Goal: Task Accomplishment & Management: Complete application form

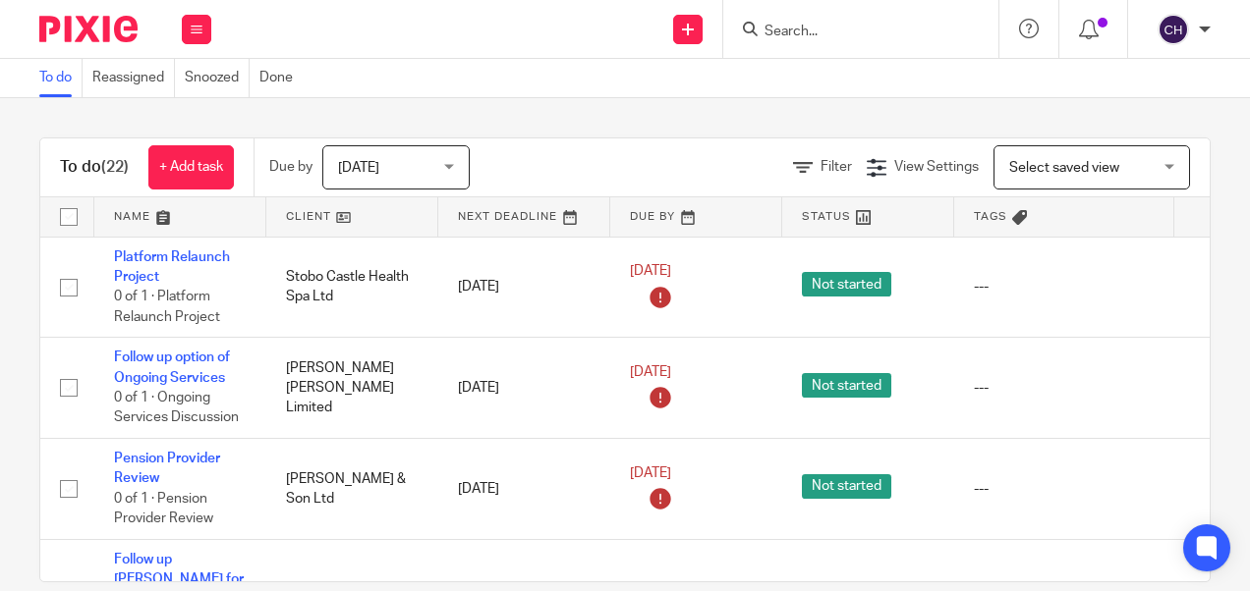
click at [776, 24] on input "Search" at bounding box center [850, 33] width 177 height 18
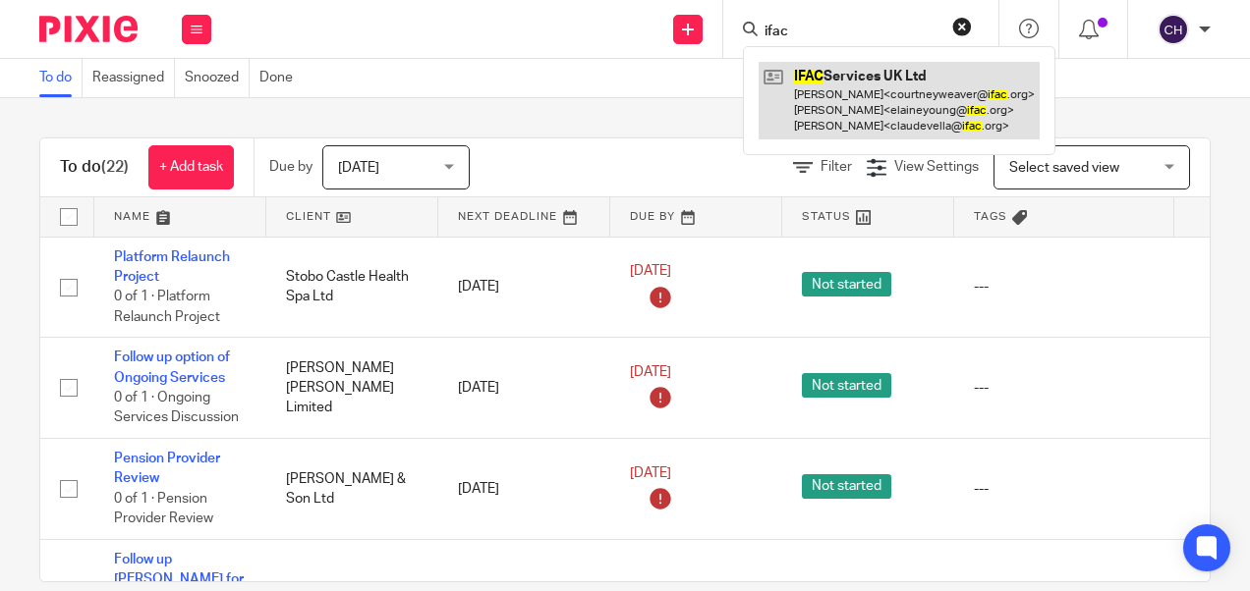
type input "ifac"
click at [849, 102] on link at bounding box center [898, 101] width 281 height 78
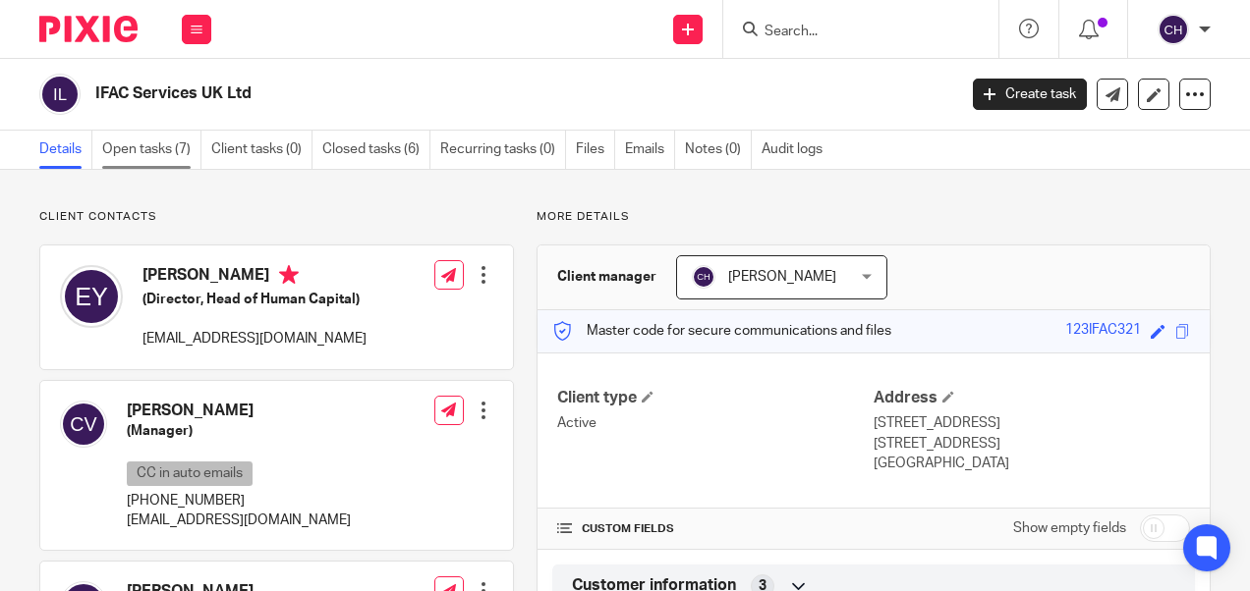
click at [153, 144] on link "Open tasks (7)" at bounding box center [151, 150] width 99 height 38
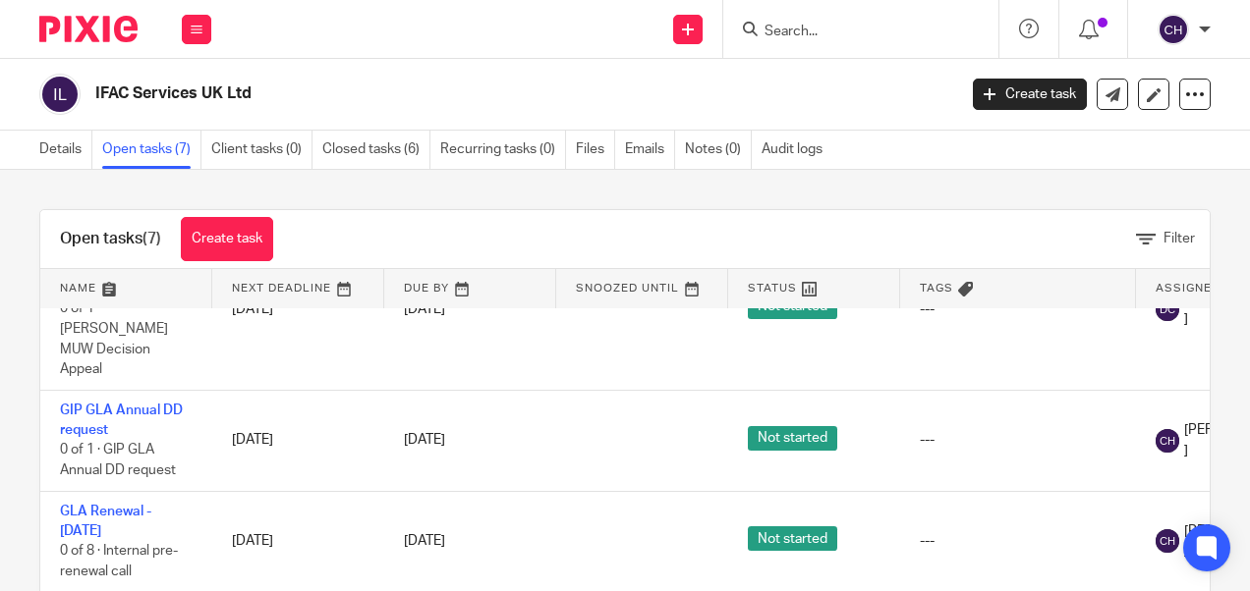
scroll to position [108, 0]
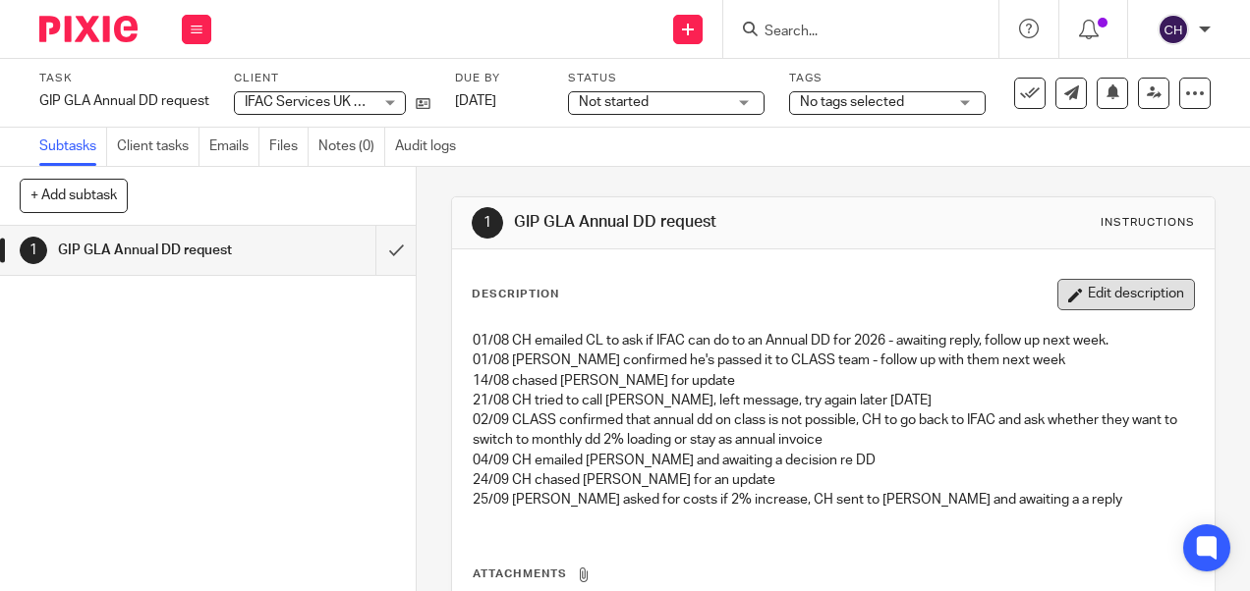
click at [1140, 292] on button "Edit description" at bounding box center [1126, 294] width 138 height 31
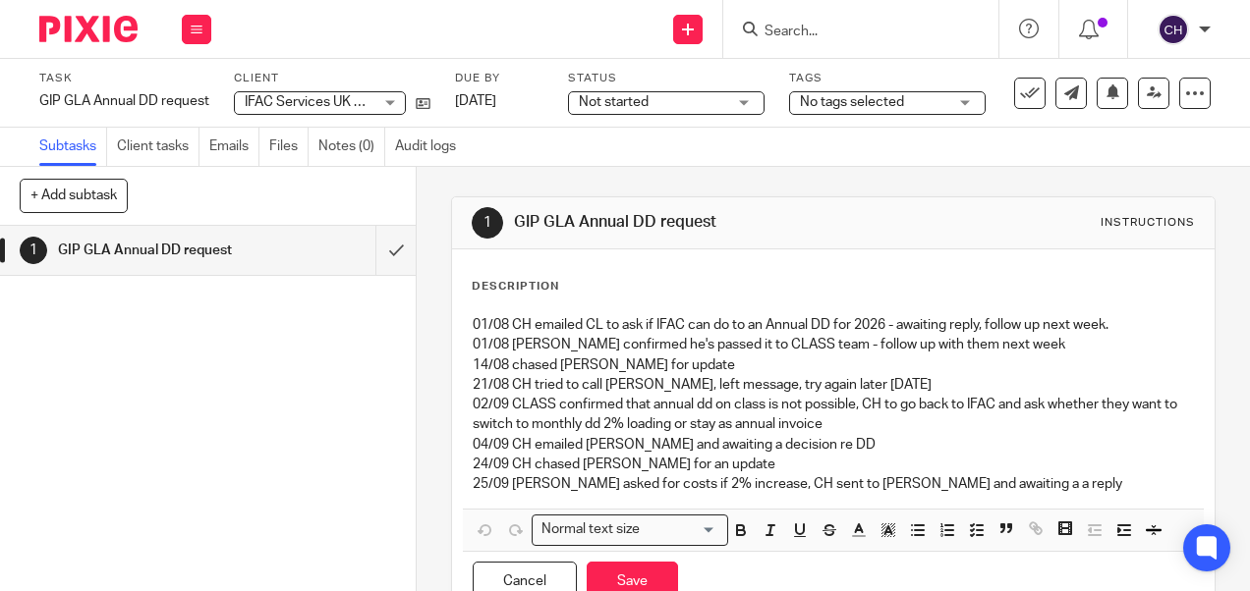
click at [1030, 476] on p "25/09 Claude asked for costs if 2% increase, CH sent to Claude and awaiting a a…" at bounding box center [833, 485] width 720 height 20
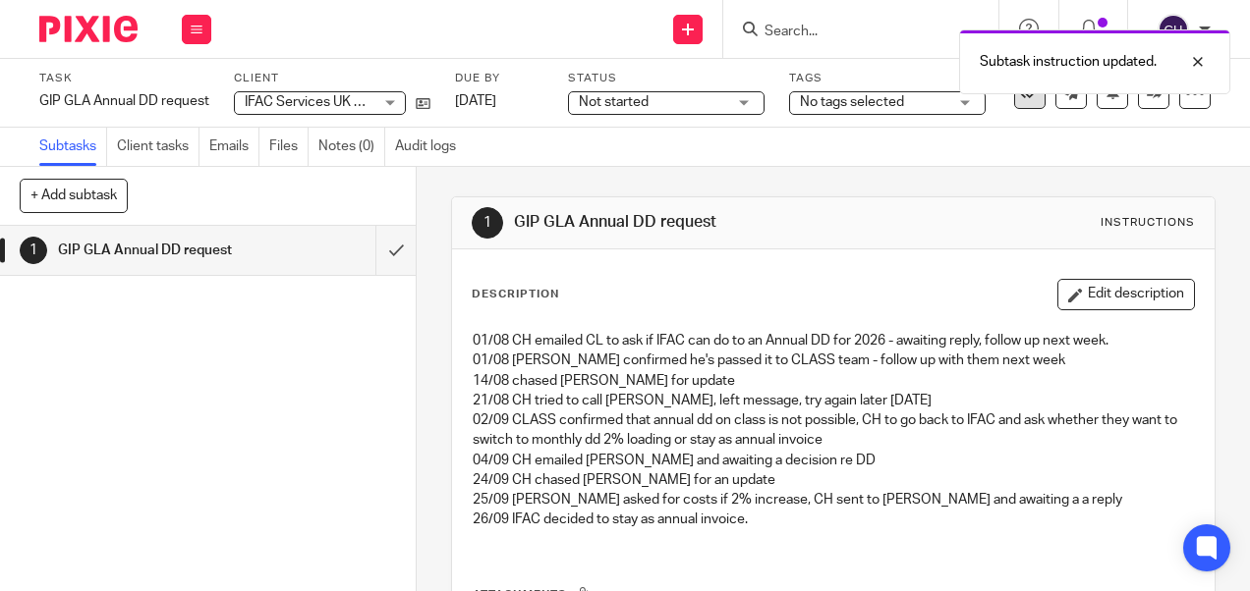
click at [1014, 105] on button at bounding box center [1029, 93] width 31 height 31
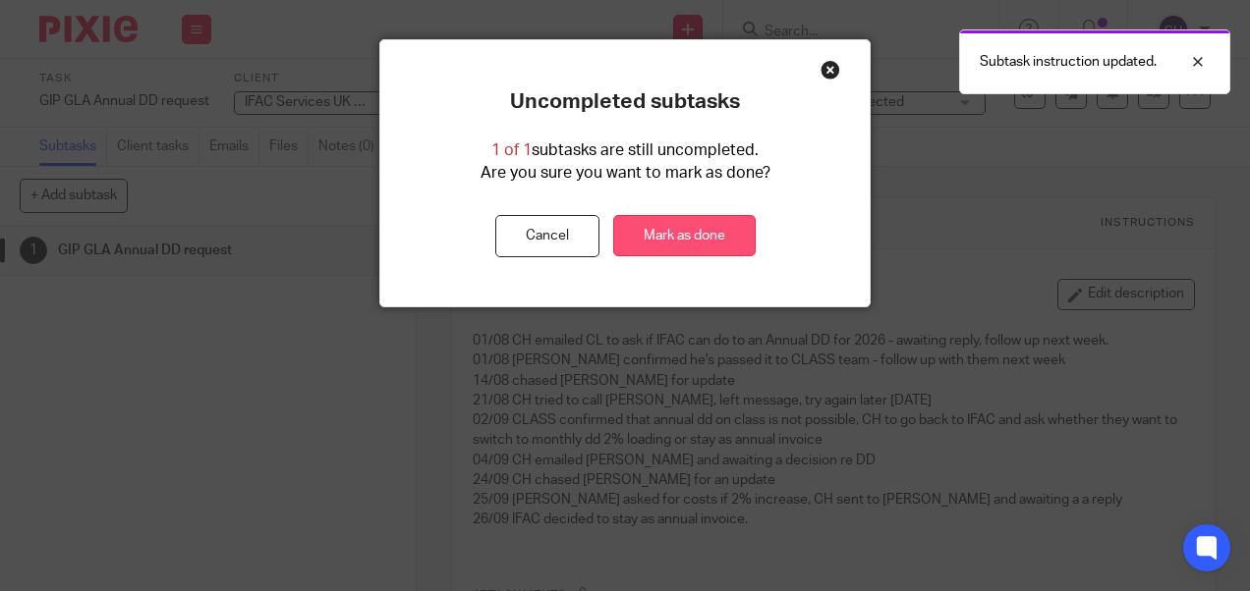
click at [679, 233] on link "Mark as done" at bounding box center [684, 236] width 142 height 42
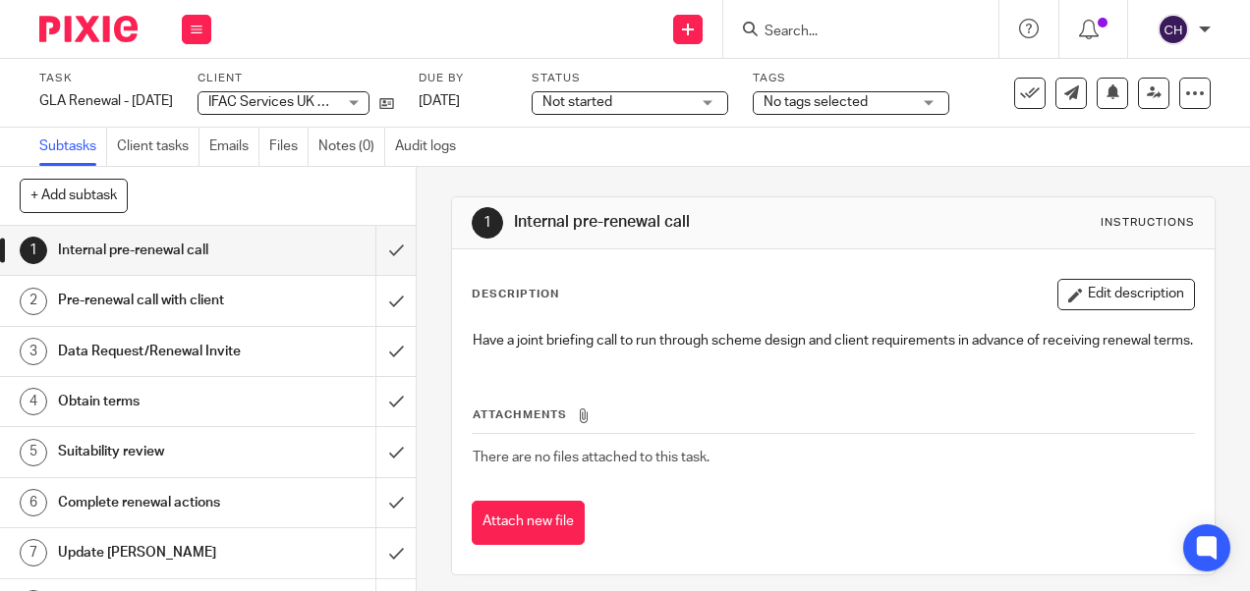
scroll to position [35, 0]
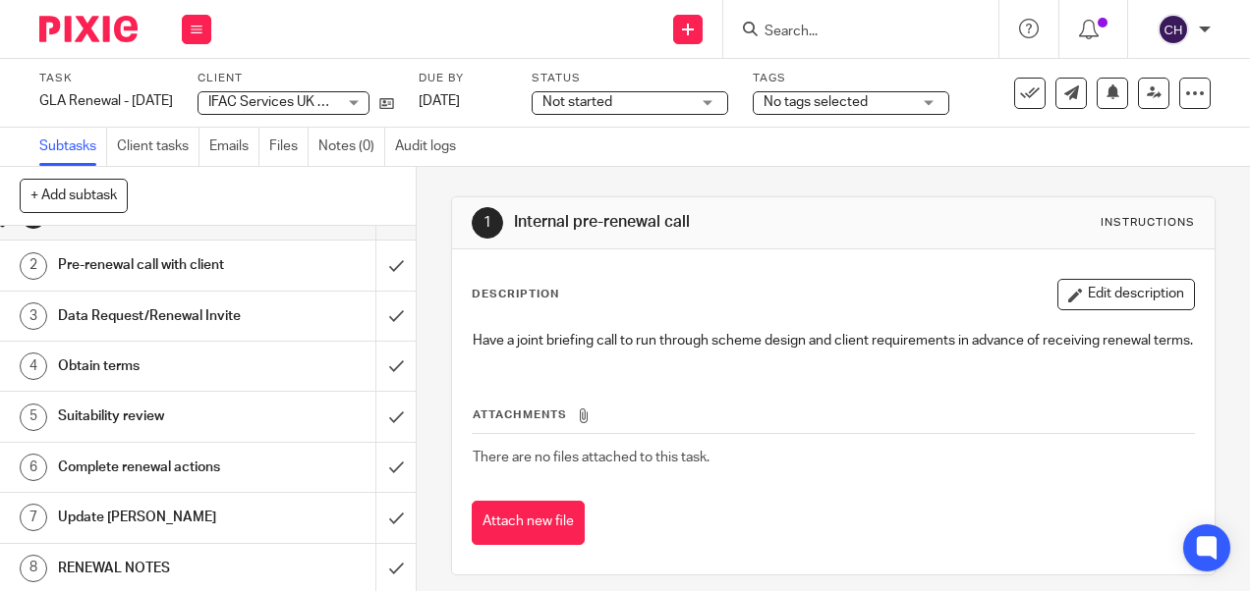
click at [143, 571] on h1 "RENEWAL NOTES" at bounding box center [157, 568] width 198 height 29
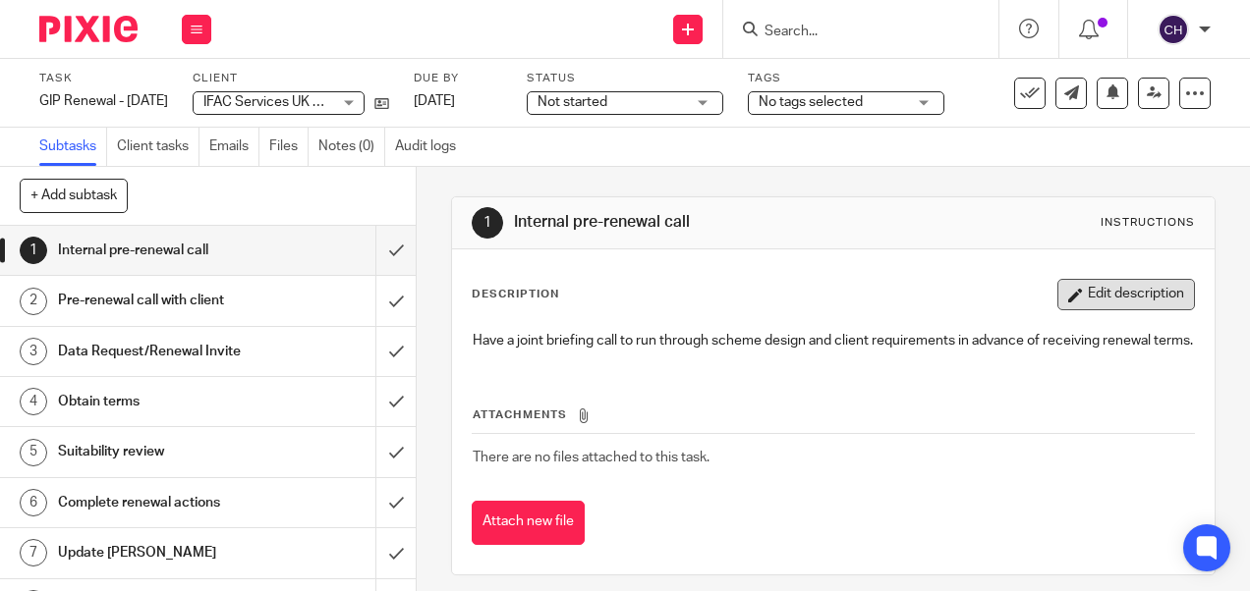
click at [1073, 290] on button "Edit description" at bounding box center [1126, 294] width 138 height 31
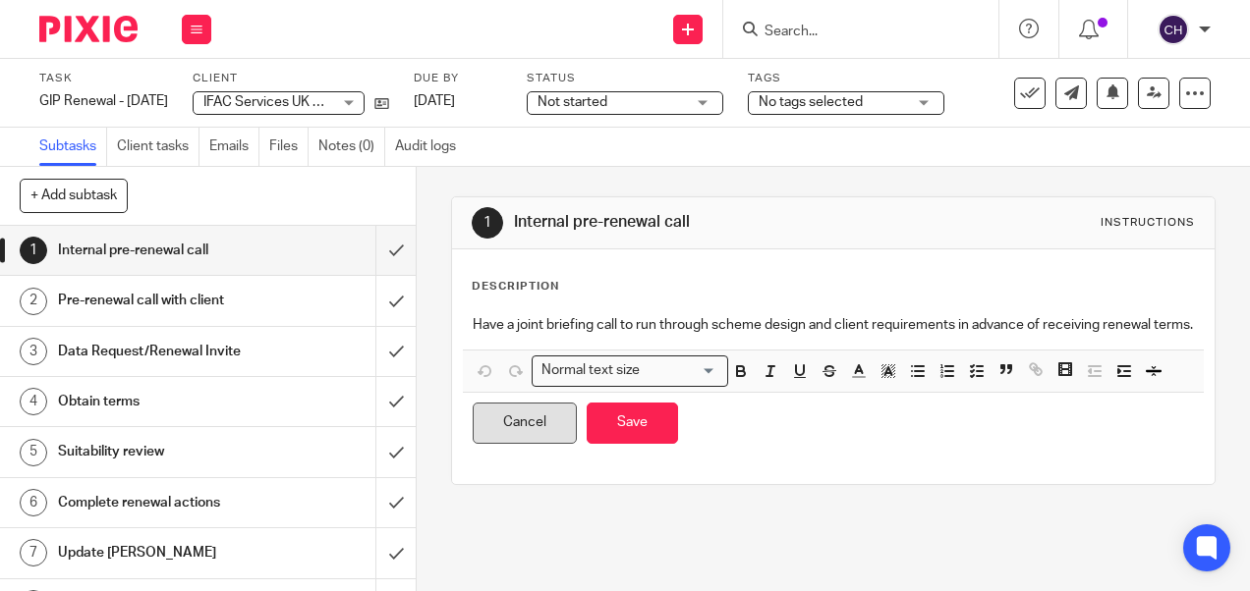
click at [515, 444] on button "Cancel" at bounding box center [525, 424] width 104 height 42
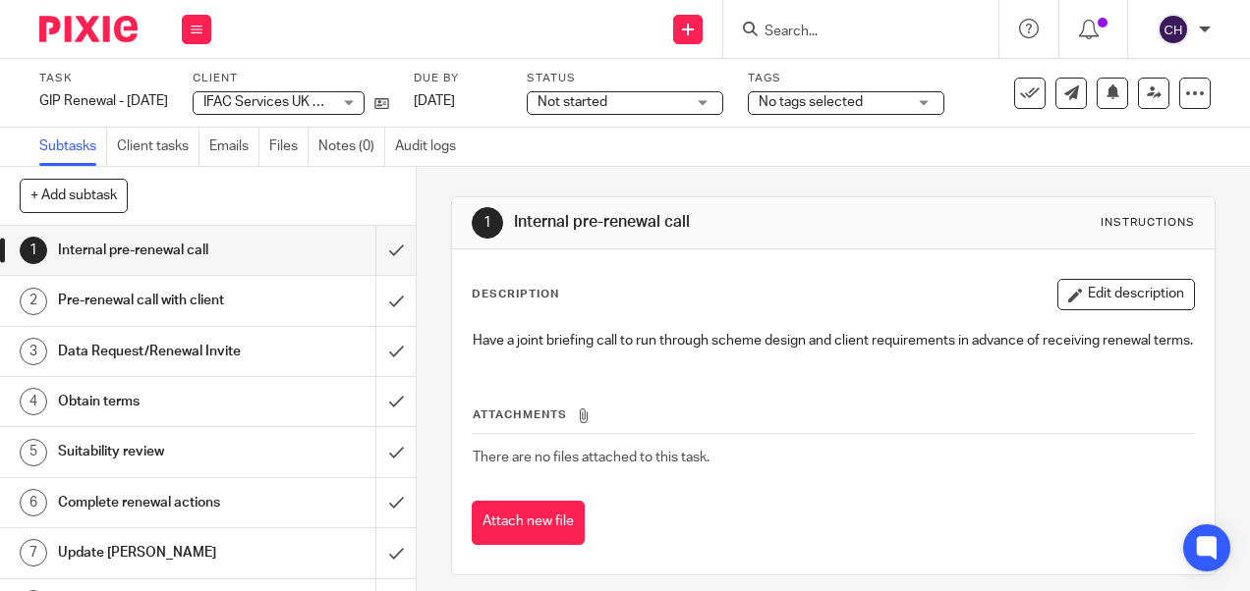
scroll to position [35, 0]
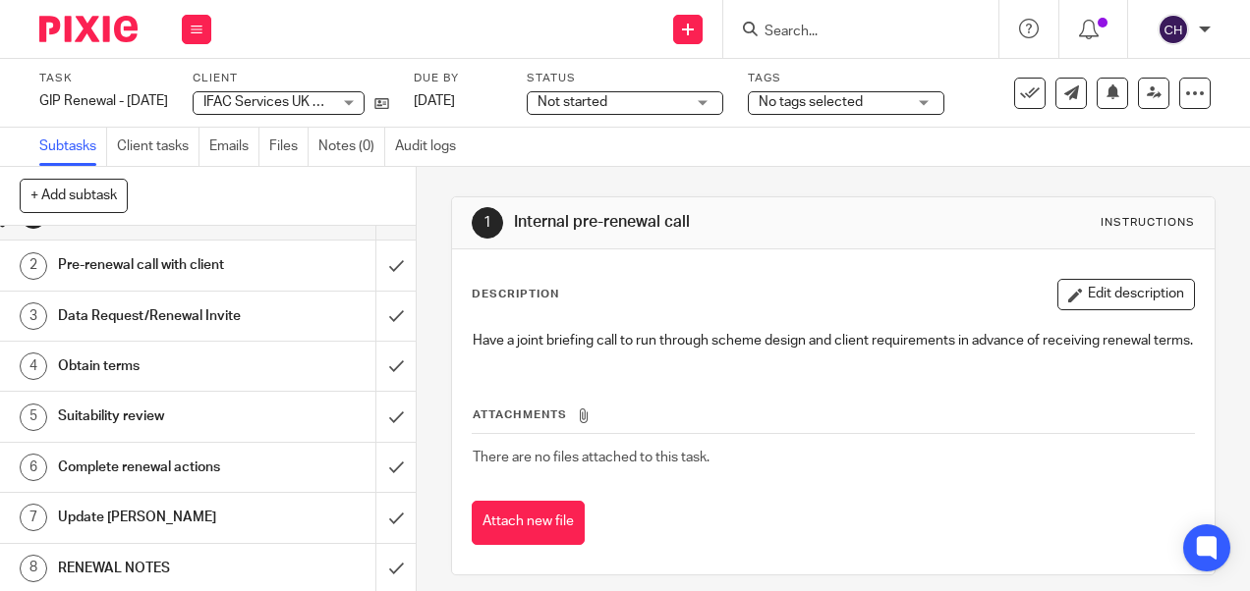
click at [204, 555] on h1 "RENEWAL NOTES" at bounding box center [157, 568] width 198 height 29
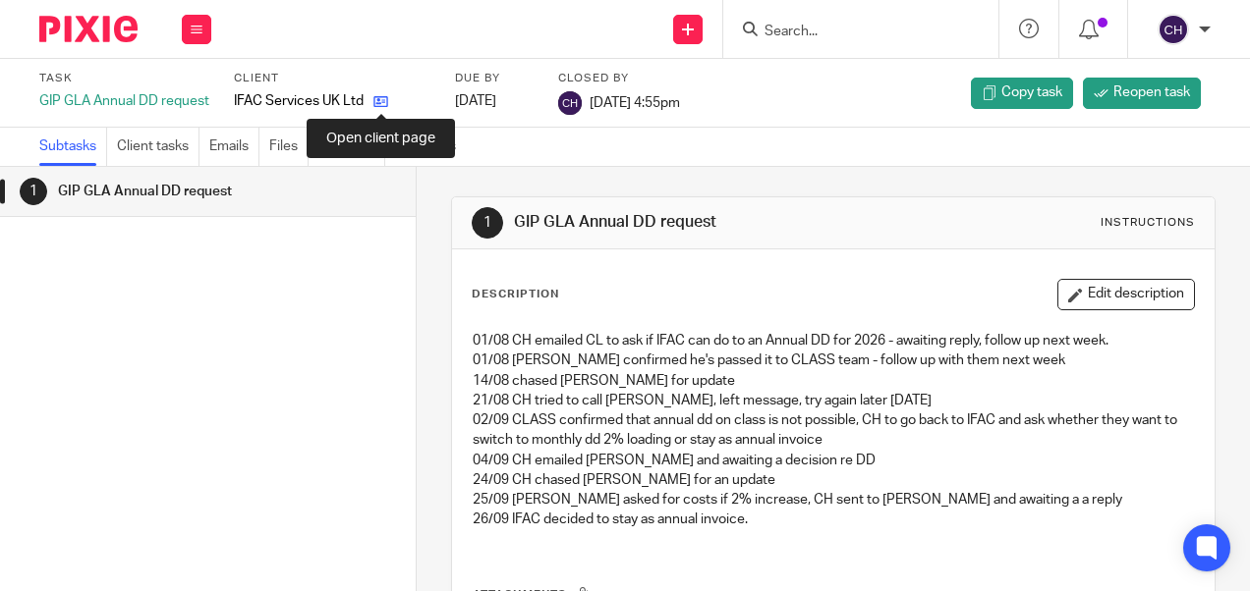
click at [383, 102] on icon at bounding box center [380, 101] width 15 height 15
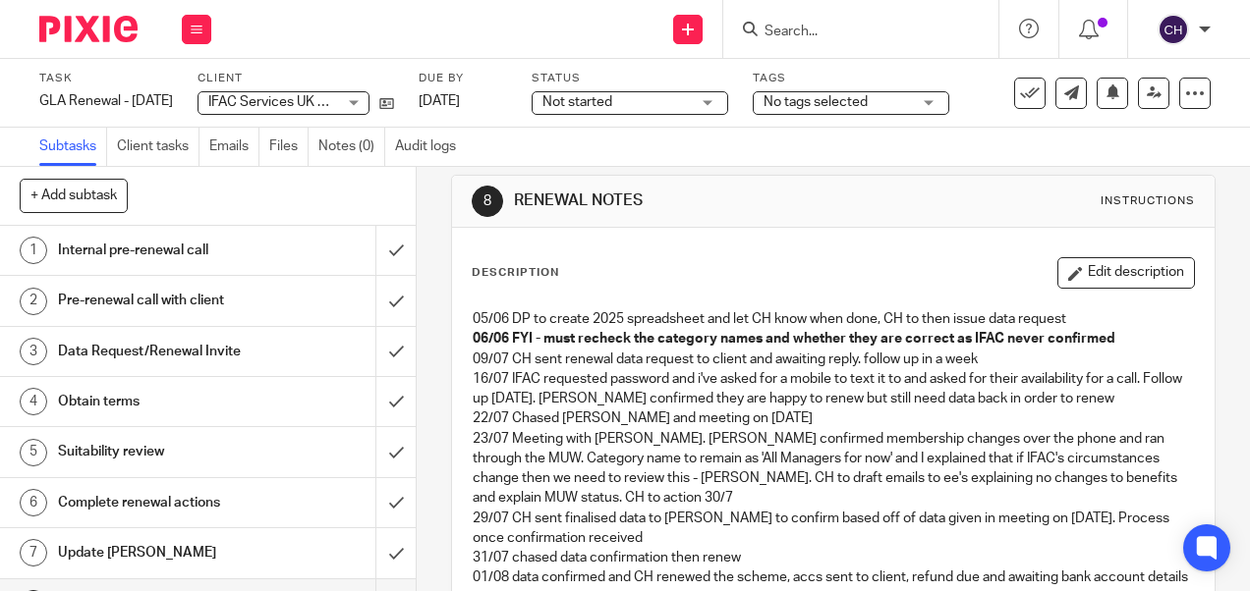
scroll to position [6, 0]
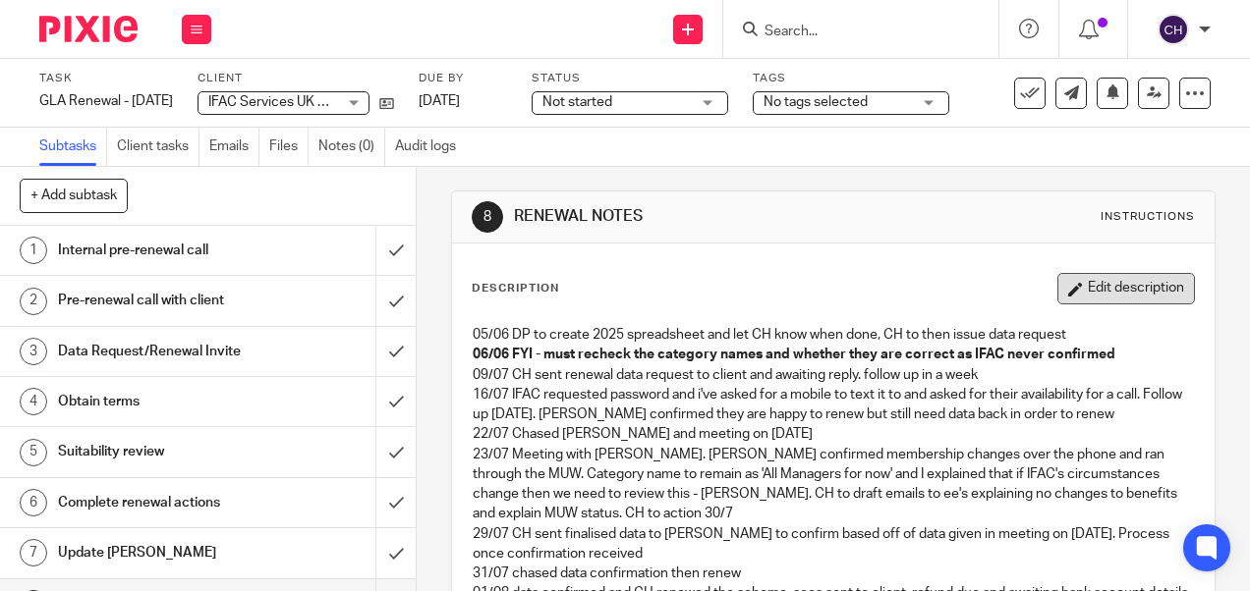
click at [1073, 288] on button "Edit description" at bounding box center [1126, 288] width 138 height 31
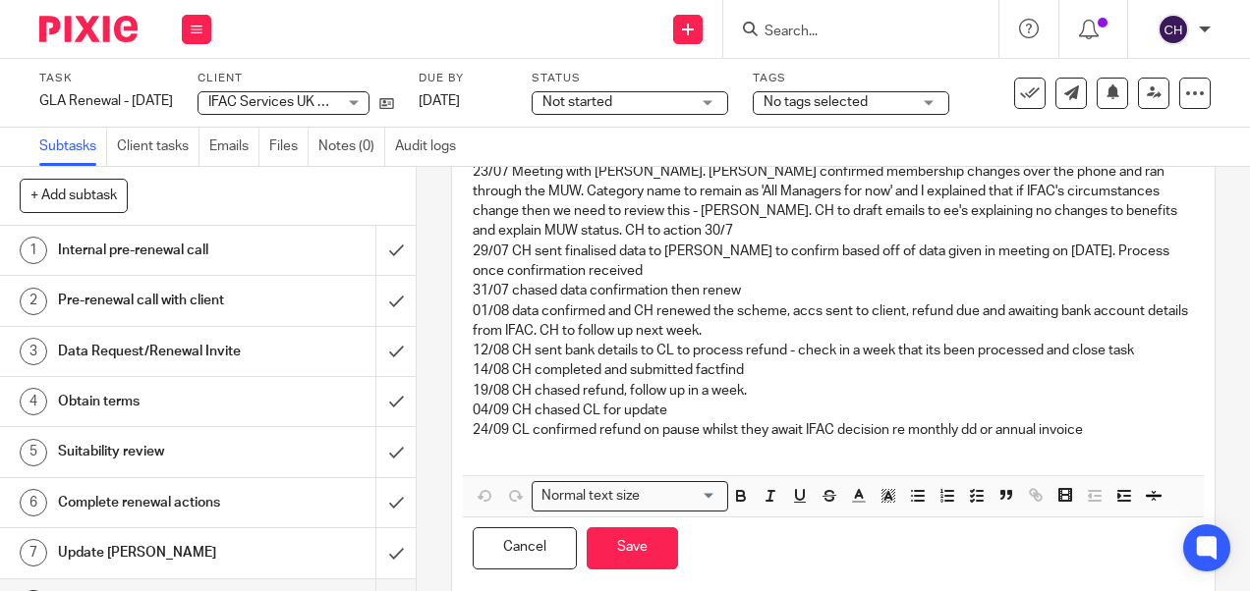
scroll to position [279, 0]
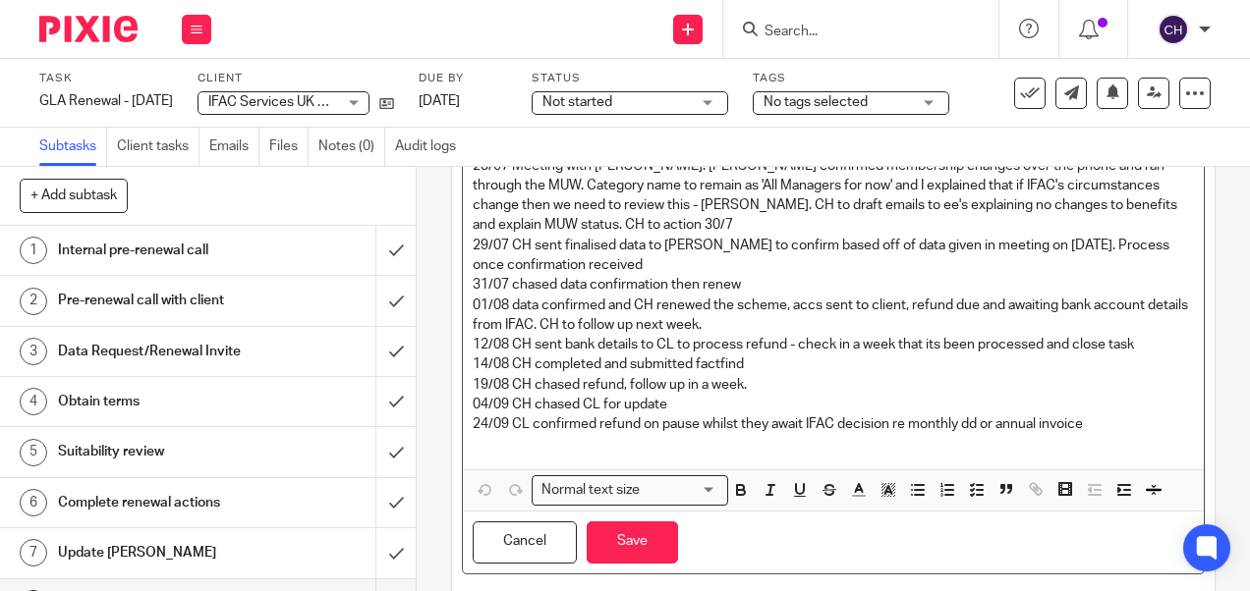
click at [1092, 415] on p "24/09 CL confirmed refund on pause whilst they await IFAC decision re monthly d…" at bounding box center [833, 425] width 720 height 20
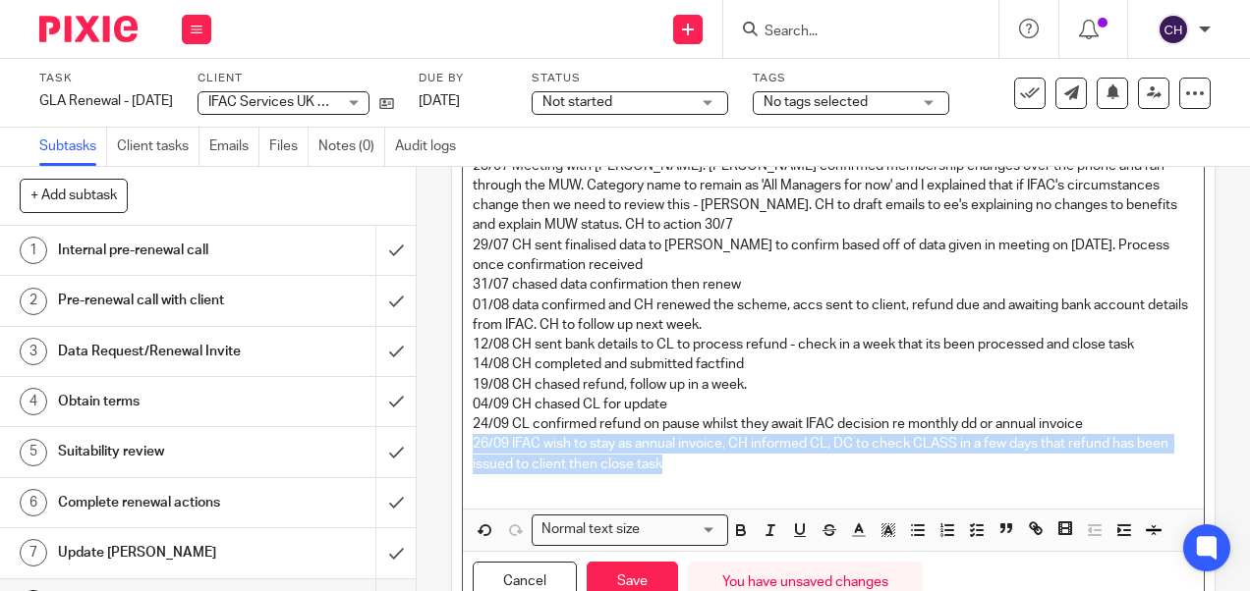
drag, startPoint x: 712, startPoint y: 464, endPoint x: 430, endPoint y: 442, distance: 282.8
click at [430, 442] on div "8 RENEWAL NOTES Instructions Description 05/06 DP to create 2025 spreadsheet an…" at bounding box center [833, 379] width 833 height 424
copy p "26/09 IFAC wish to stay as annual invoice, CH informed CL, DC to check CLASS in…"
click at [615, 572] on button "Save" at bounding box center [632, 583] width 91 height 42
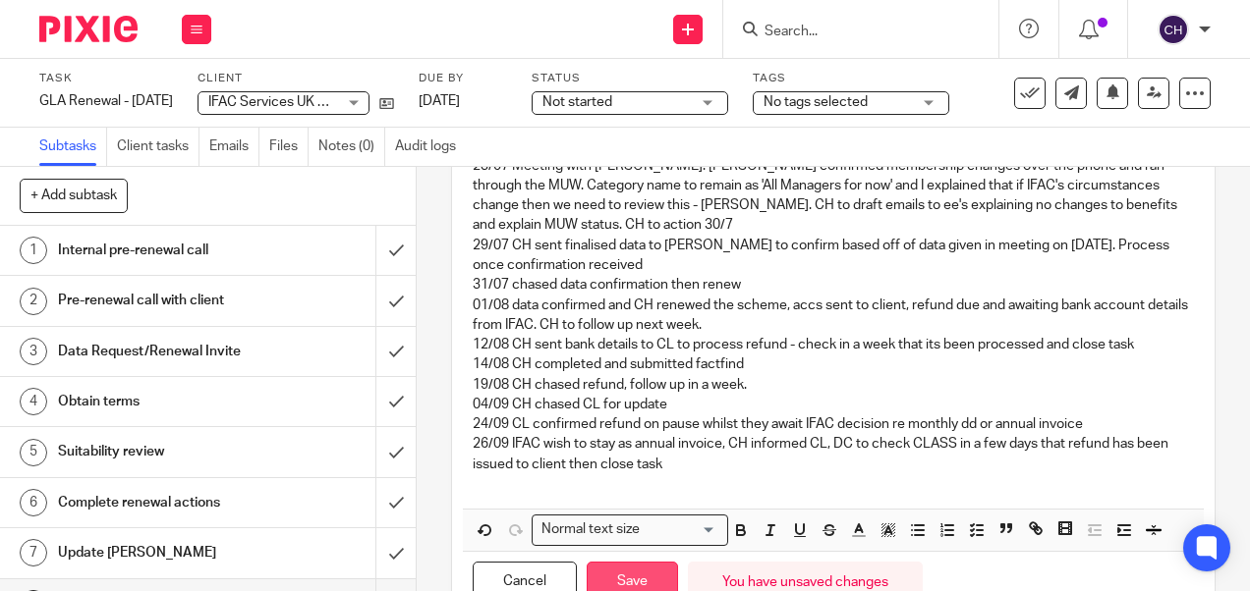
scroll to position [294, 0]
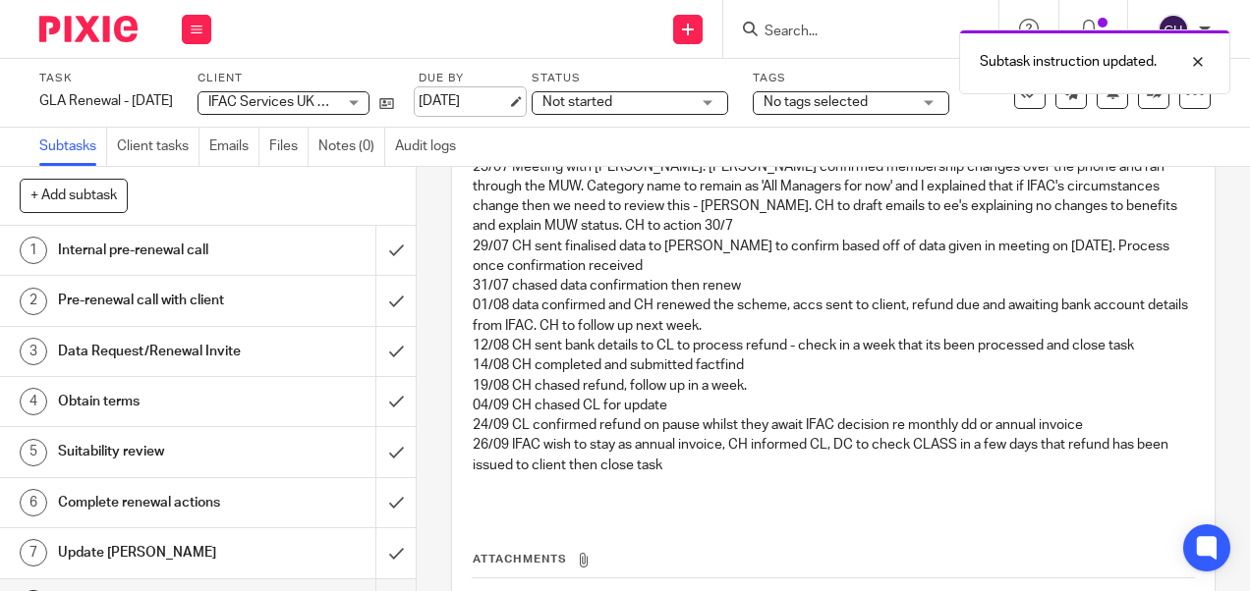
click at [503, 93] on link "1 Oct 2025" at bounding box center [463, 101] width 88 height 21
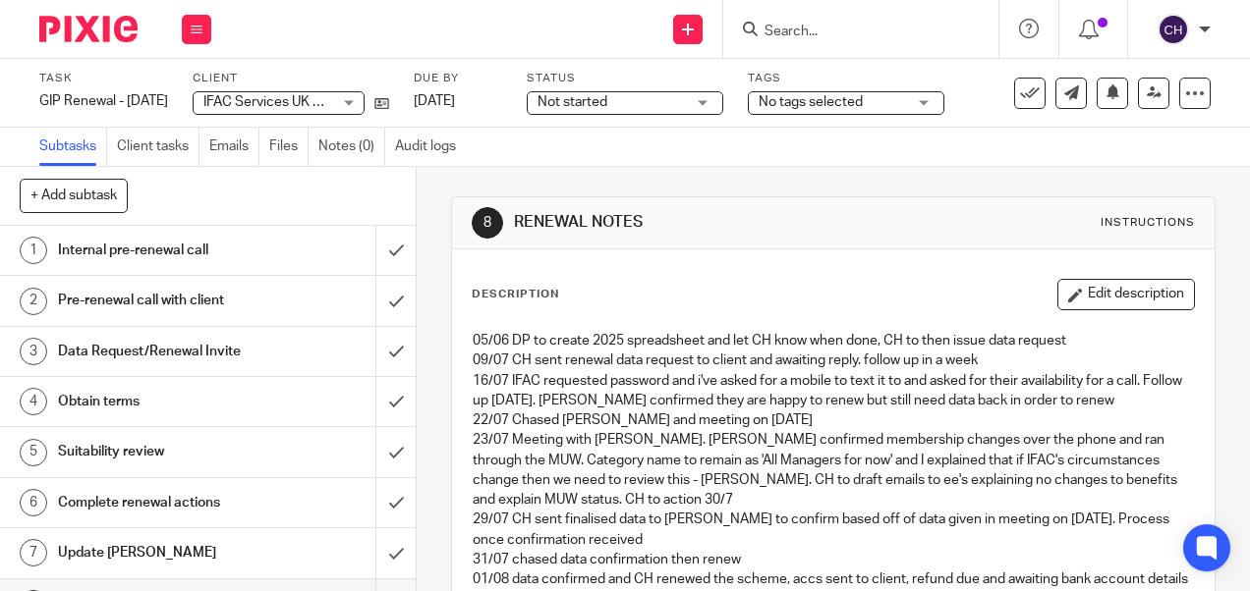
click at [1149, 301] on button "Edit description" at bounding box center [1126, 294] width 138 height 31
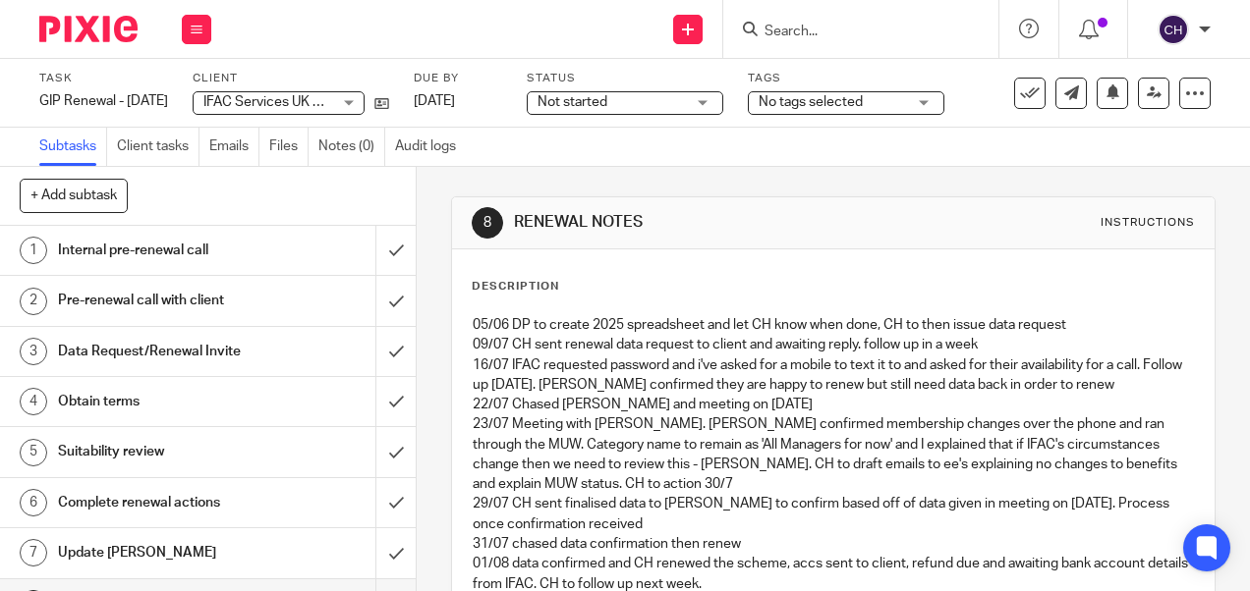
scroll to position [278, 0]
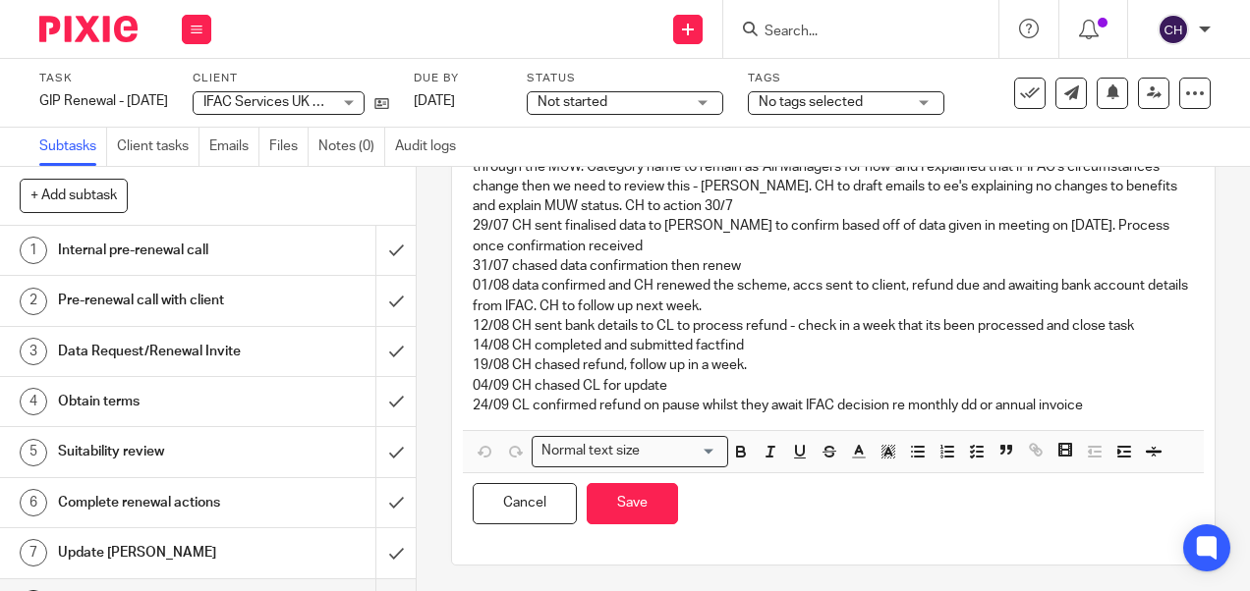
click at [1146, 405] on p "24/09 CL confirmed refund on pause whilst they await IFAC decision re monthly d…" at bounding box center [833, 406] width 720 height 20
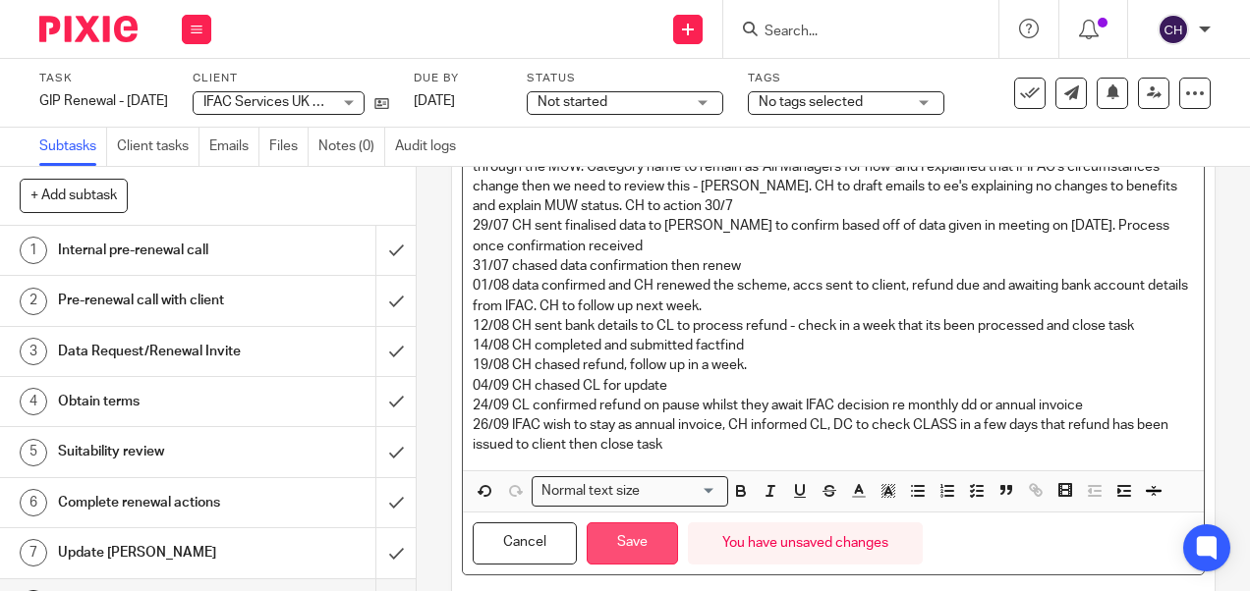
click at [620, 538] on button "Save" at bounding box center [632, 544] width 91 height 42
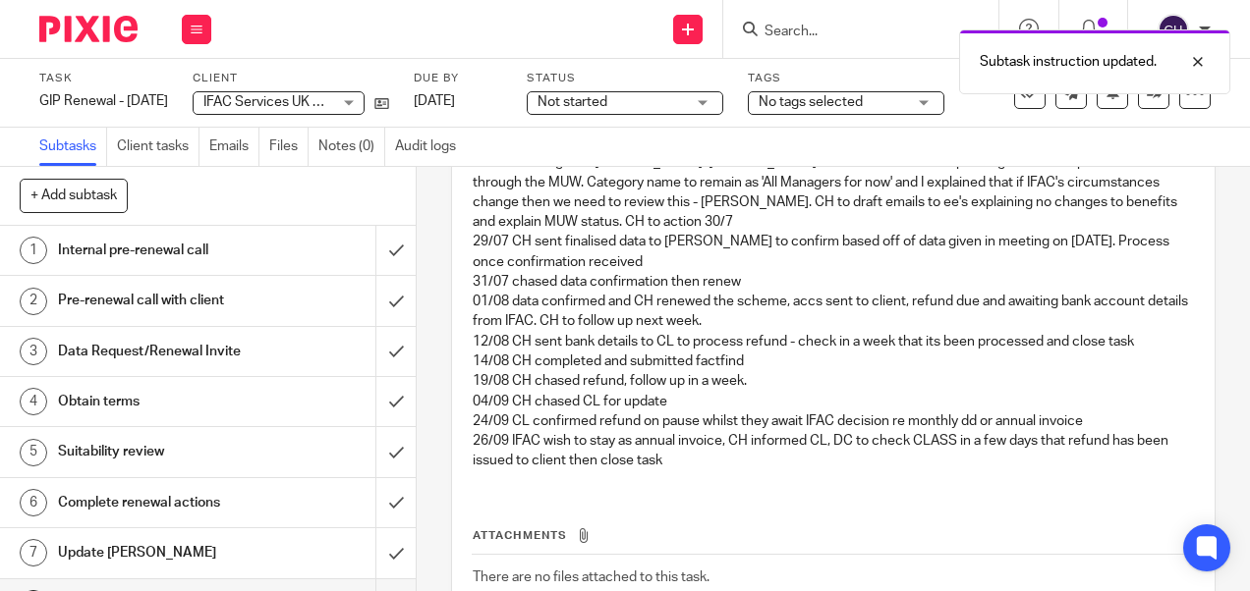
scroll to position [294, 0]
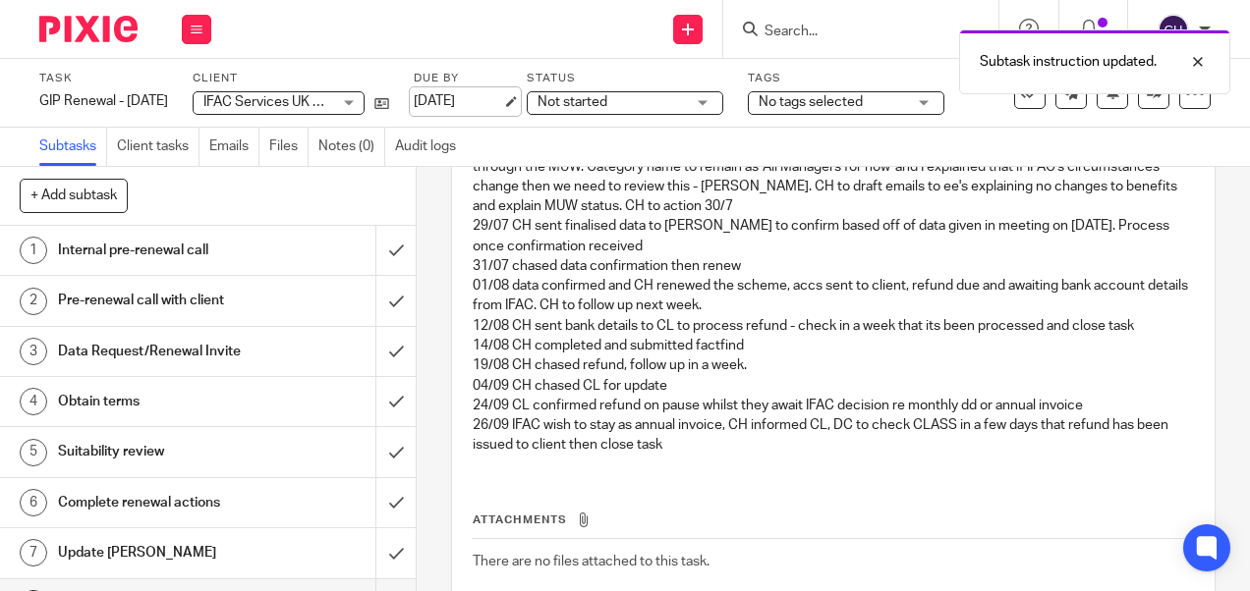
click at [495, 106] on link "1 Oct 2025" at bounding box center [458, 101] width 88 height 21
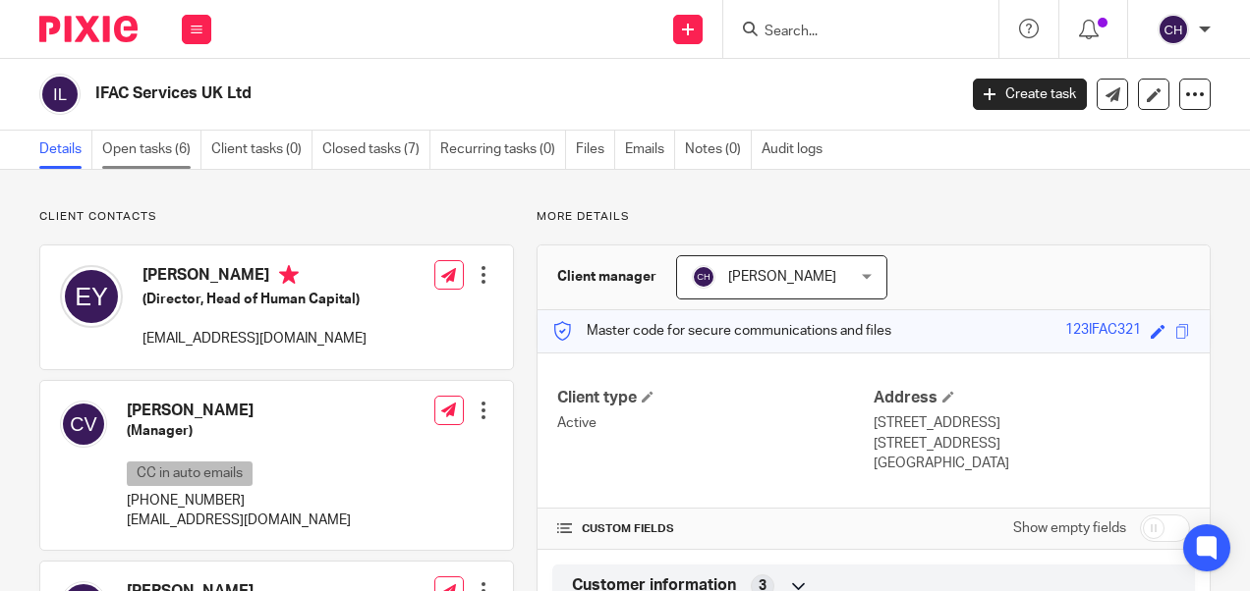
click at [153, 155] on link "Open tasks (6)" at bounding box center [151, 150] width 99 height 38
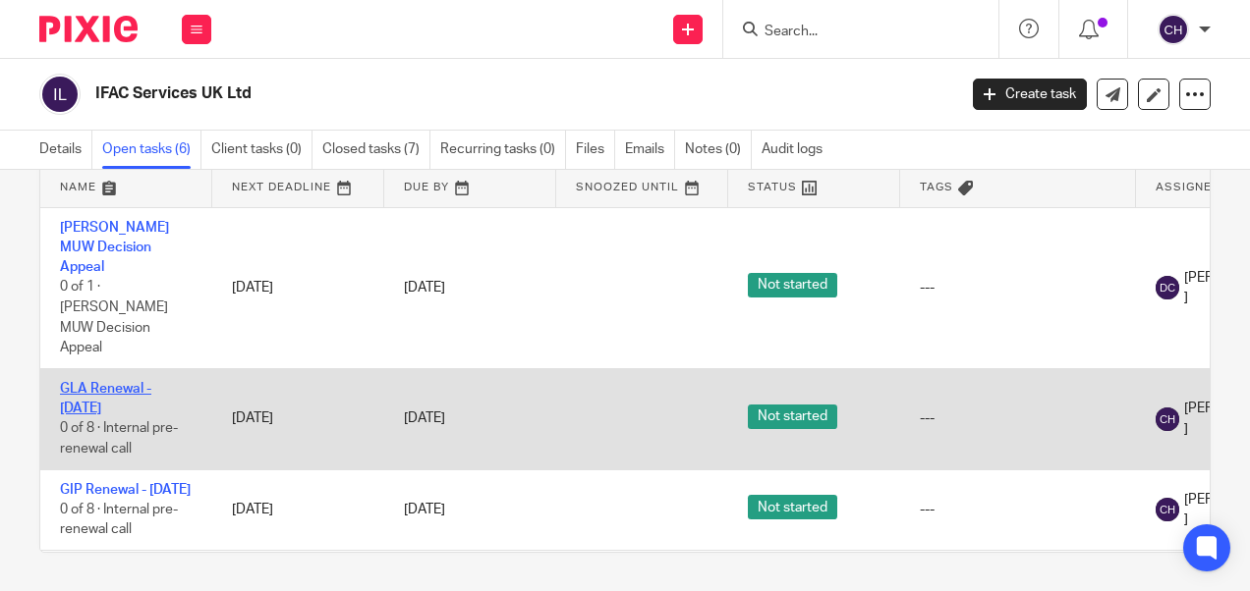
click at [111, 382] on link "GLA Renewal - [DATE]" at bounding box center [105, 398] width 91 height 33
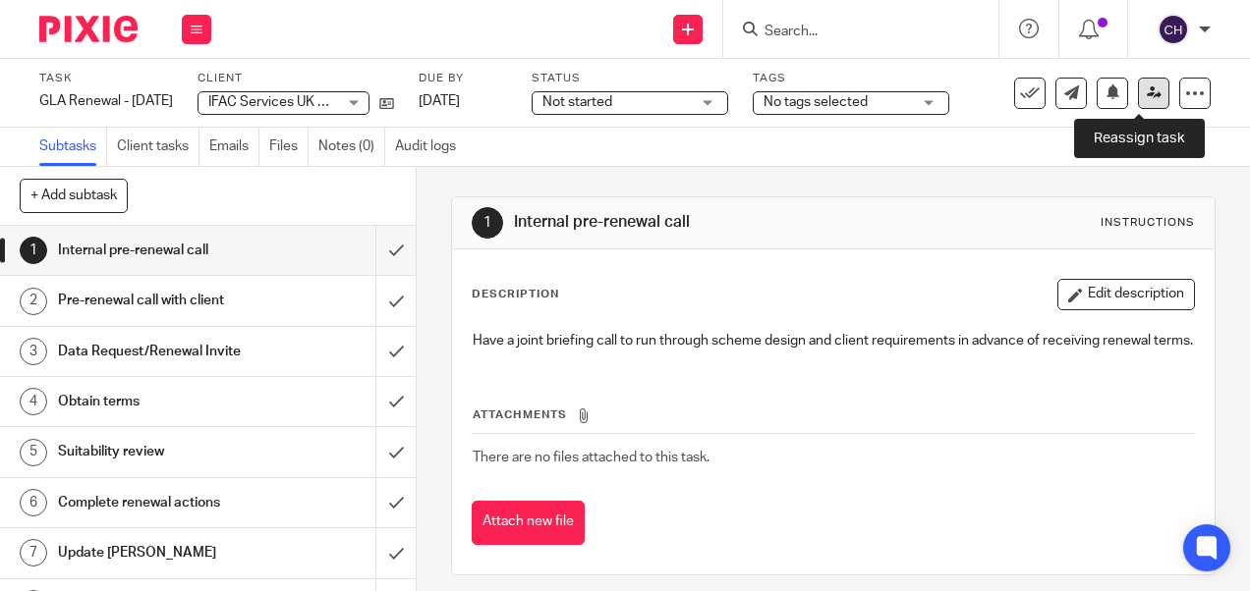
click at [1146, 91] on link at bounding box center [1153, 93] width 31 height 31
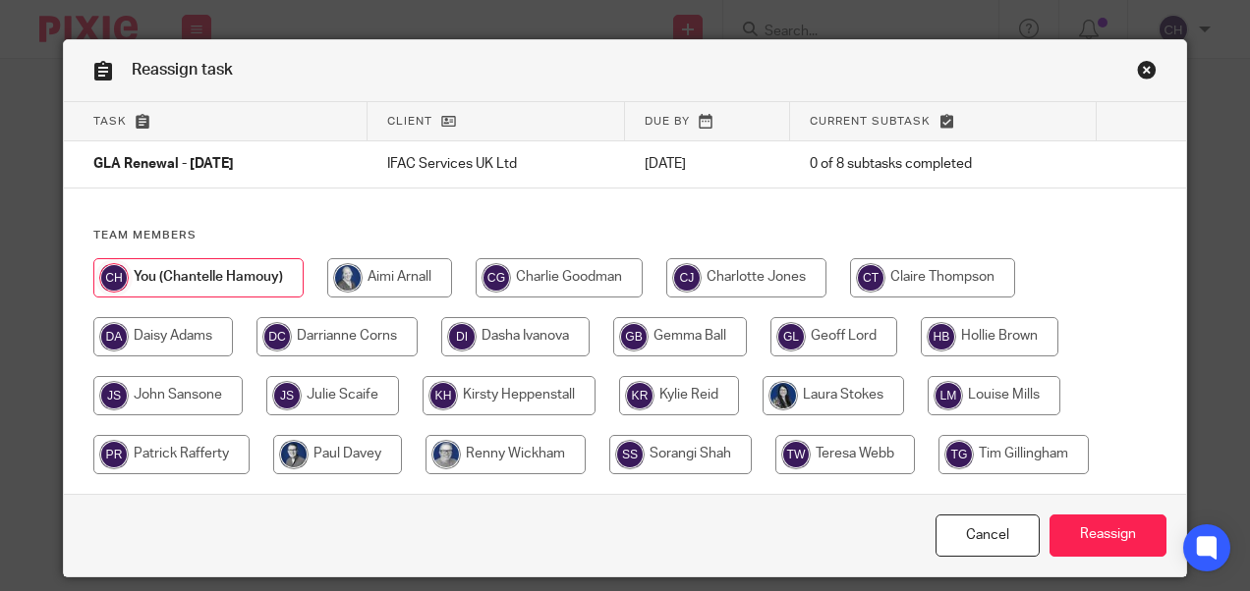
click at [348, 334] on input "radio" at bounding box center [336, 336] width 161 height 39
radio input "true"
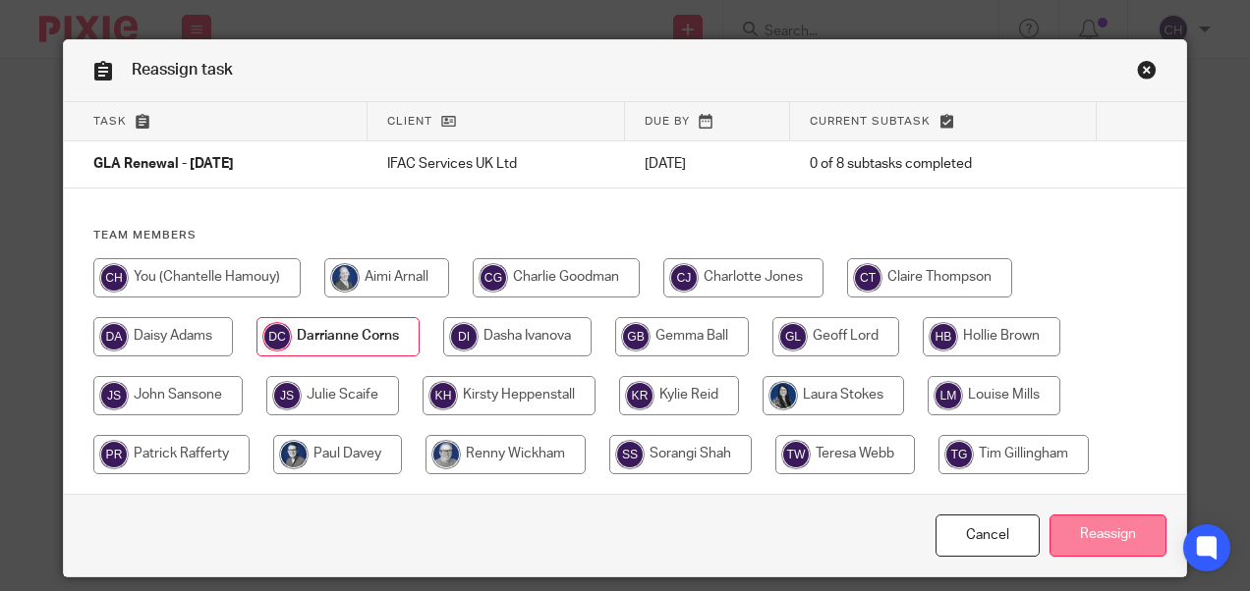
click at [1080, 540] on input "Reassign" at bounding box center [1107, 536] width 117 height 42
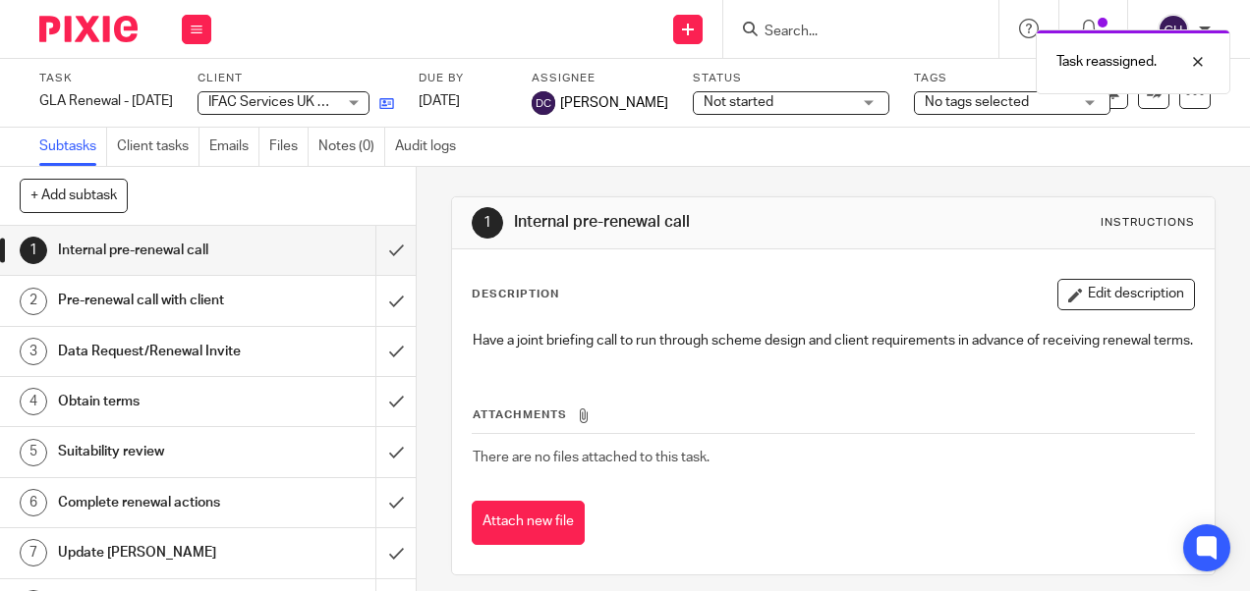
click at [394, 97] on icon at bounding box center [386, 103] width 15 height 15
click at [63, 33] on img at bounding box center [88, 29] width 98 height 27
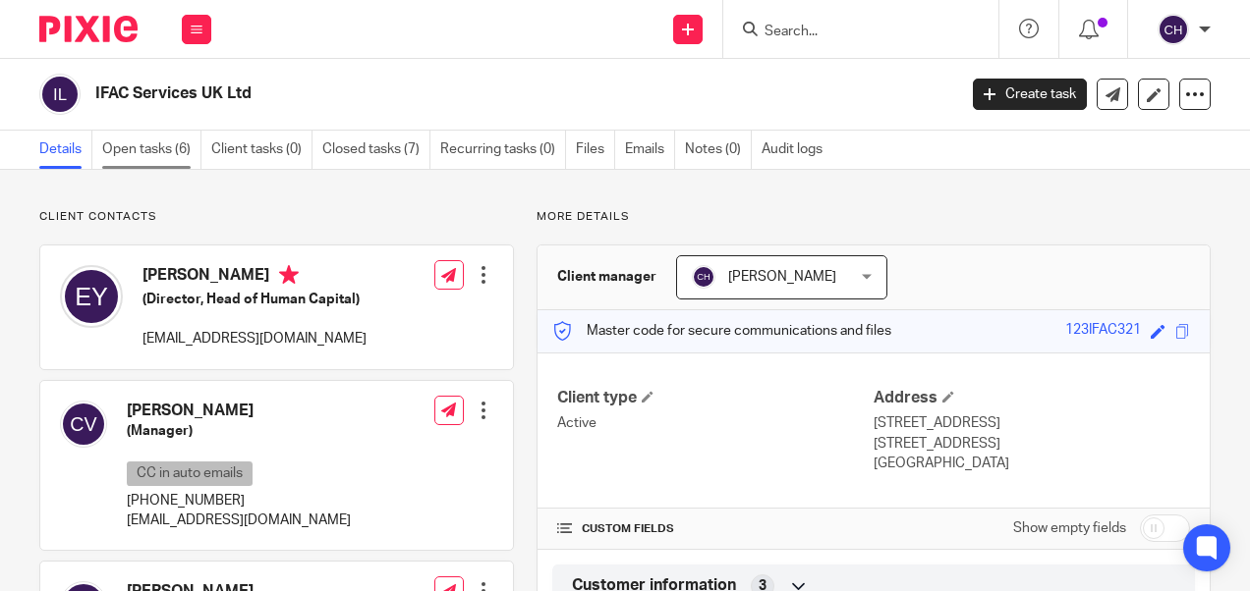
click at [131, 151] on link "Open tasks (6)" at bounding box center [151, 150] width 99 height 38
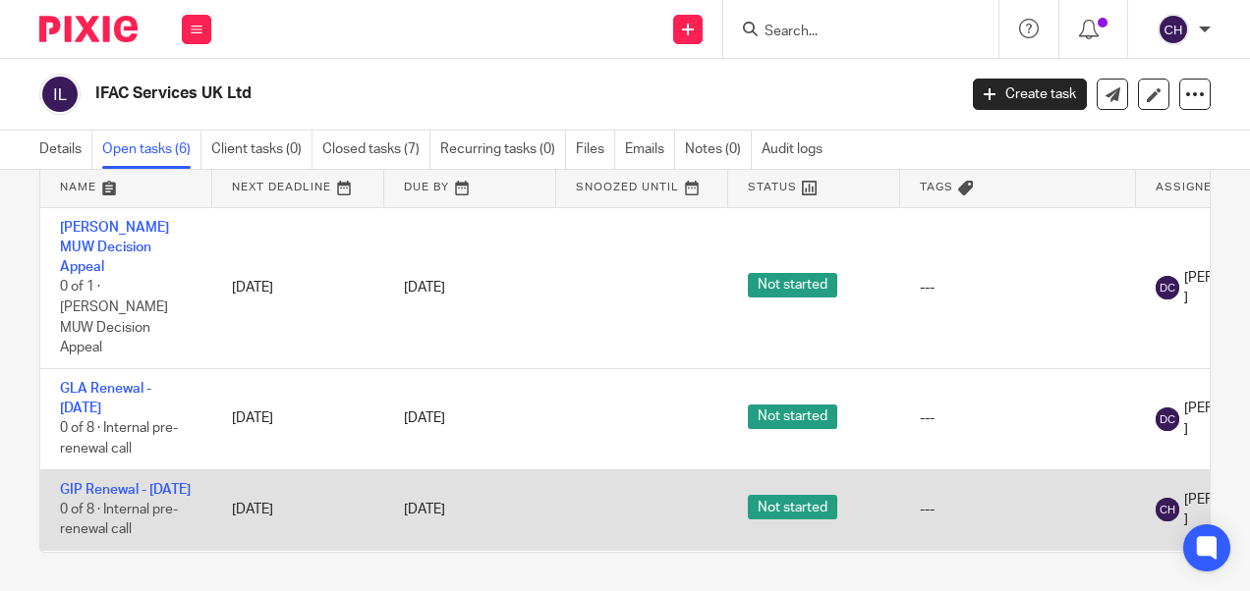
click at [84, 470] on td "GIP Renewal - [DATE] 0 of 8 · Internal pre-renewal call" at bounding box center [126, 510] width 172 height 81
click at [84, 483] on link "GIP Renewal - [DATE]" at bounding box center [125, 490] width 131 height 14
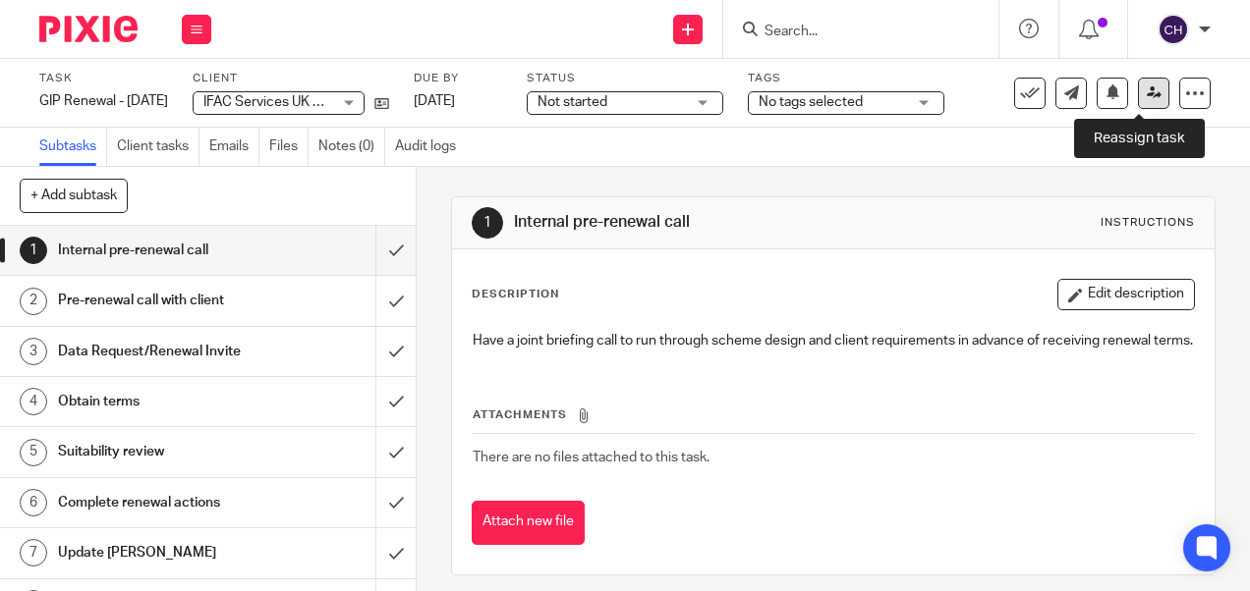
click at [1147, 90] on icon at bounding box center [1154, 92] width 15 height 15
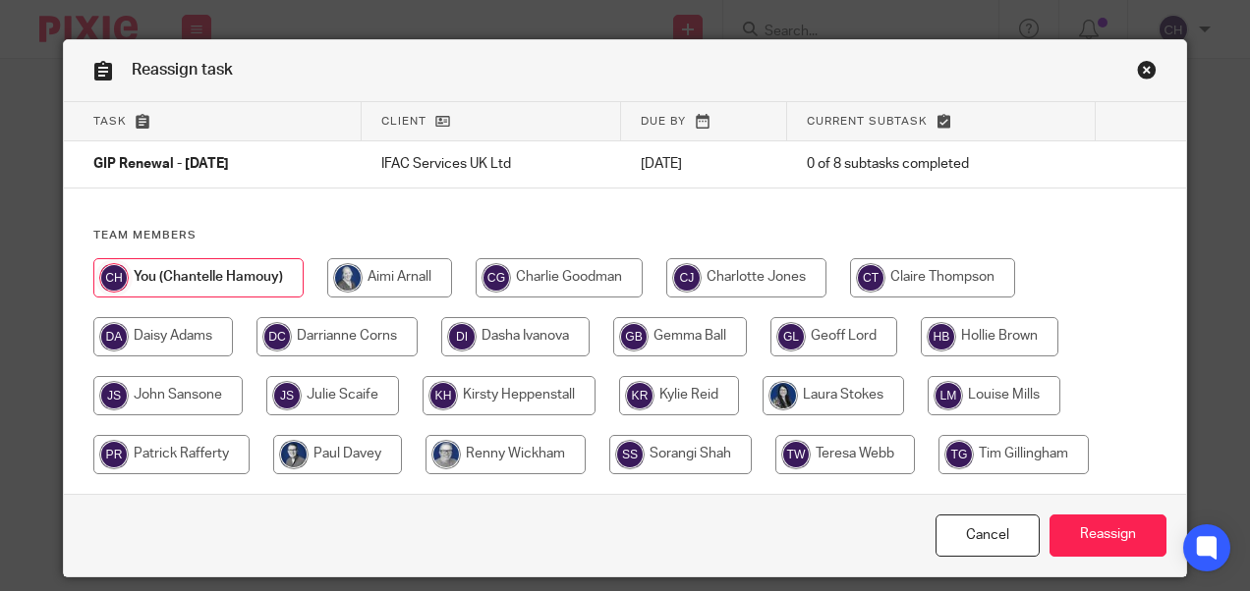
click at [342, 338] on input "radio" at bounding box center [336, 336] width 161 height 39
radio input "true"
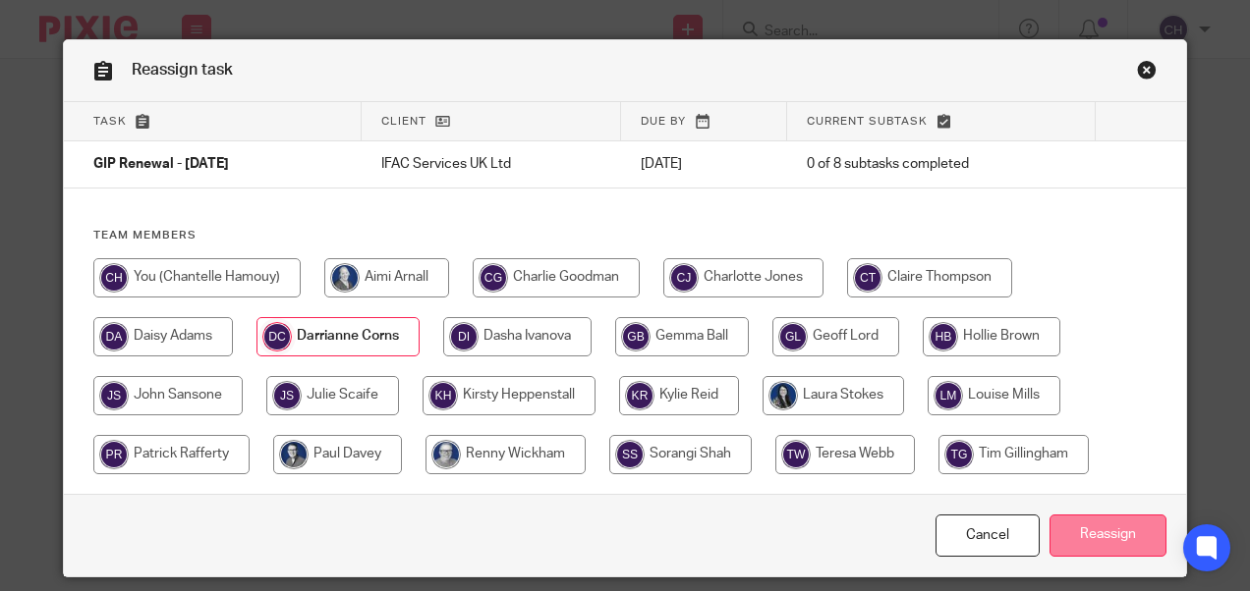
click at [1102, 537] on input "Reassign" at bounding box center [1107, 536] width 117 height 42
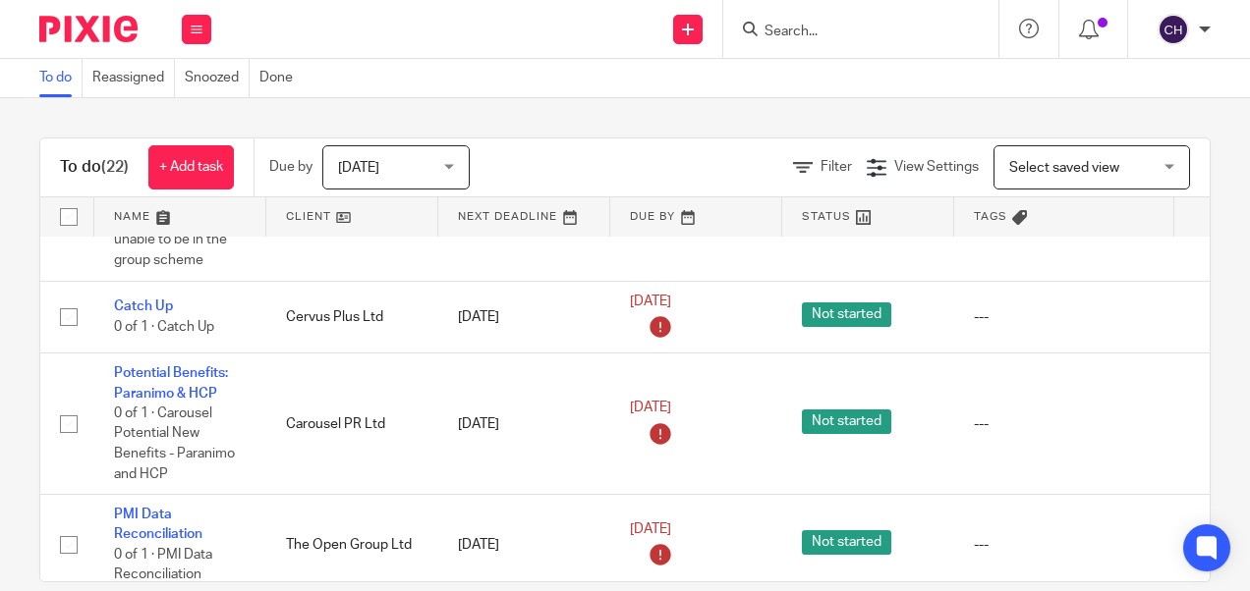
scroll to position [2020, 0]
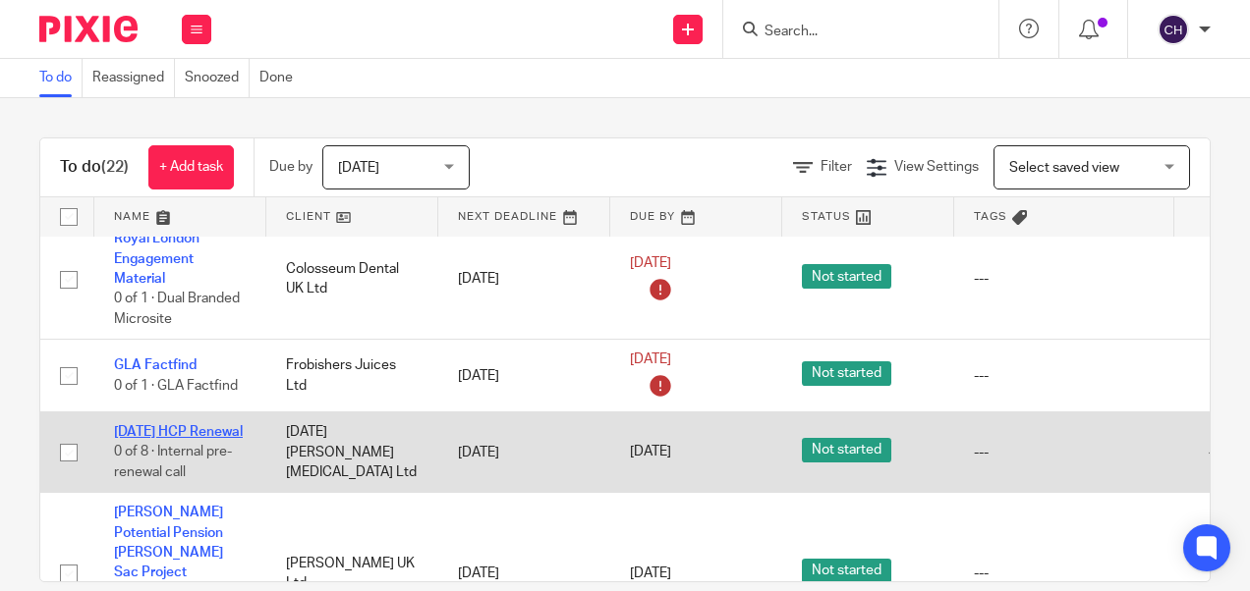
click at [172, 425] on link "[DATE] HCP Renewal" at bounding box center [178, 432] width 129 height 14
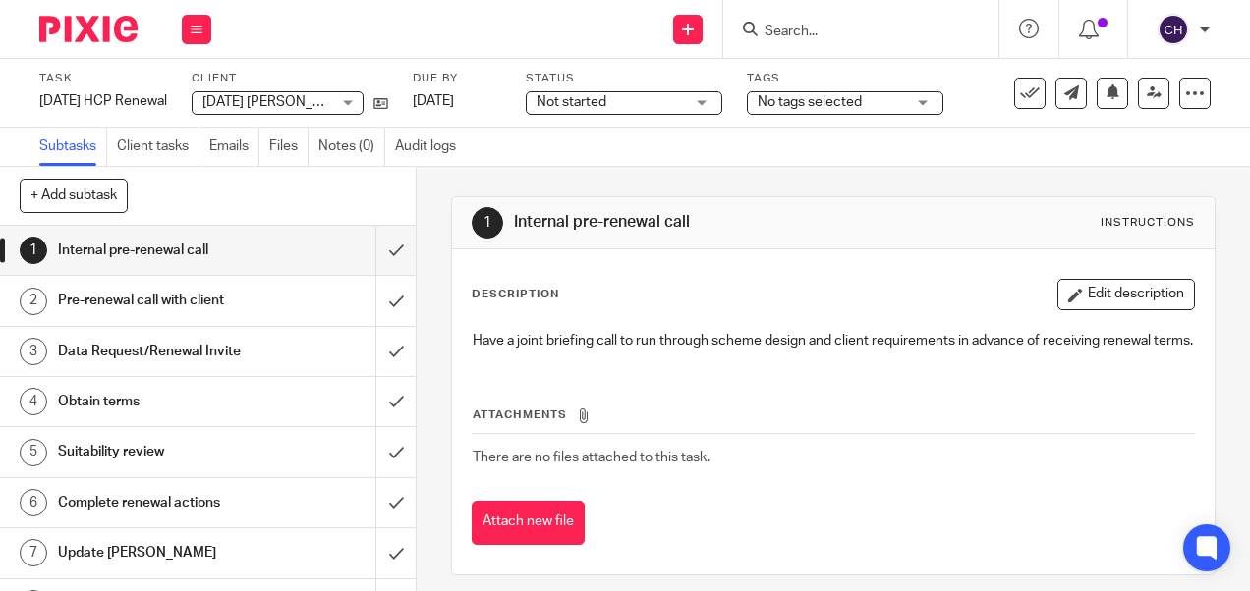
scroll to position [35, 0]
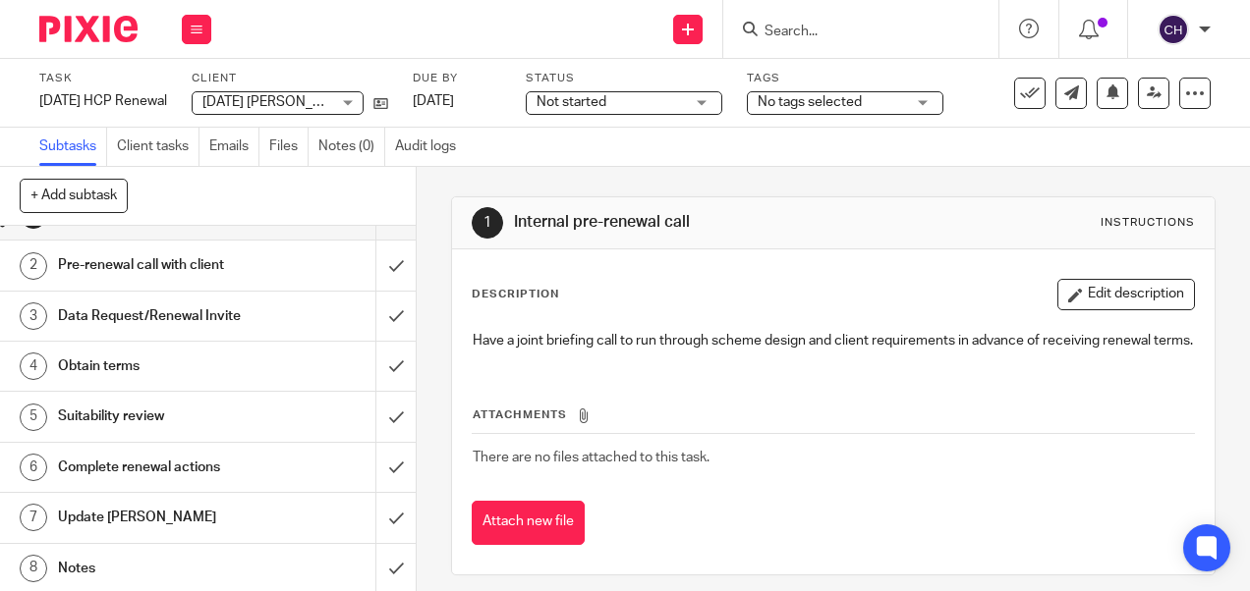
click at [119, 558] on h1 "Notes" at bounding box center [157, 568] width 198 height 29
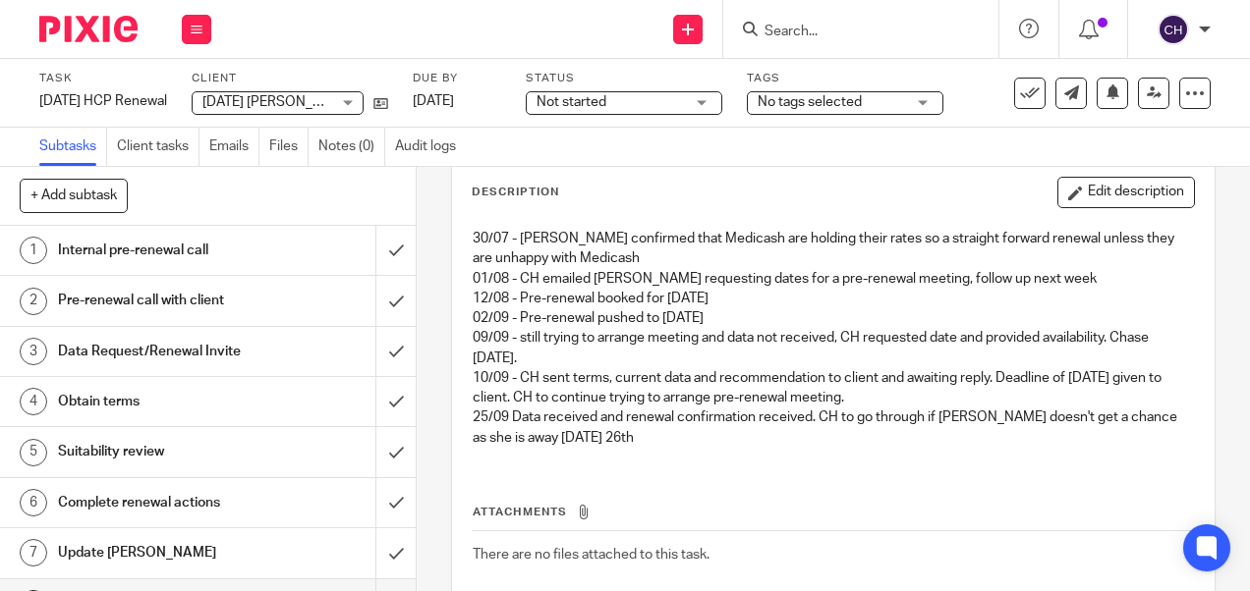
scroll to position [105, 0]
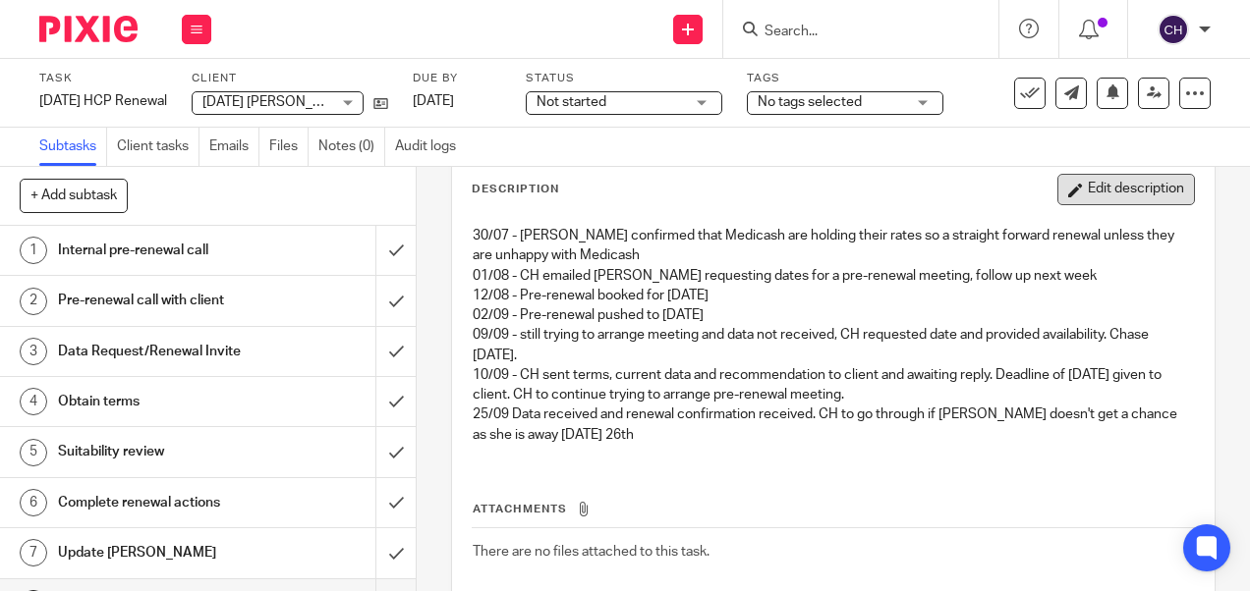
click at [1079, 195] on button "Edit description" at bounding box center [1126, 189] width 138 height 31
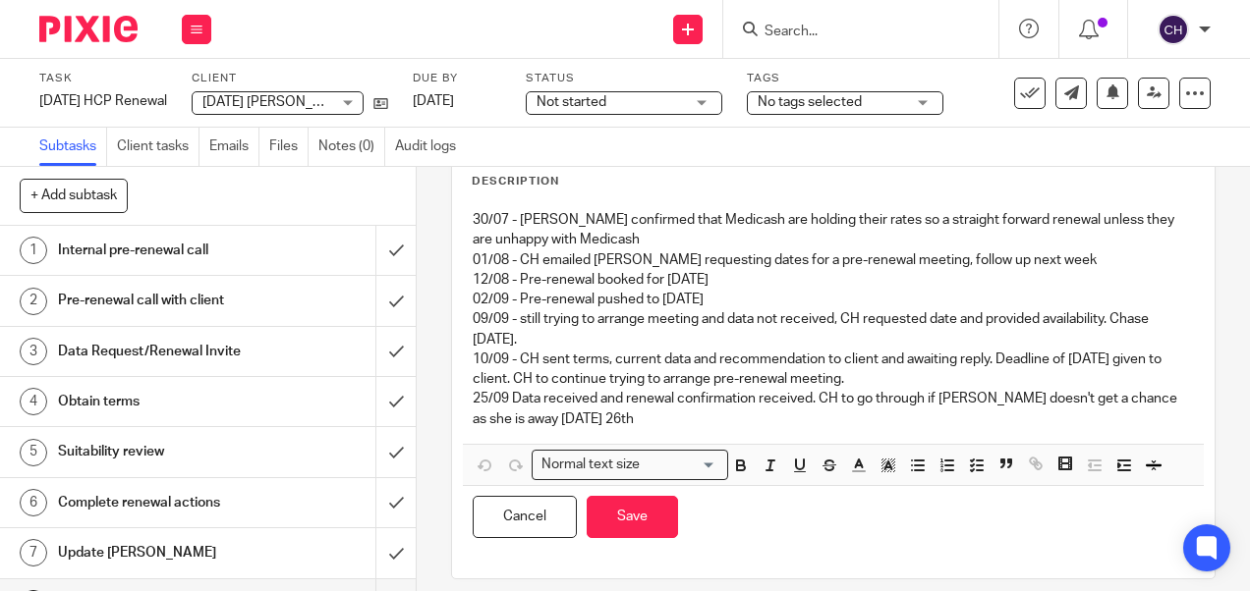
click at [622, 413] on p "25/09 Data received and renewal confirmation received. CH to go through if Char…" at bounding box center [833, 409] width 720 height 40
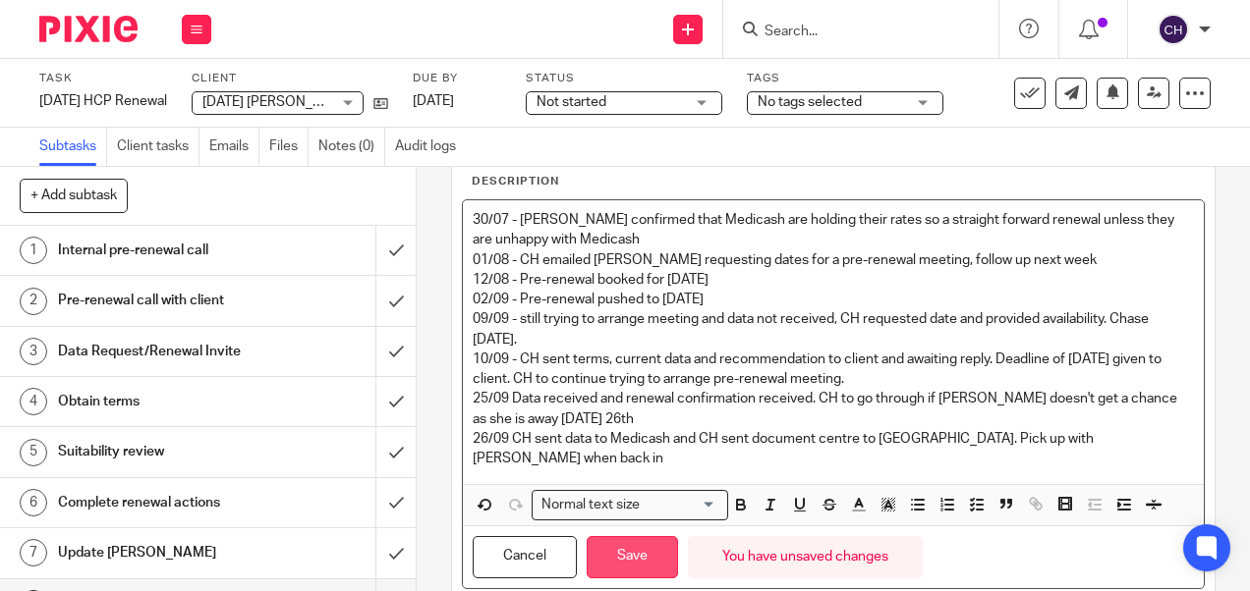
click at [627, 538] on button "Save" at bounding box center [632, 557] width 91 height 42
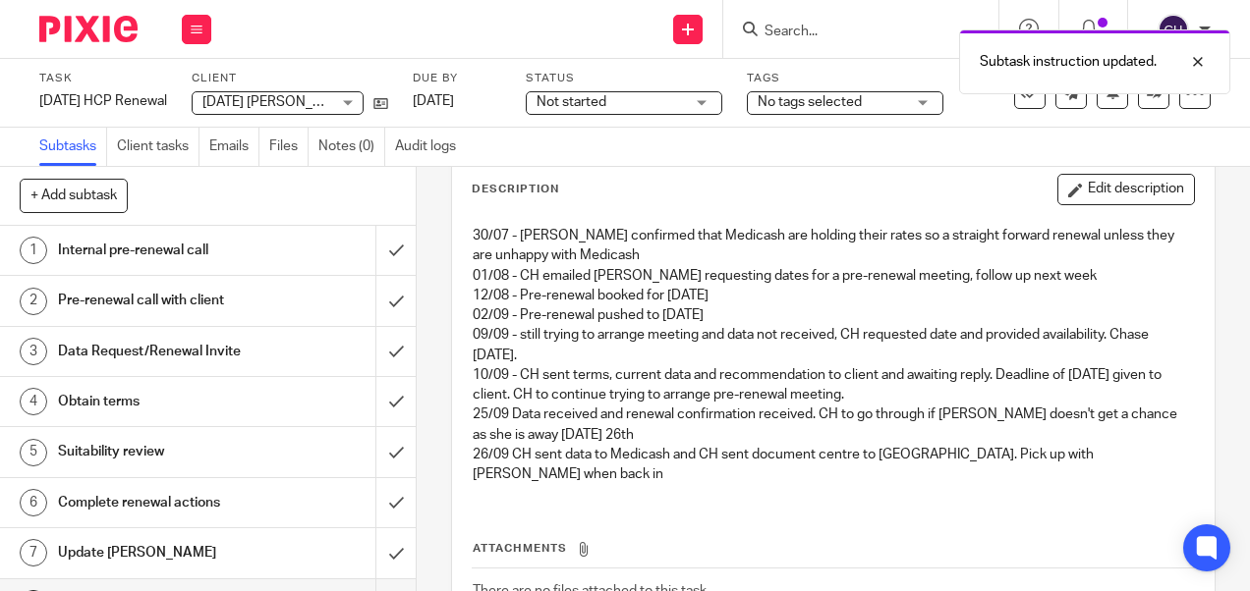
scroll to position [35, 0]
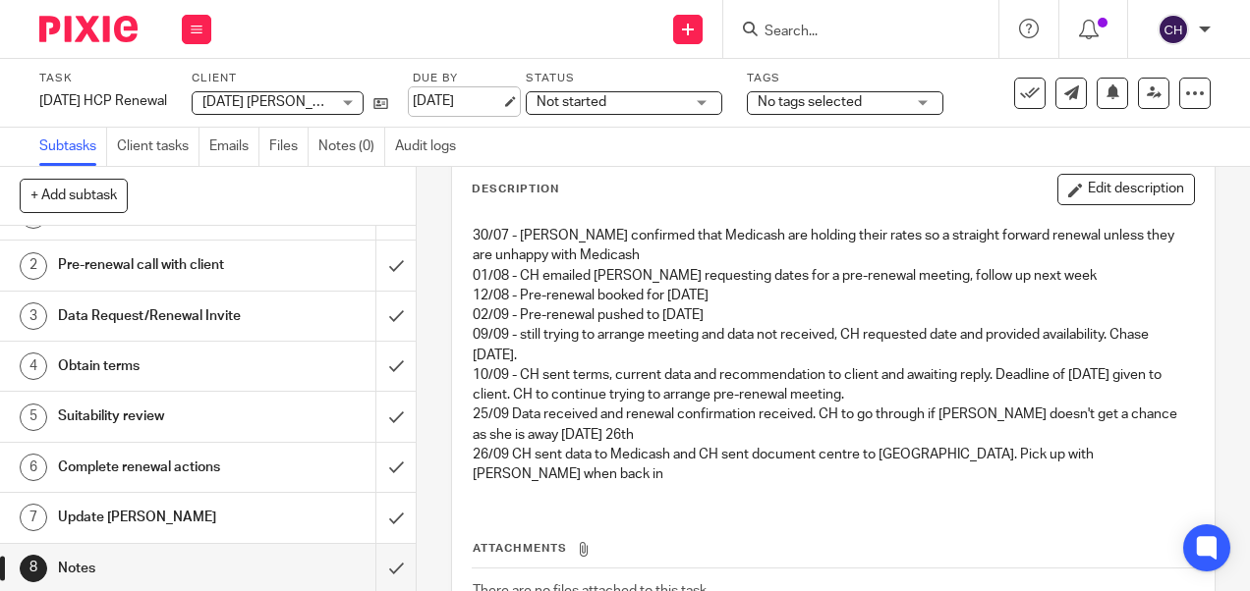
click at [447, 103] on link "26 Sep 2025" at bounding box center [457, 101] width 88 height 21
click at [84, 35] on img at bounding box center [88, 29] width 98 height 27
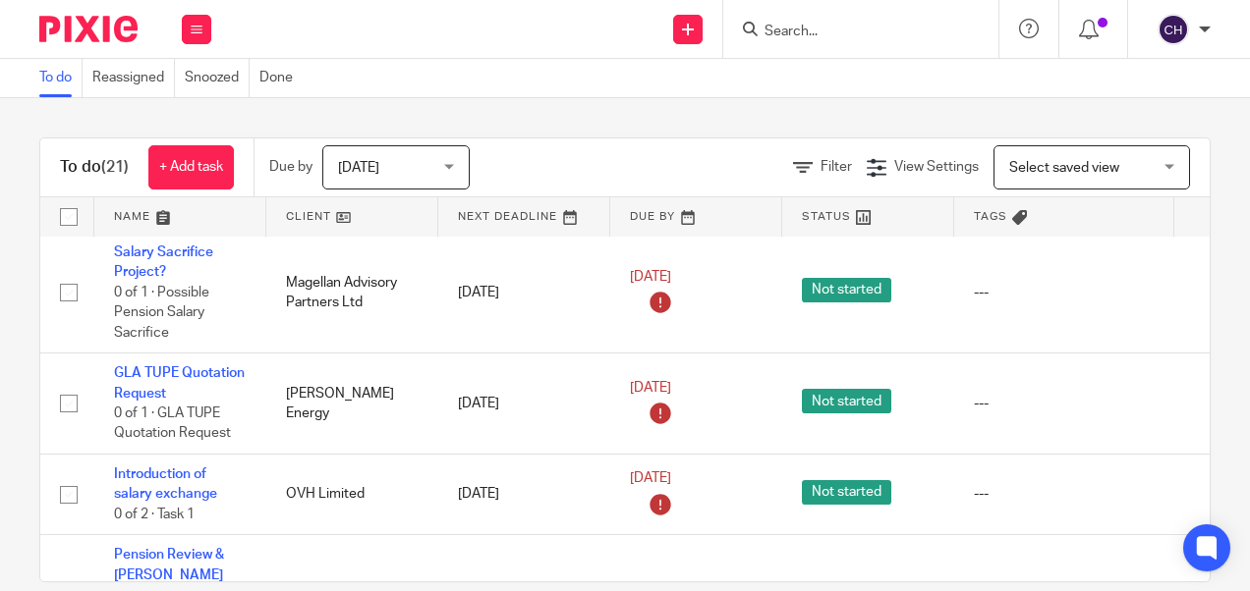
scroll to position [1330, 0]
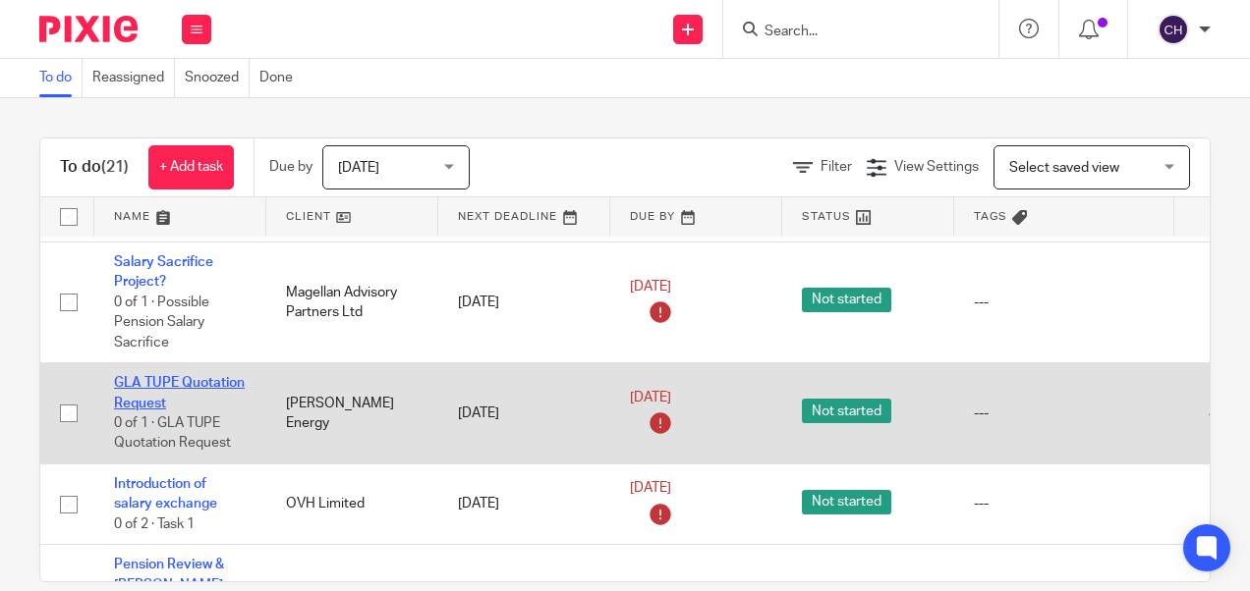
click at [159, 376] on link "GLA TUPE Quotation Request" at bounding box center [179, 392] width 131 height 33
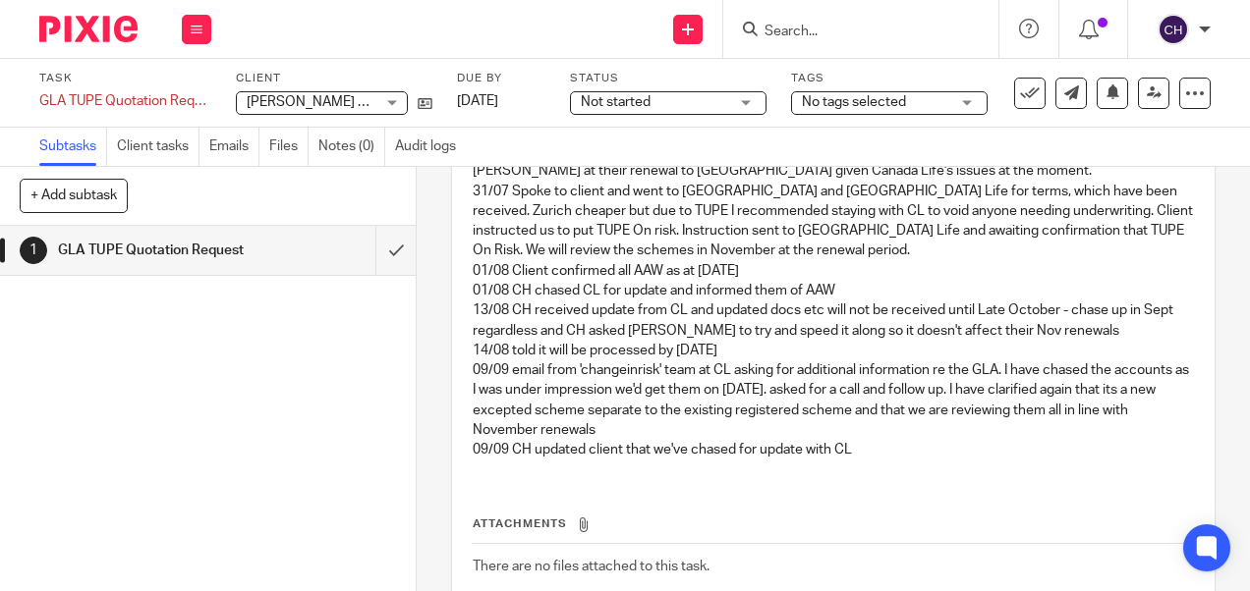
scroll to position [313, 0]
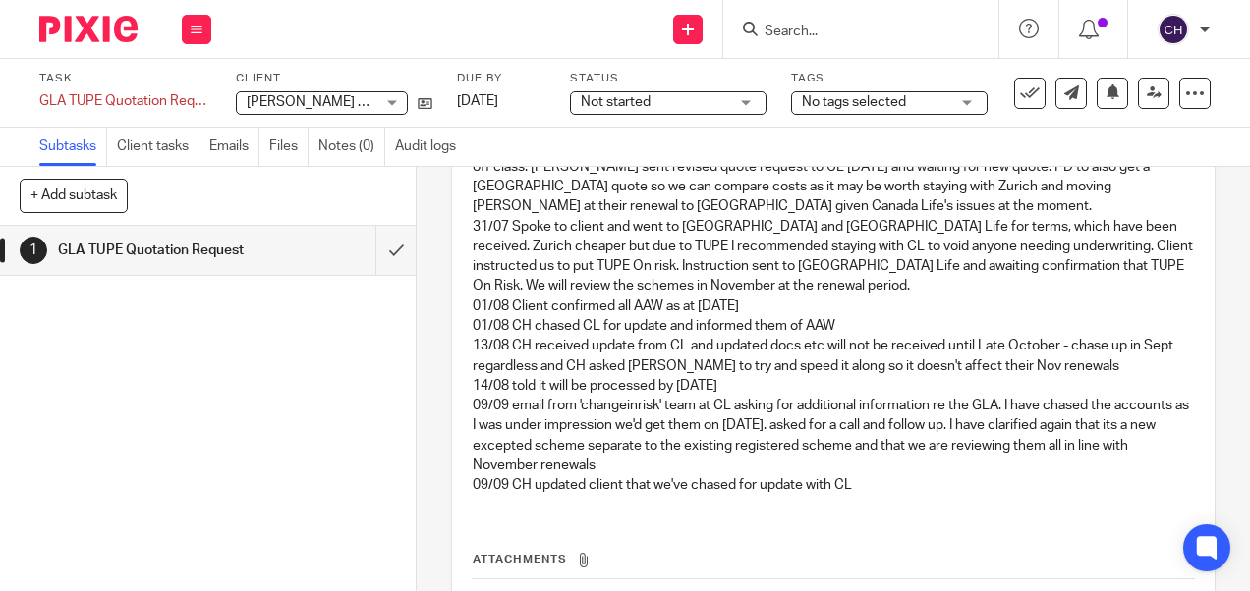
click at [67, 35] on img at bounding box center [88, 29] width 98 height 27
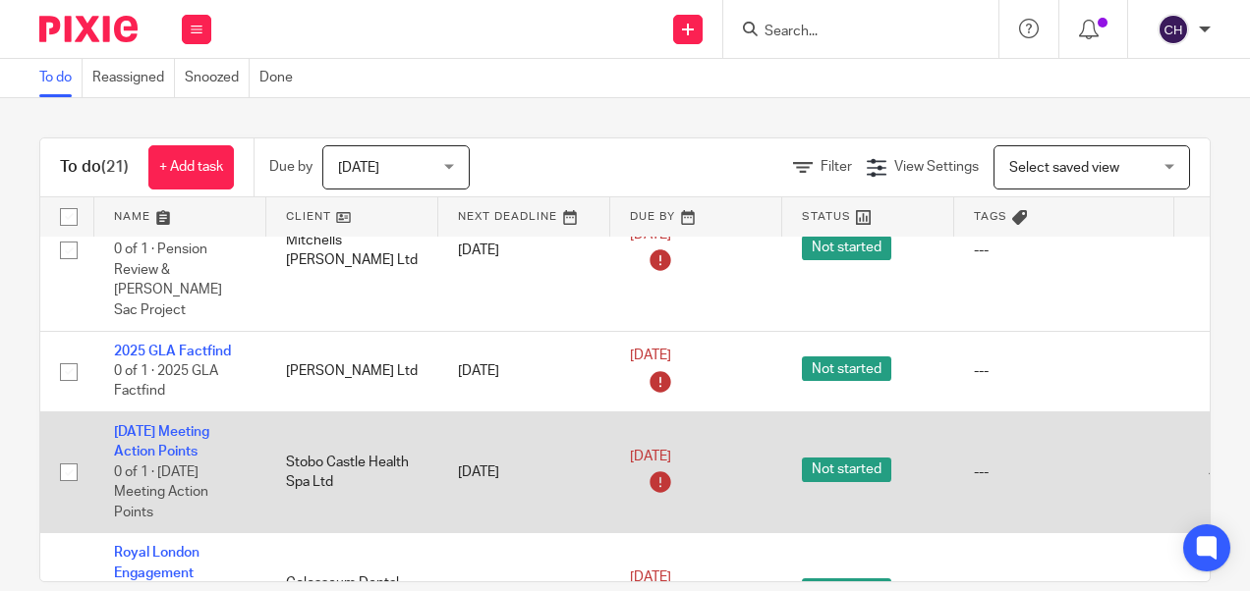
scroll to position [1702, 0]
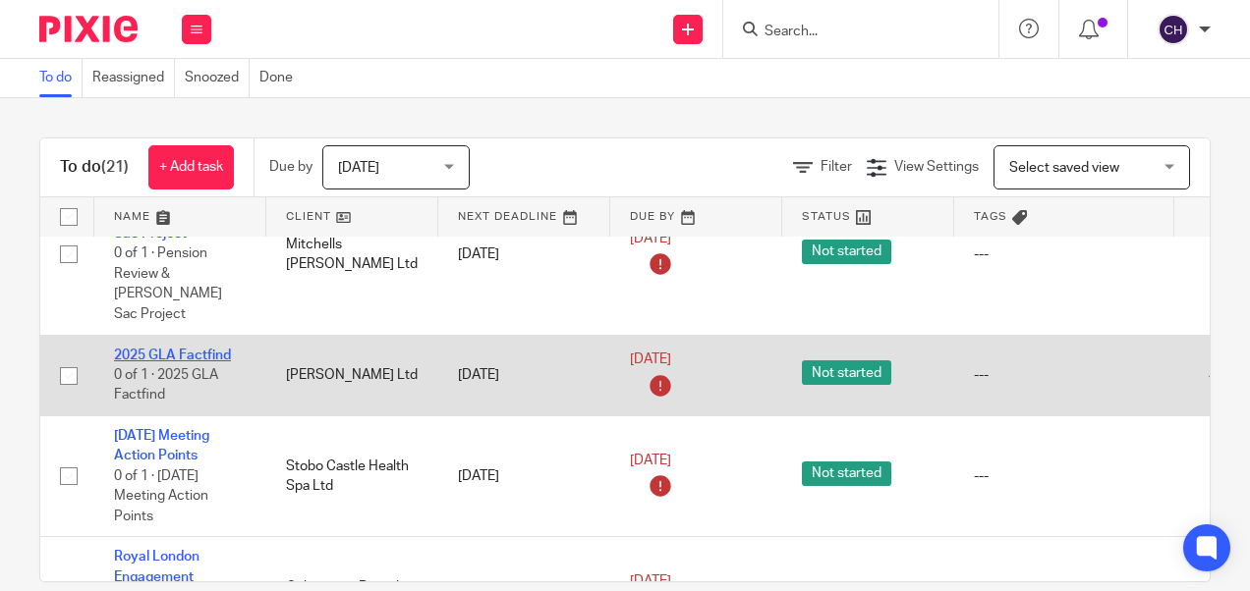
click at [159, 349] on link "2025 GLA Factfind" at bounding box center [172, 356] width 117 height 14
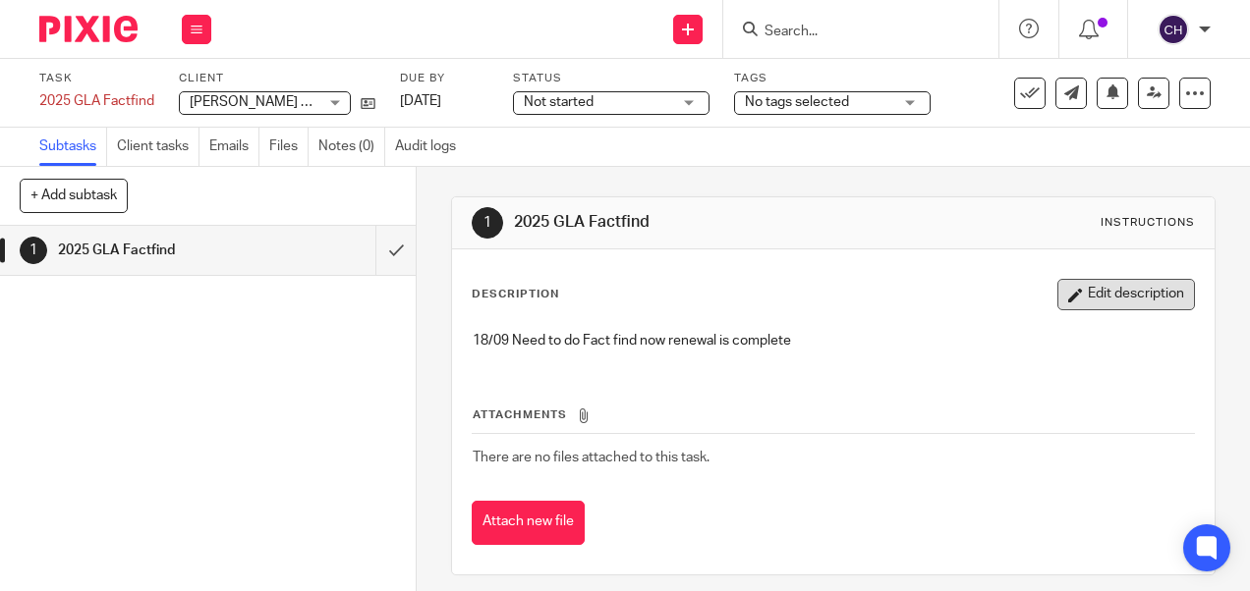
click at [1070, 299] on button "Edit description" at bounding box center [1126, 294] width 138 height 31
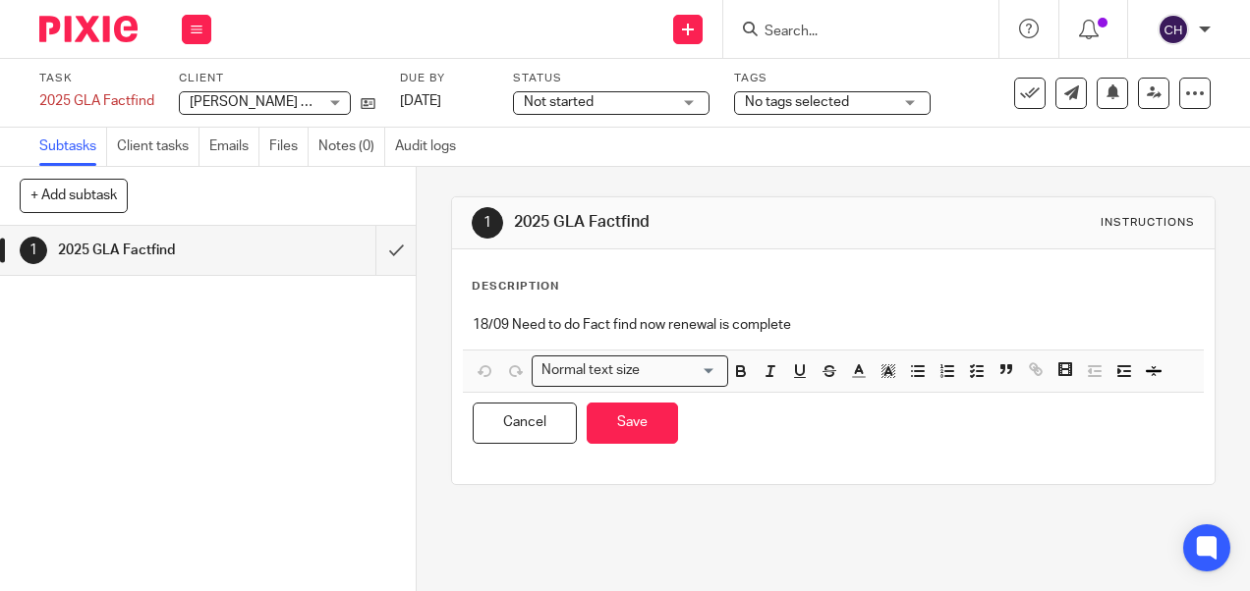
click at [815, 319] on p "18/09 Need to do Fact find now renewal is complete" at bounding box center [833, 325] width 720 height 20
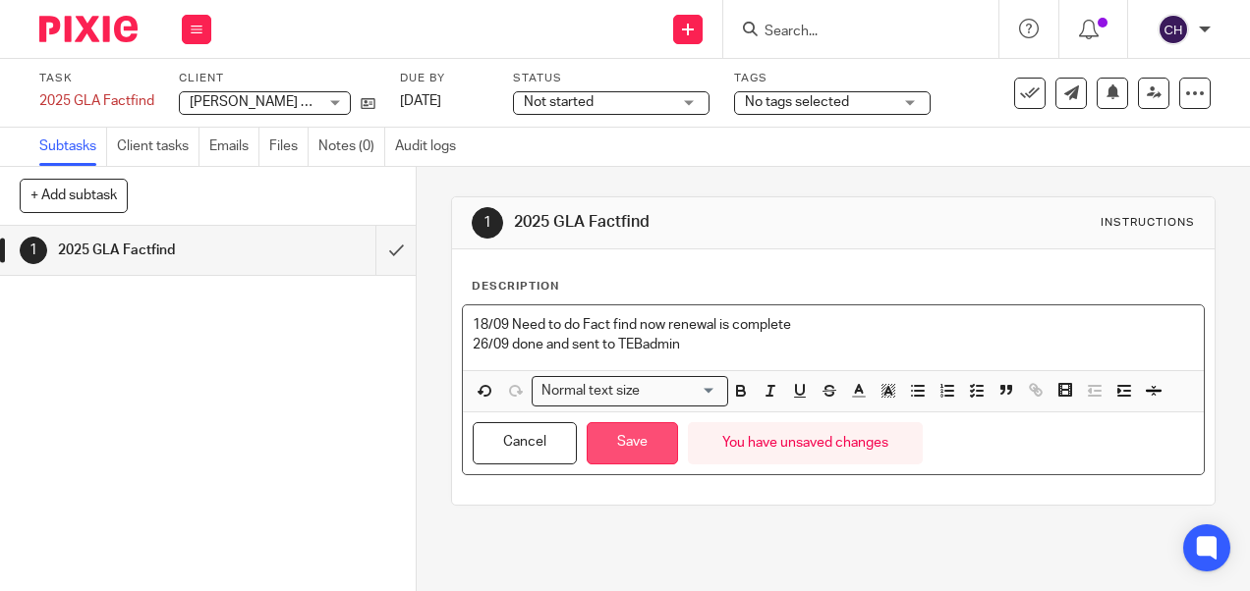
click at [629, 432] on button "Save" at bounding box center [632, 443] width 91 height 42
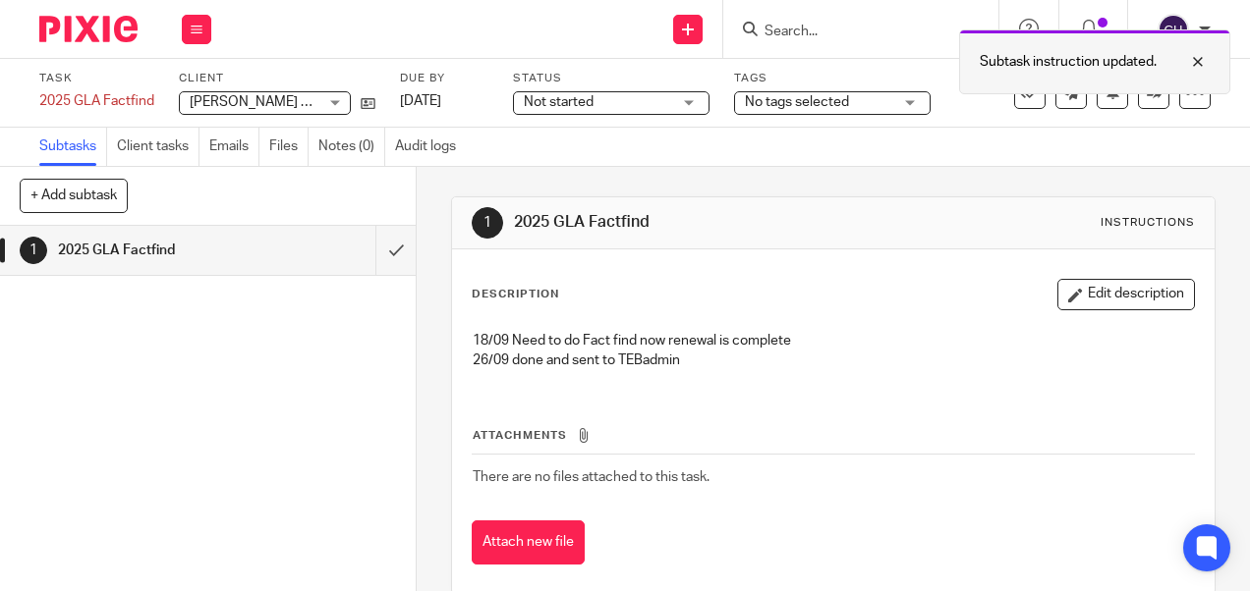
click at [1018, 90] on div "Subtask instruction updated." at bounding box center [1094, 61] width 271 height 65
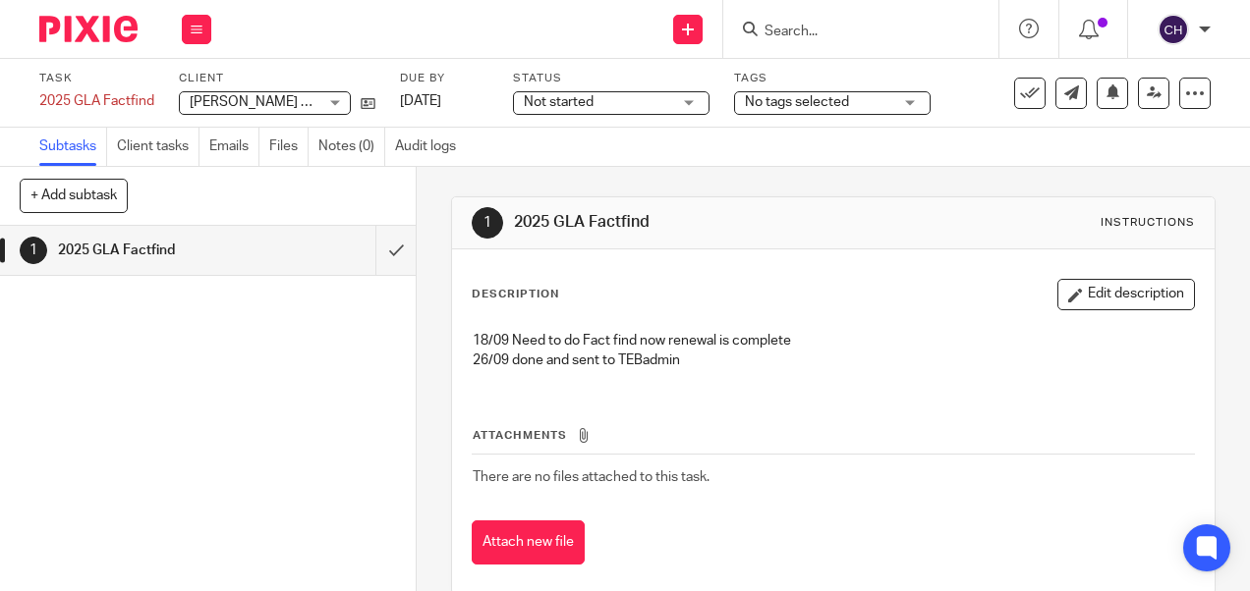
click at [1020, 90] on icon at bounding box center [1030, 94] width 20 height 20
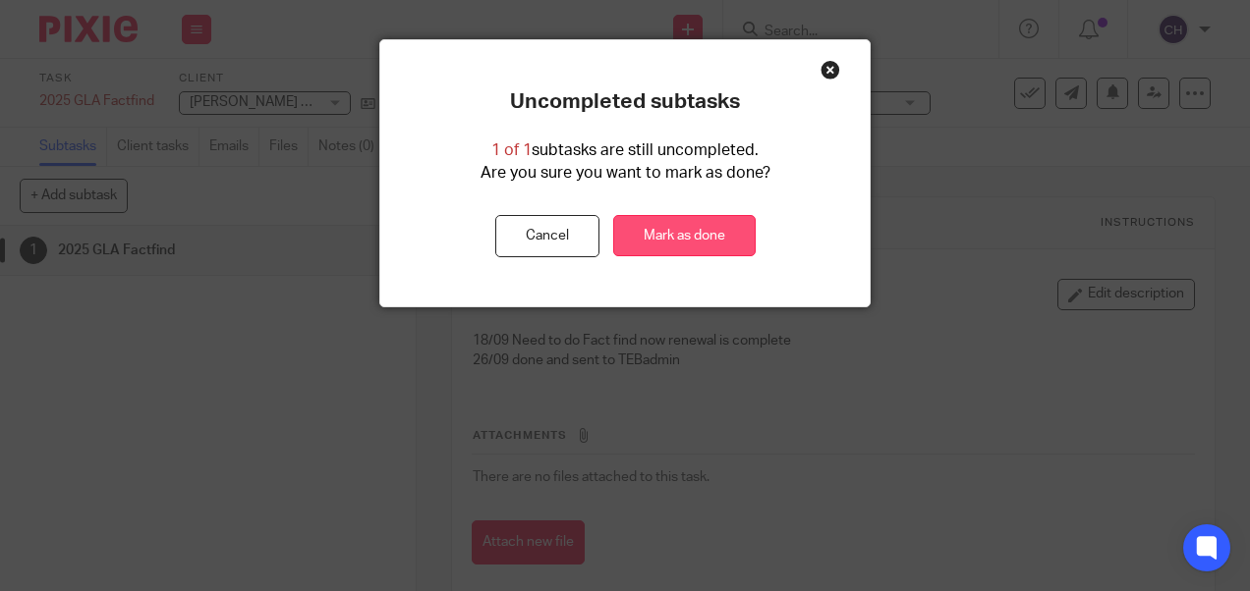
click at [690, 236] on link "Mark as done" at bounding box center [684, 236] width 142 height 42
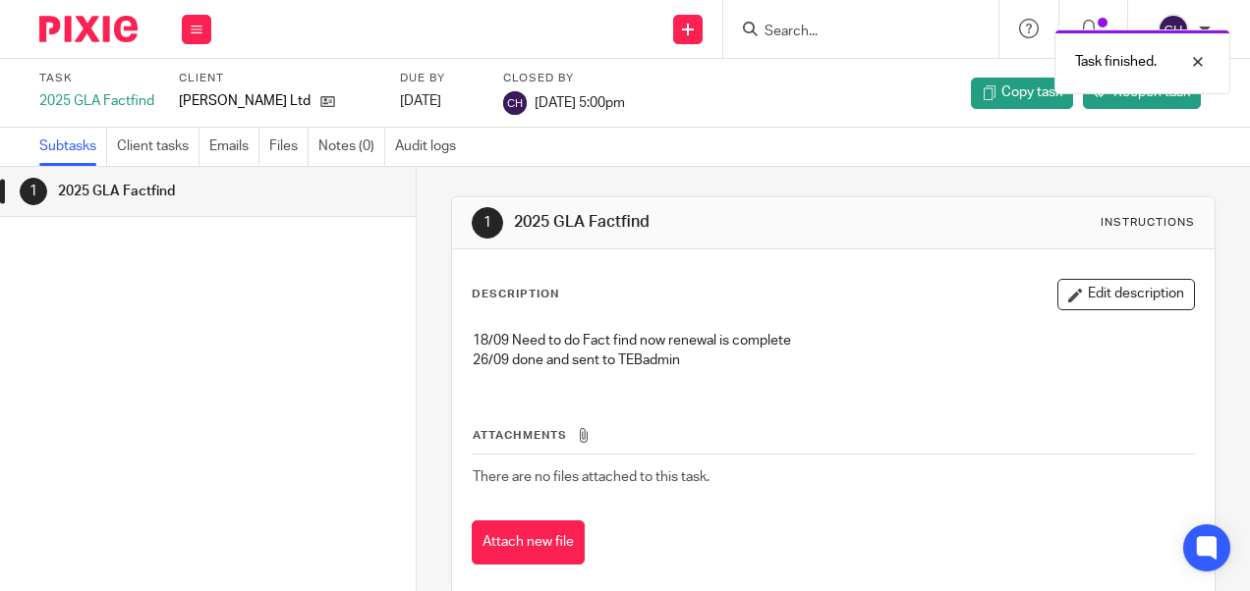
click at [77, 39] on img at bounding box center [88, 29] width 98 height 27
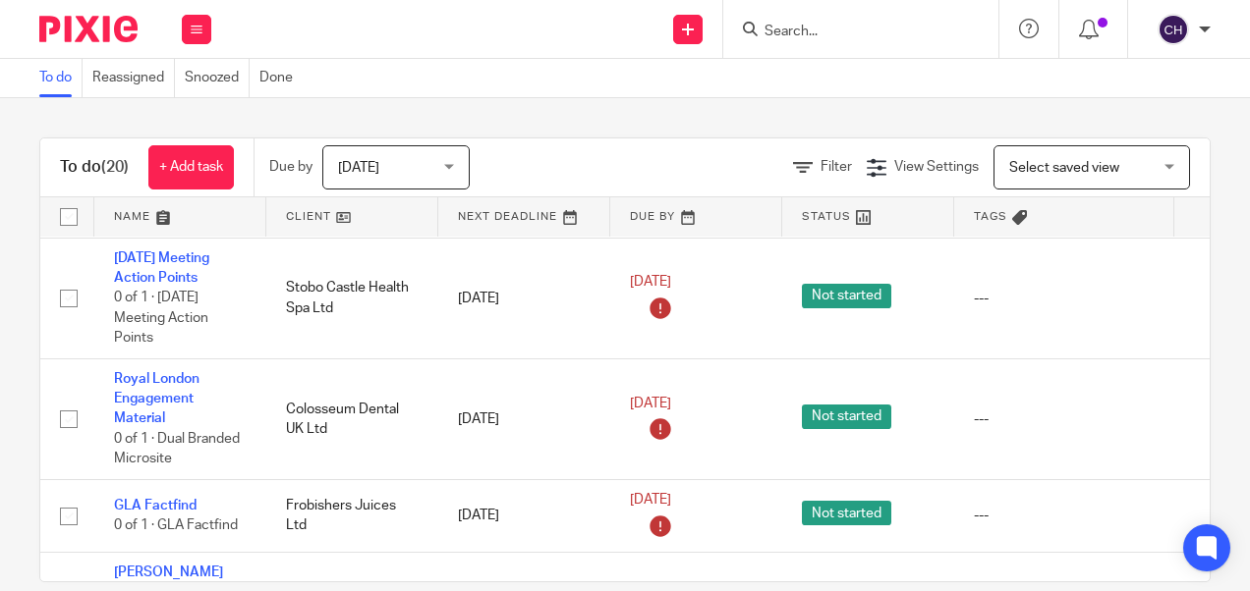
scroll to position [1839, 0]
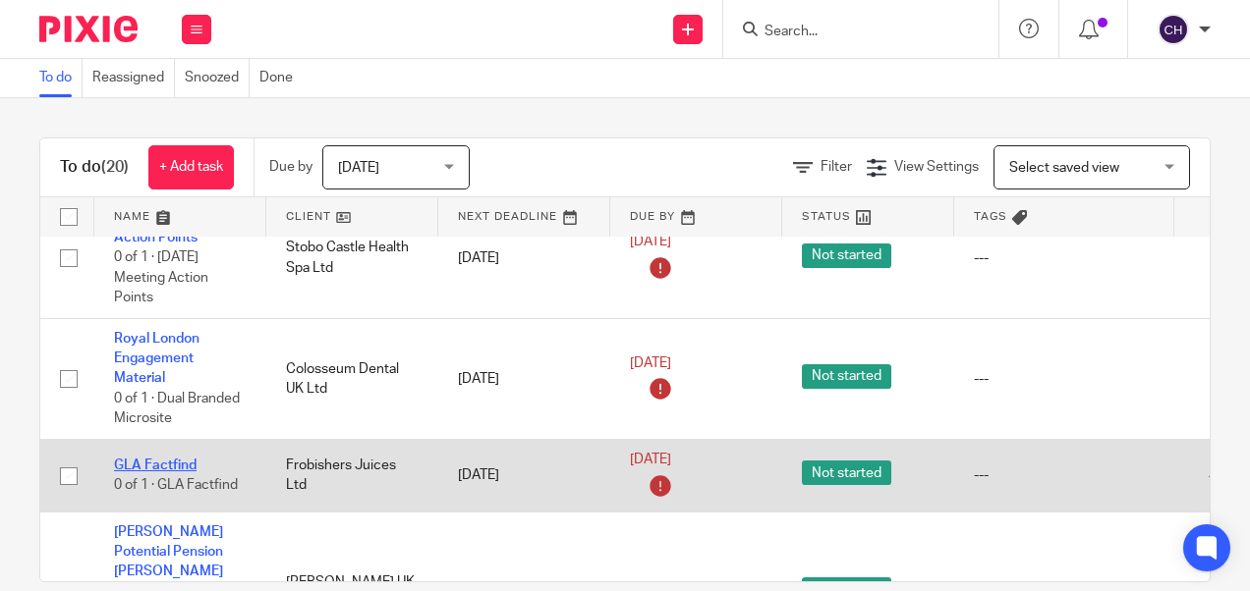
click at [165, 459] on link "GLA Factfind" at bounding box center [155, 466] width 83 height 14
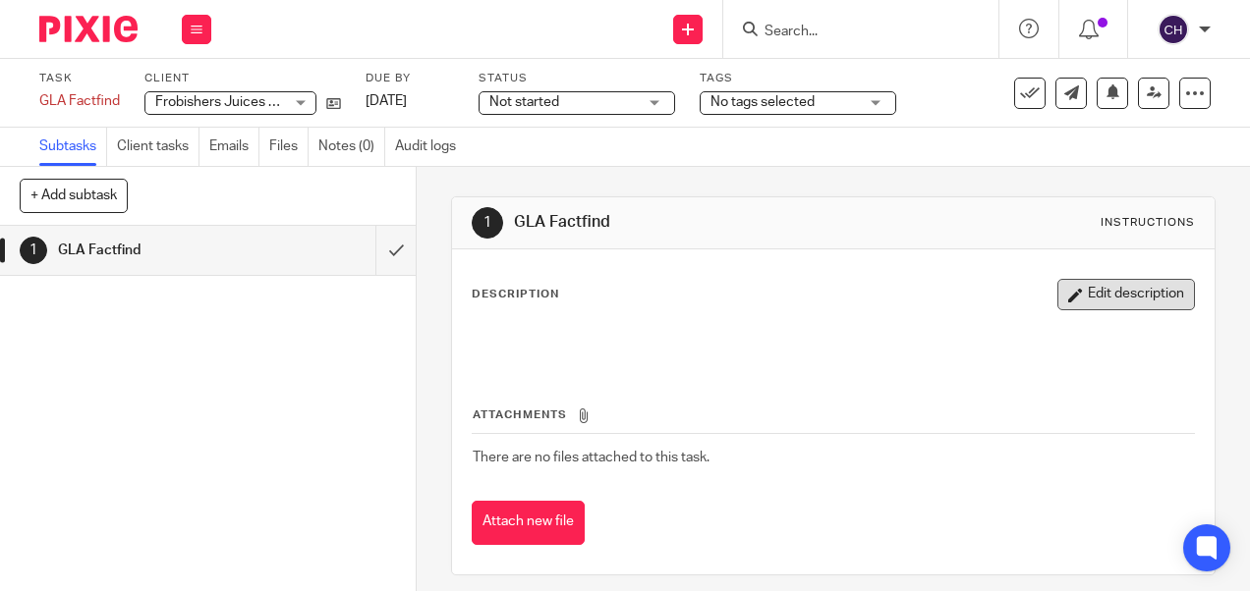
click at [1059, 287] on button "Edit description" at bounding box center [1126, 294] width 138 height 31
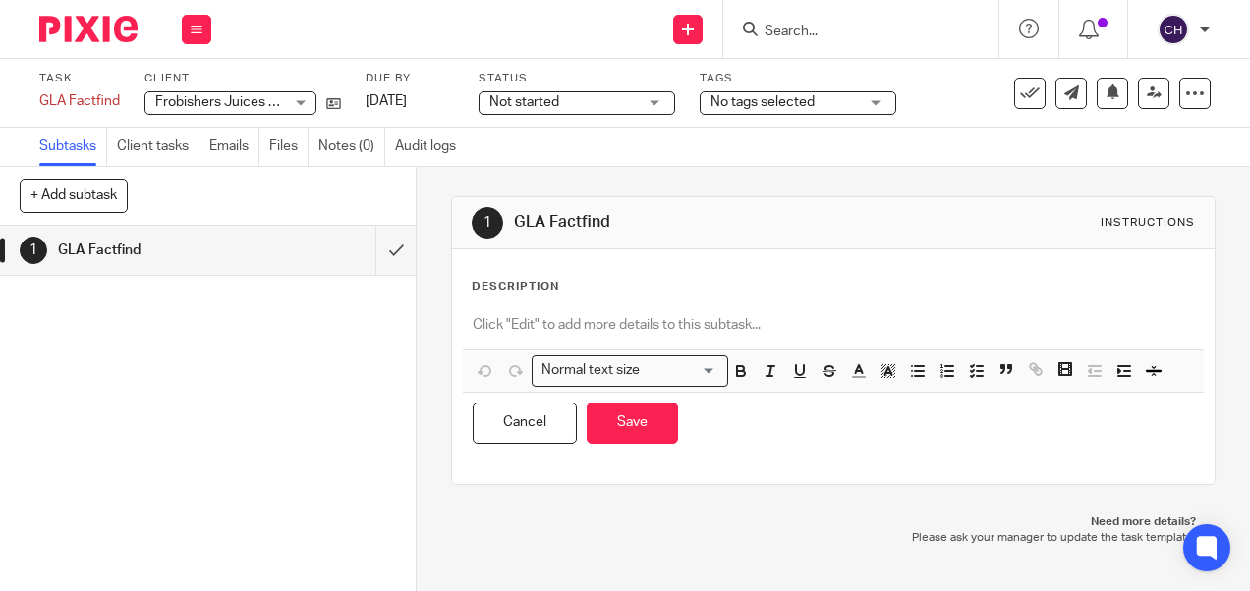
click at [494, 332] on p at bounding box center [833, 325] width 720 height 20
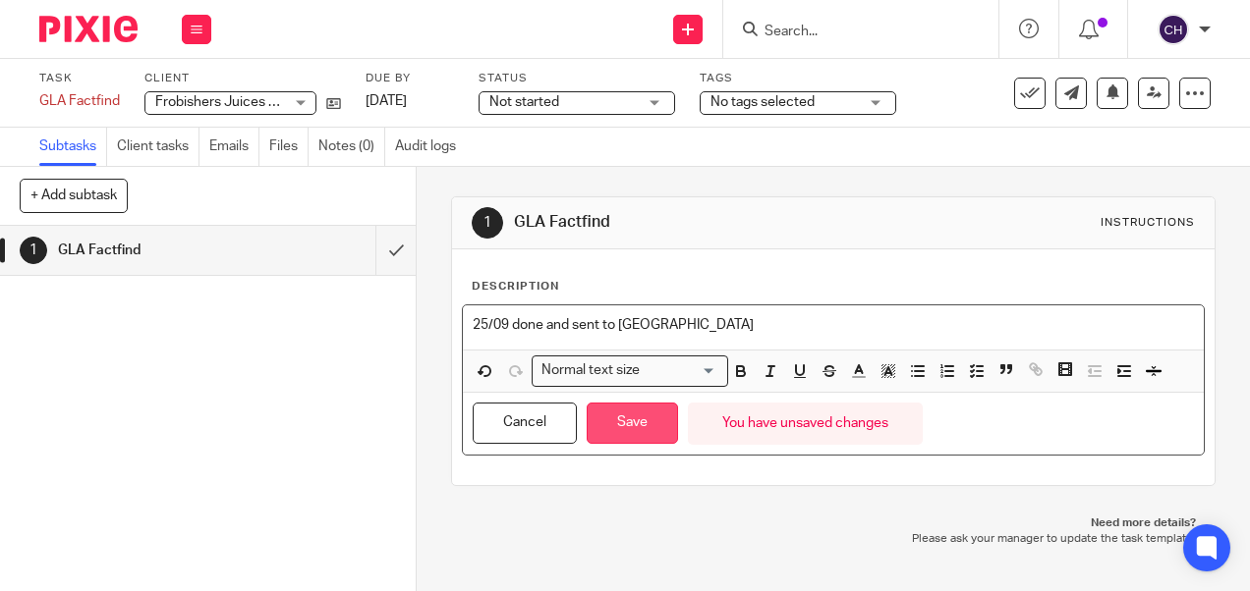
click at [621, 419] on button "Save" at bounding box center [632, 424] width 91 height 42
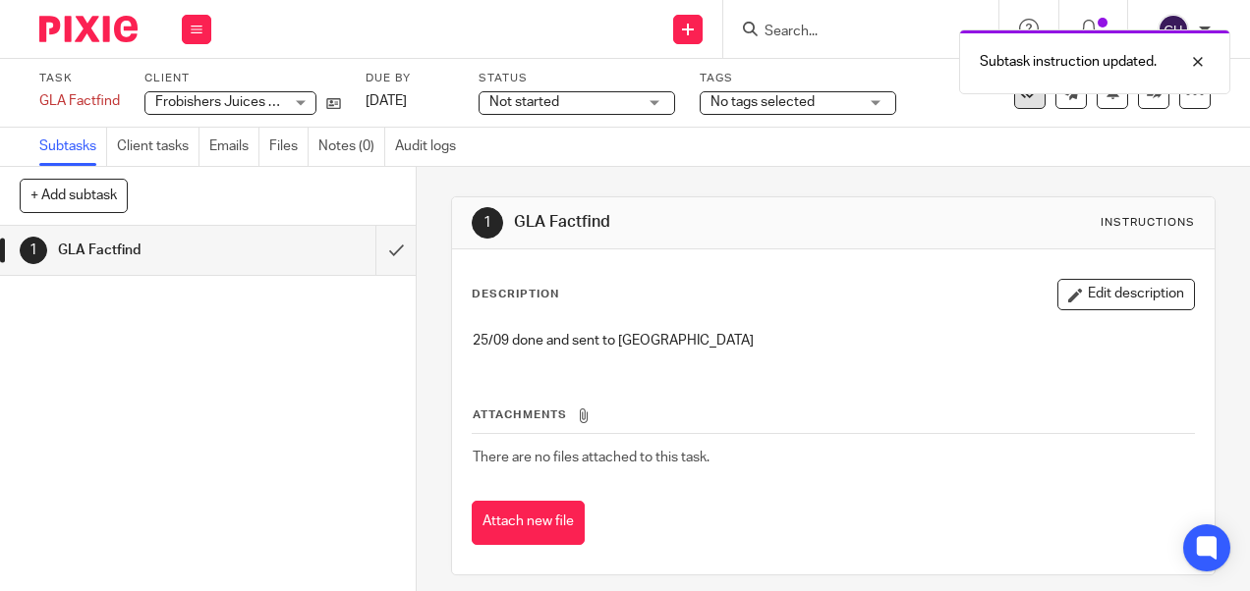
click at [1020, 98] on icon at bounding box center [1030, 94] width 20 height 20
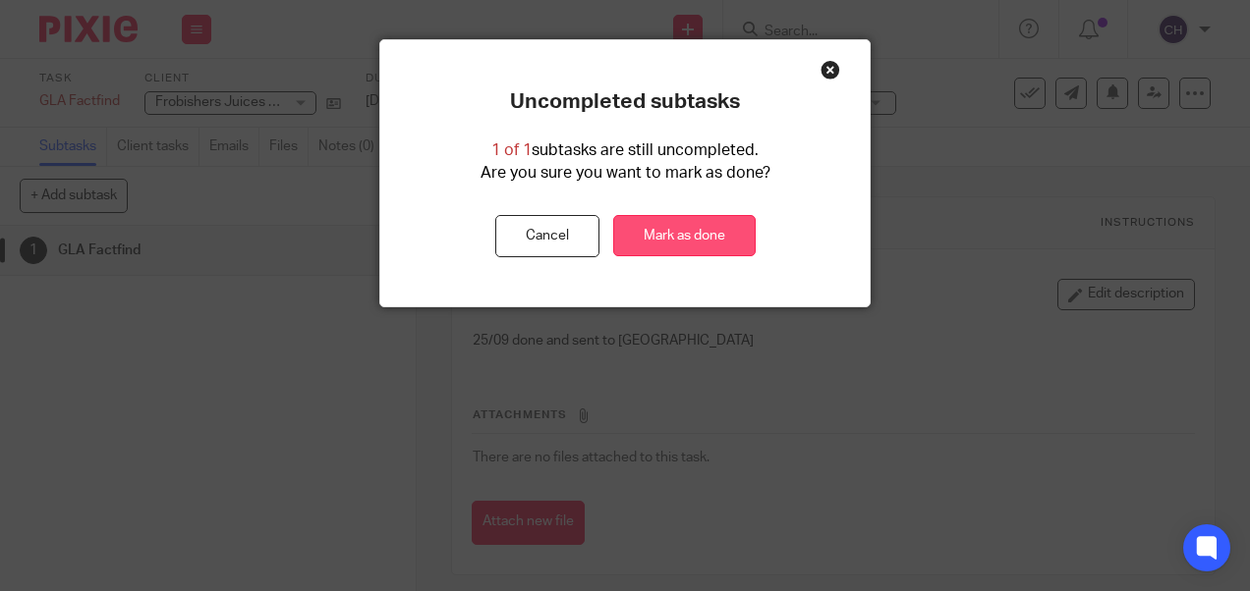
click at [653, 245] on link "Mark as done" at bounding box center [684, 236] width 142 height 42
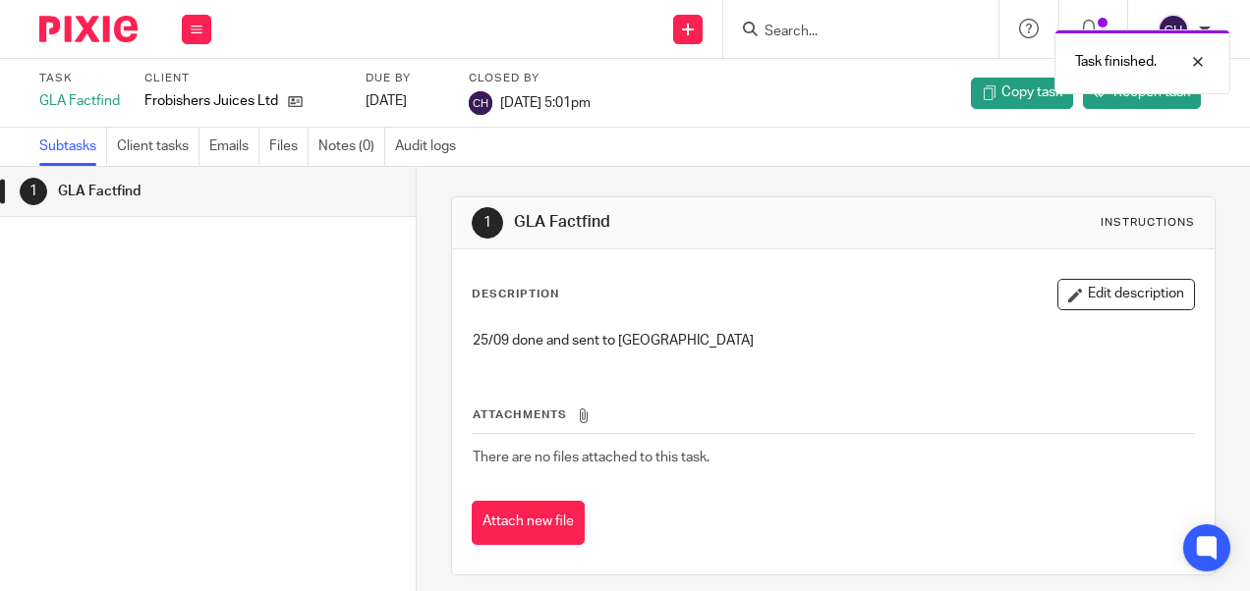
click at [87, 35] on img at bounding box center [88, 29] width 98 height 27
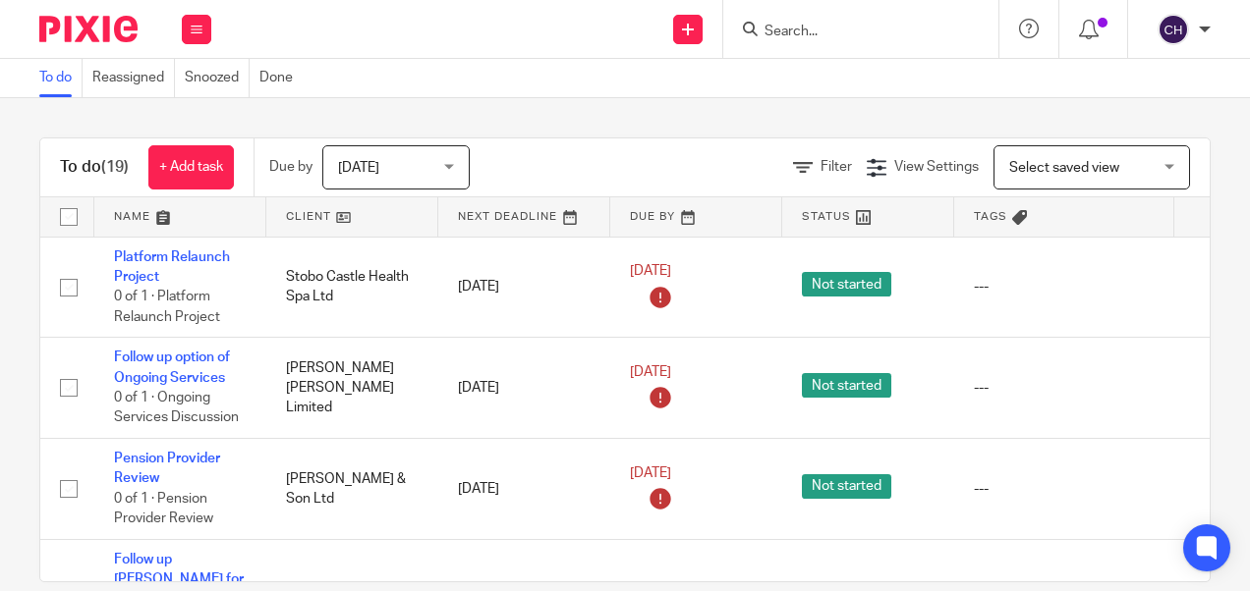
click at [75, 34] on img at bounding box center [88, 29] width 98 height 27
click at [874, 36] on input "Search" at bounding box center [850, 33] width 177 height 18
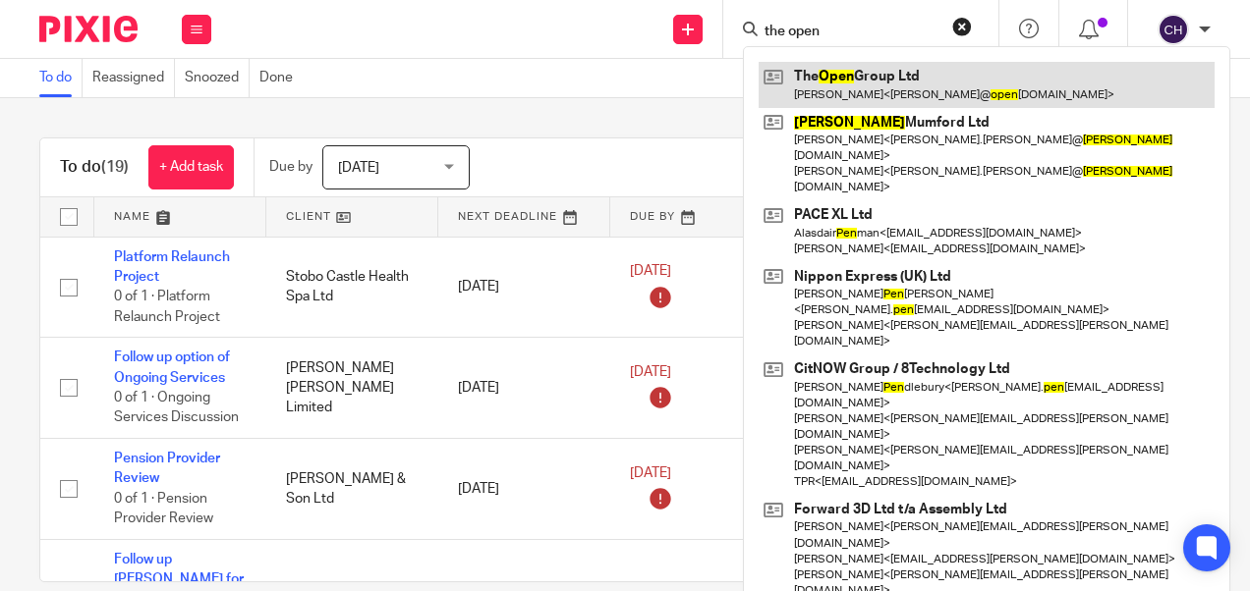
type input "the open"
click at [851, 91] on link at bounding box center [986, 84] width 456 height 45
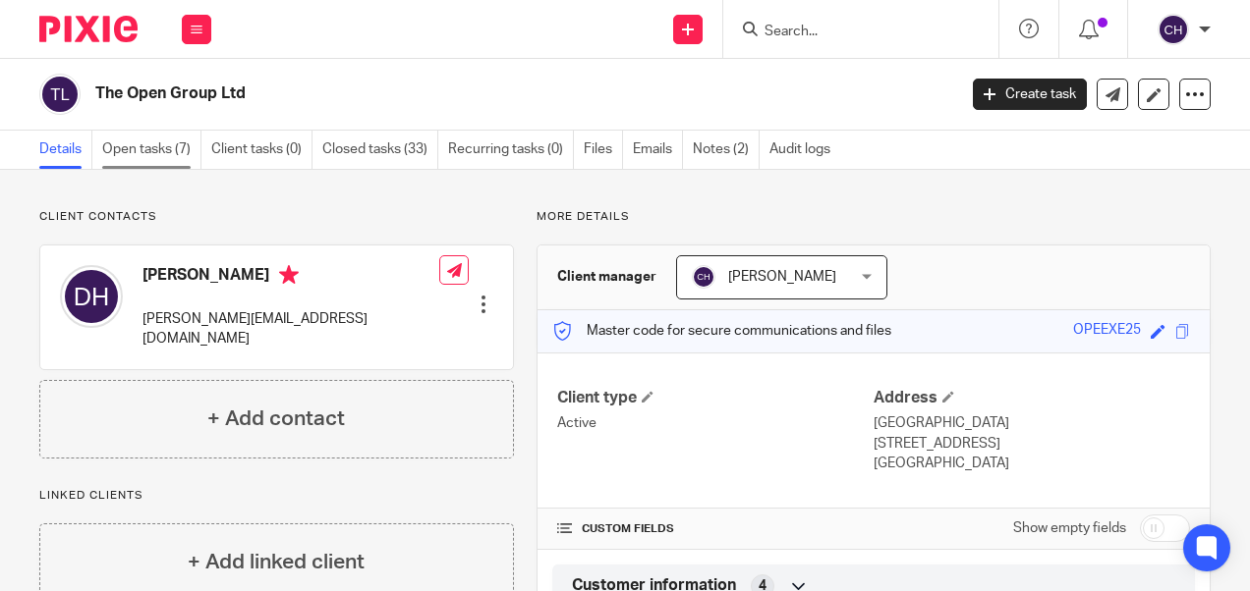
click at [165, 146] on link "Open tasks (7)" at bounding box center [151, 150] width 99 height 38
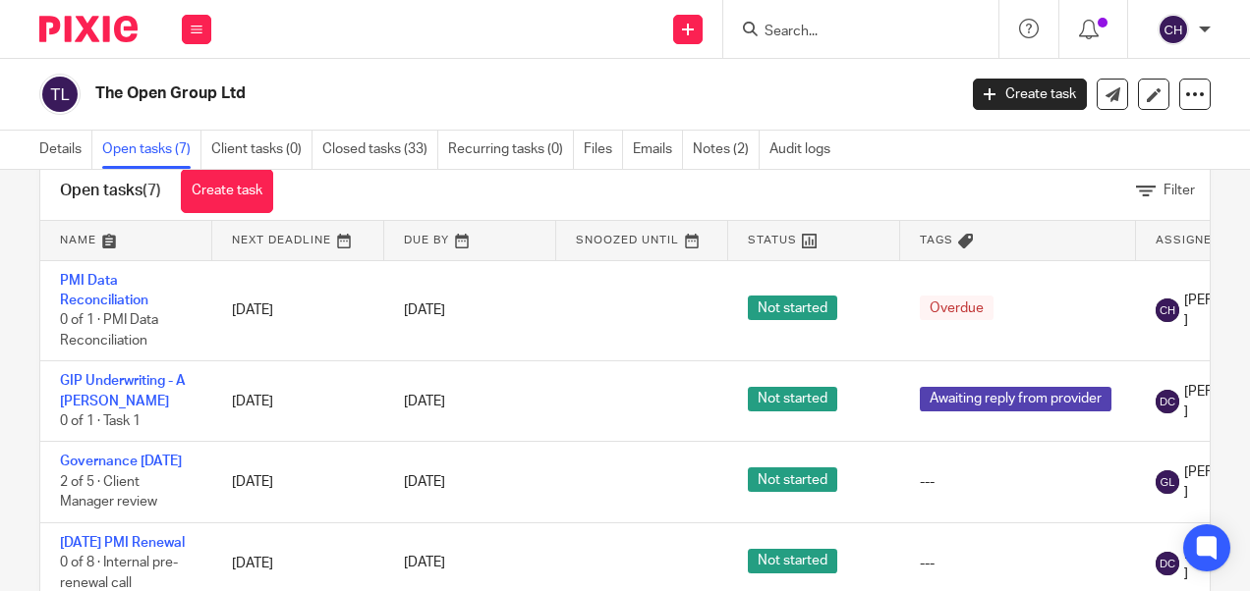
scroll to position [101, 0]
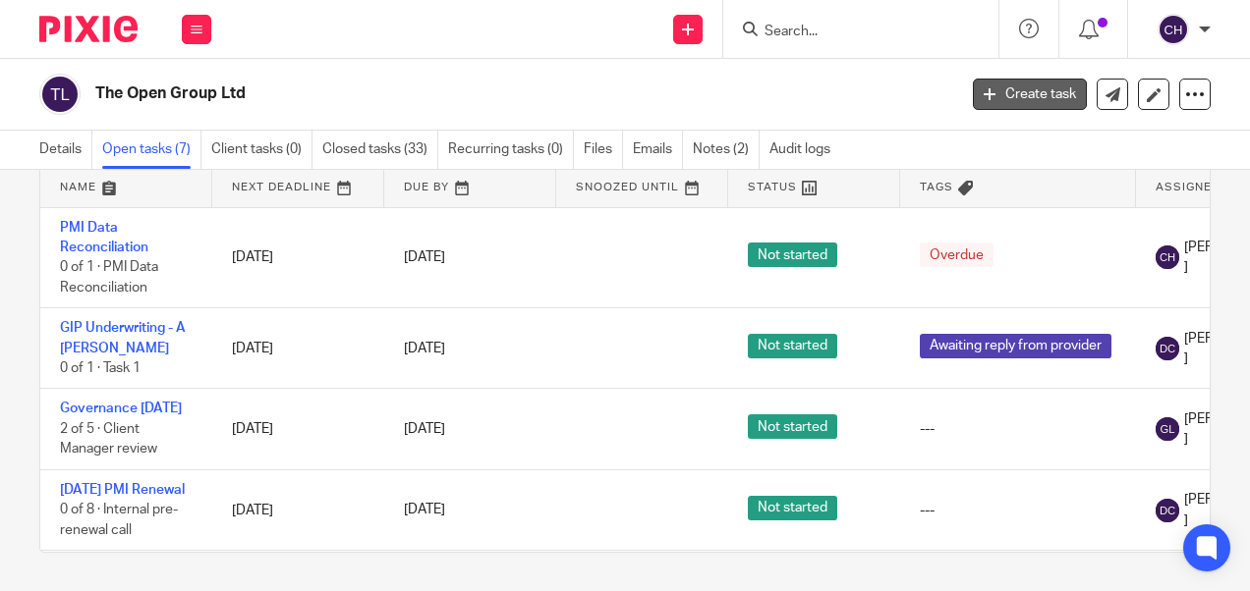
click at [1028, 93] on link "Create task" at bounding box center [1030, 94] width 114 height 31
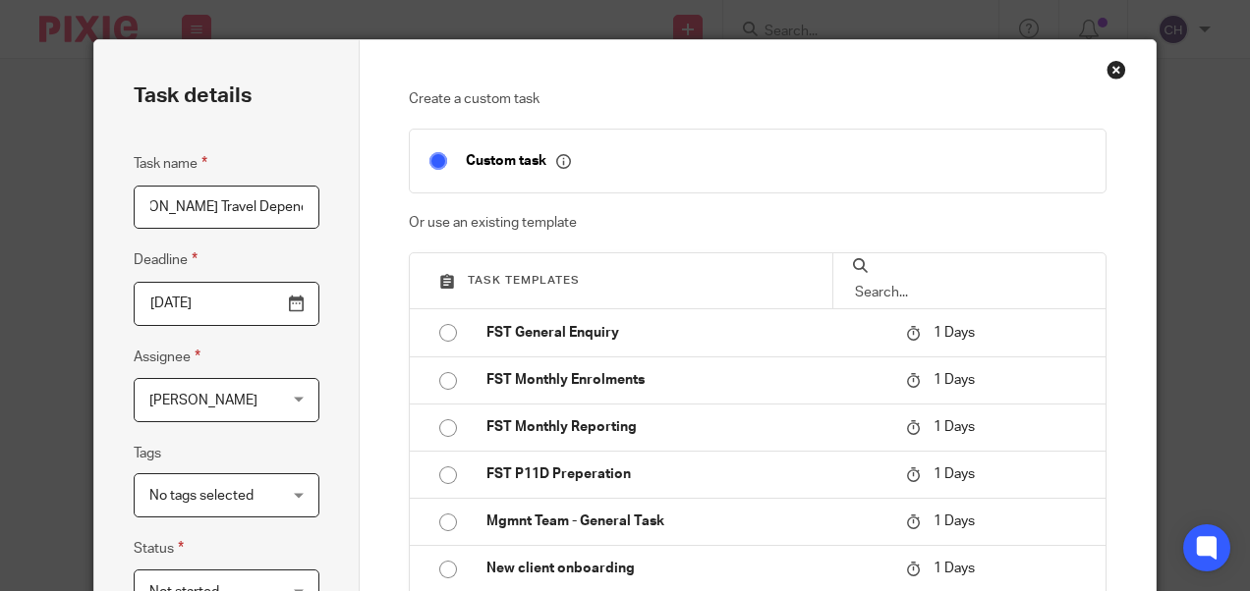
scroll to position [0, 65]
type input "[PERSON_NAME] Travel Dependant Addition"
click at [289, 307] on input "2025-09-26" at bounding box center [227, 304] width 186 height 44
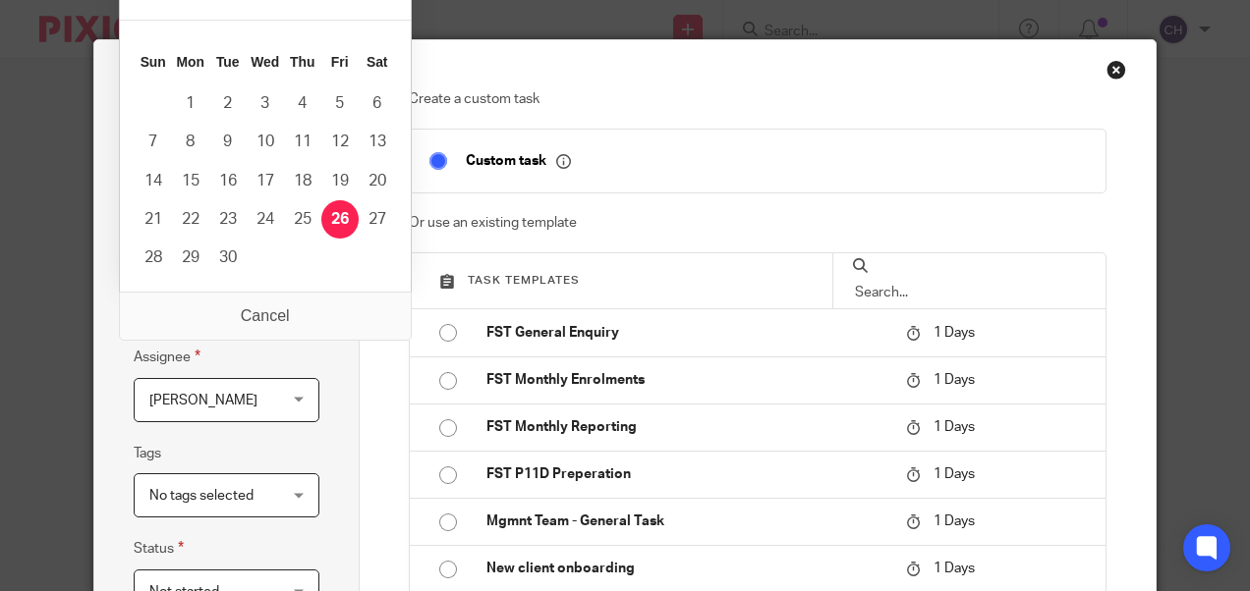
scroll to position [0, 0]
type input "2025-09-29"
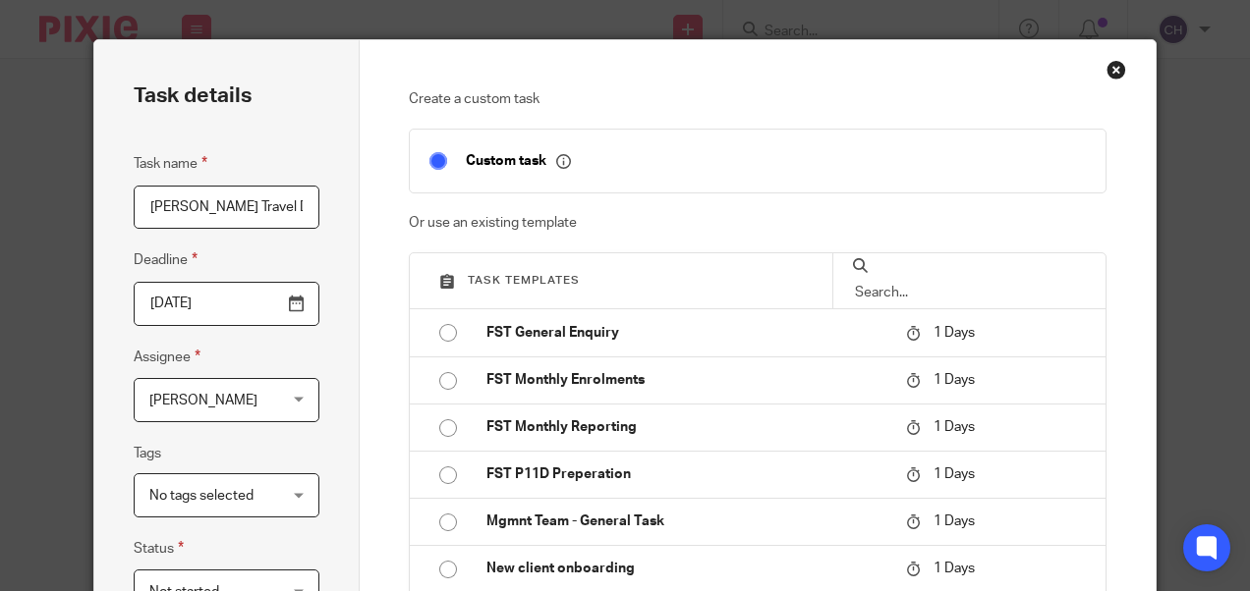
click at [281, 401] on div "Chantelle Hamouy Chantelle Hamouy" at bounding box center [227, 400] width 186 height 44
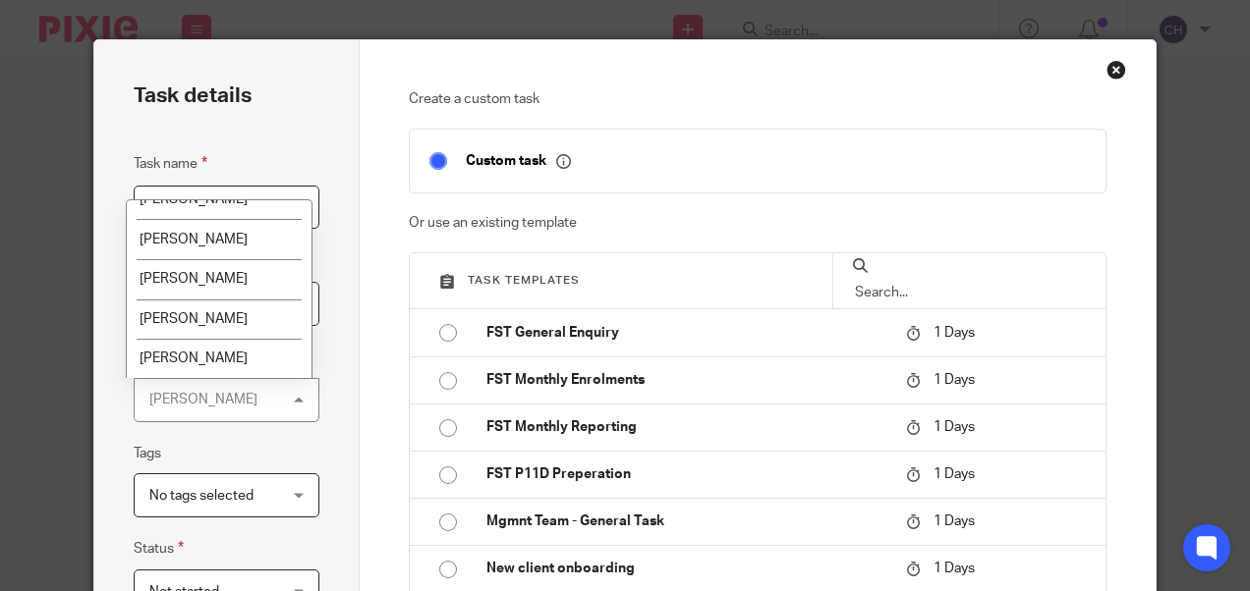
scroll to position [190, 0]
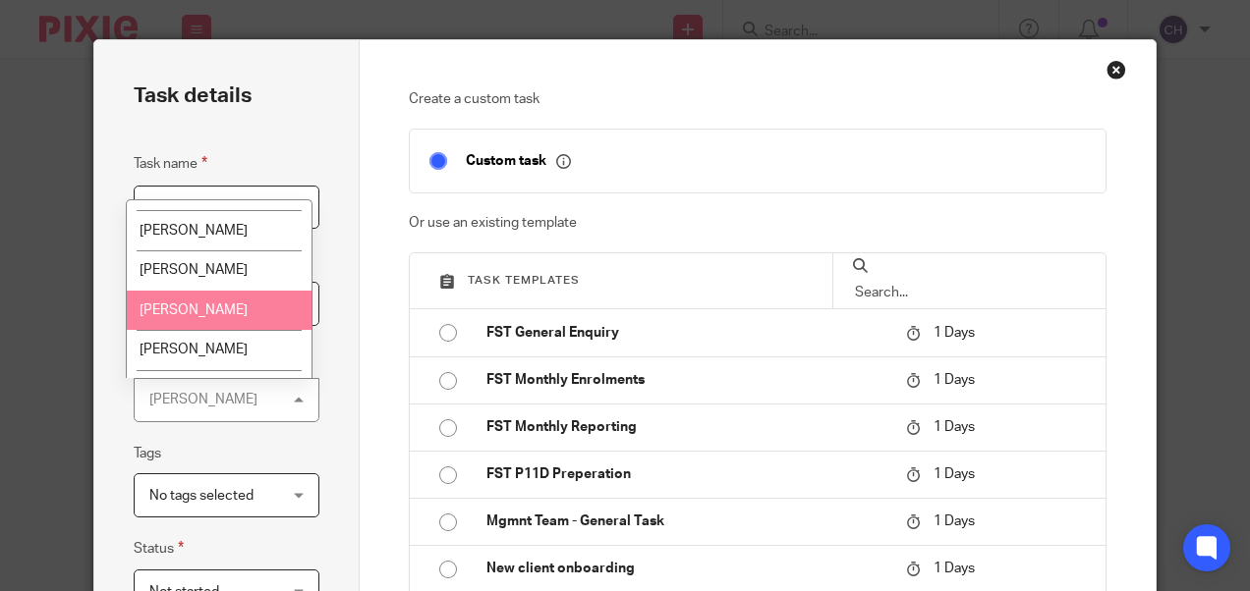
click at [251, 313] on li "[PERSON_NAME]" at bounding box center [219, 311] width 184 height 40
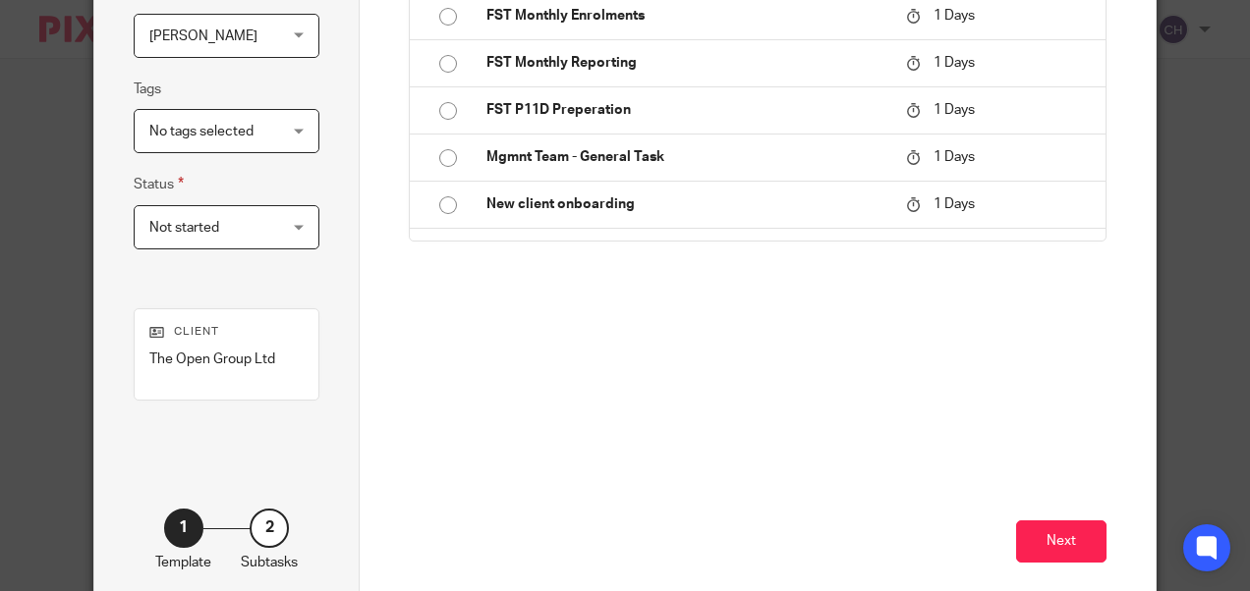
scroll to position [369, 0]
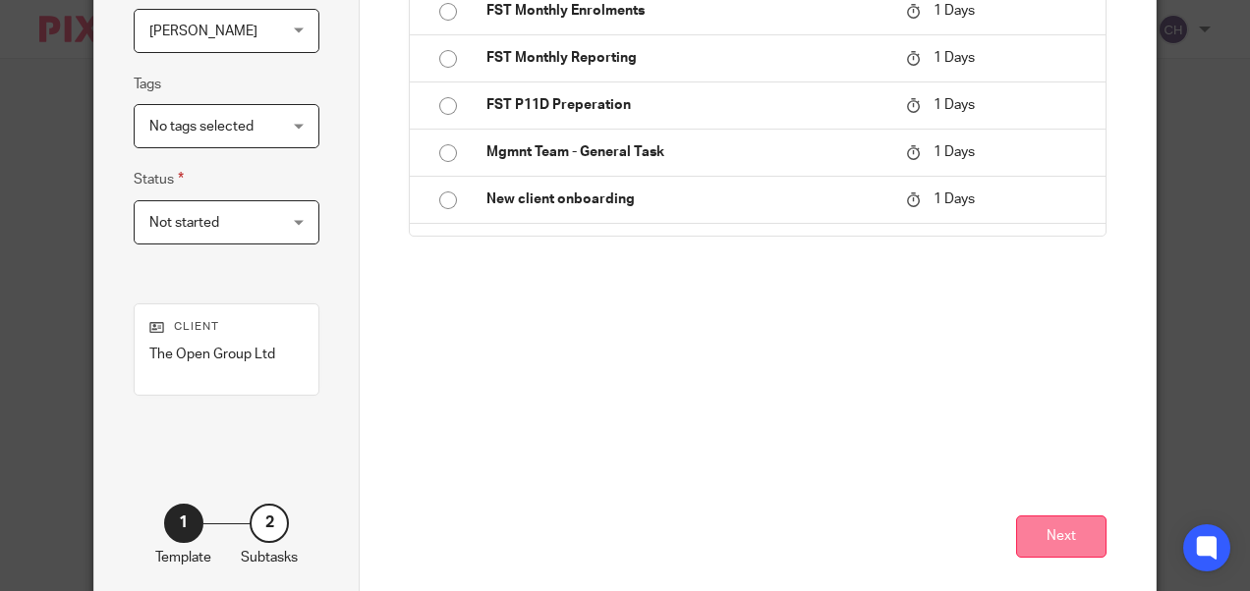
click at [1063, 522] on button "Next" at bounding box center [1061, 537] width 90 height 42
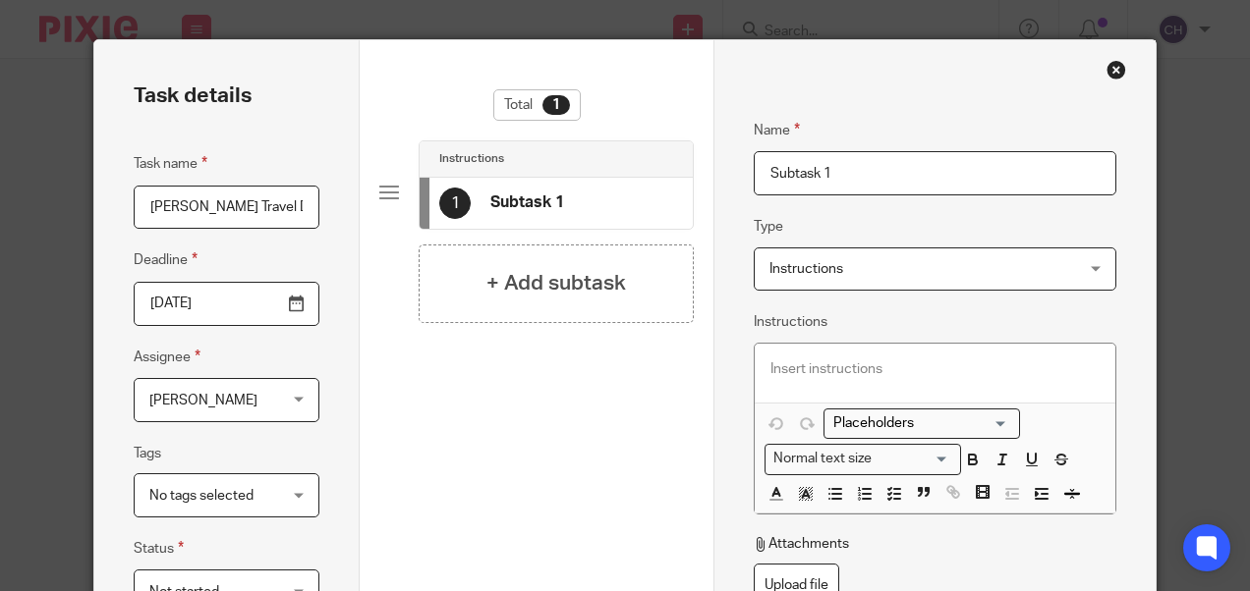
scroll to position [0, 65]
drag, startPoint x: 140, startPoint y: 206, endPoint x: 864, endPoint y: 177, distance: 723.7
click at [864, 177] on div "Task details Task name O NUNN Travel Dependant Addition Deadline 2025-09-29 Ass…" at bounding box center [624, 508] width 1060 height 936
drag, startPoint x: 813, startPoint y: 183, endPoint x: 691, endPoint y: 185, distance: 122.8
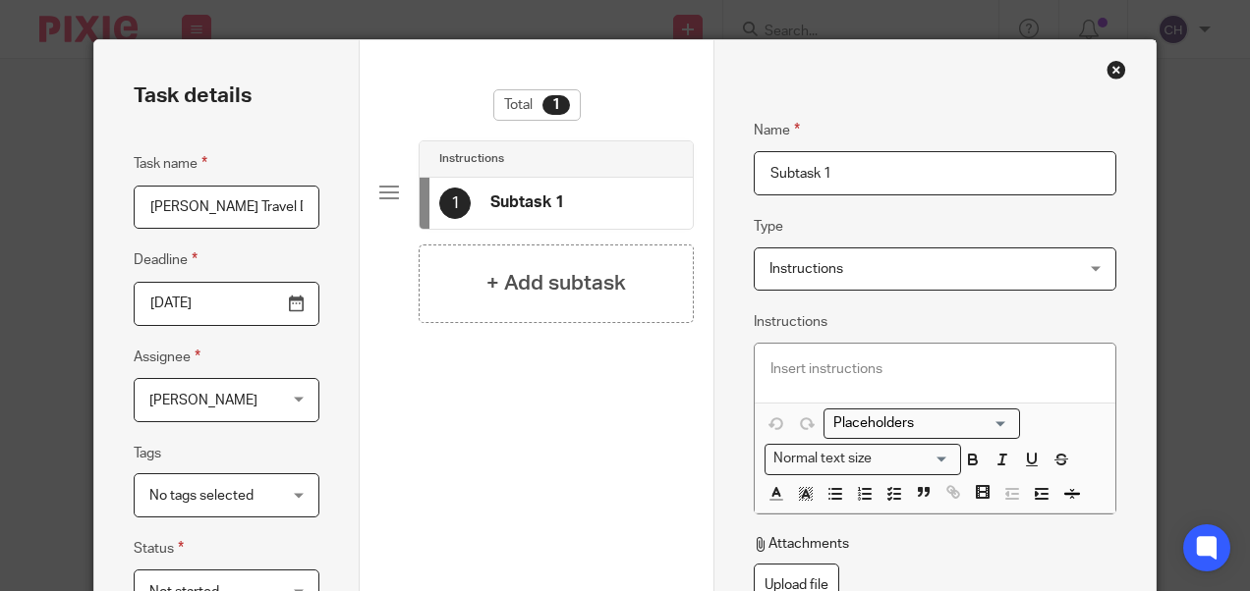
click at [691, 185] on div "Task details Task name O NUNN Travel Dependant Addition Deadline 2025-09-29 Ass…" at bounding box center [624, 508] width 1060 height 936
drag, startPoint x: 141, startPoint y: 208, endPoint x: 565, endPoint y: 258, distance: 426.4
click at [565, 258] on div "Task details Task name O NUNN Travel Dependant Addition Deadline 2025-09-29 Ass…" at bounding box center [624, 508] width 1060 height 936
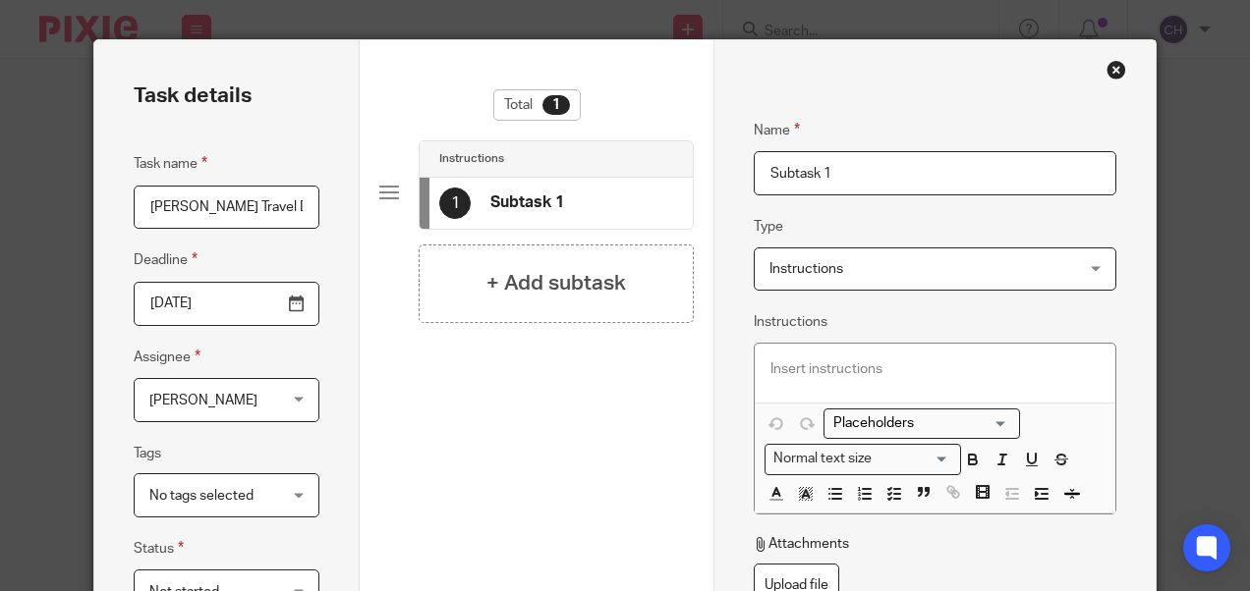
drag, startPoint x: 890, startPoint y: 182, endPoint x: 625, endPoint y: 171, distance: 265.5
click at [625, 171] on div "Task details Task name O NUNN Travel Dependant Addition Deadline 2025-09-29 Ass…" at bounding box center [624, 508] width 1060 height 936
paste input "[PERSON_NAME] Travel Dependant Addition"
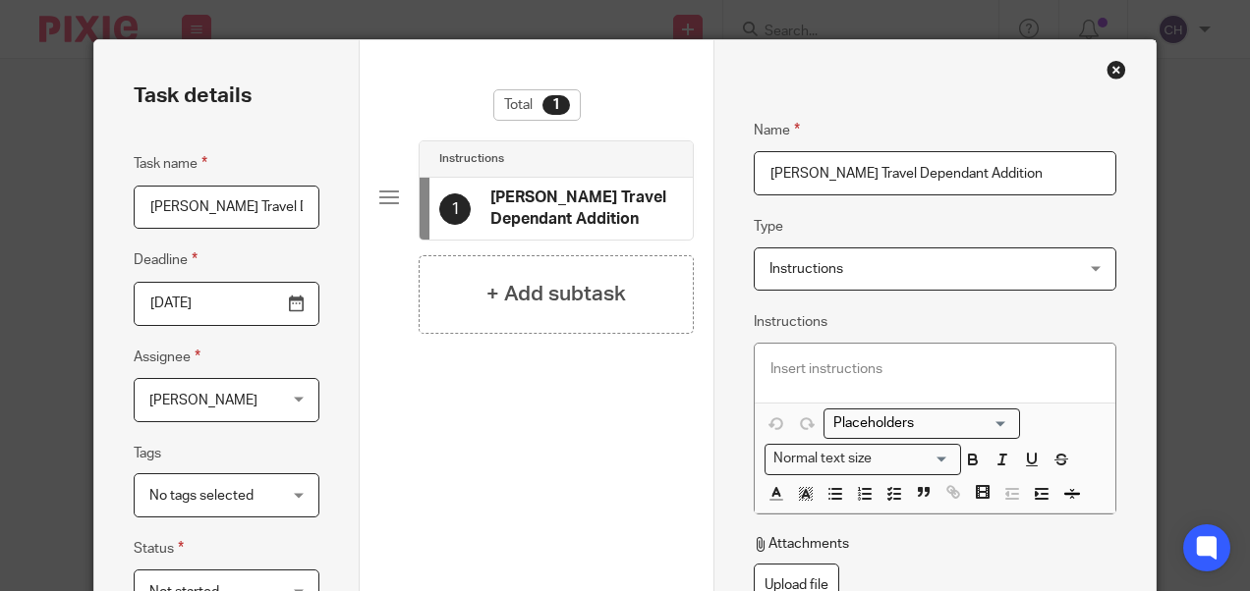
type input "[PERSON_NAME] Travel Dependant Addition"
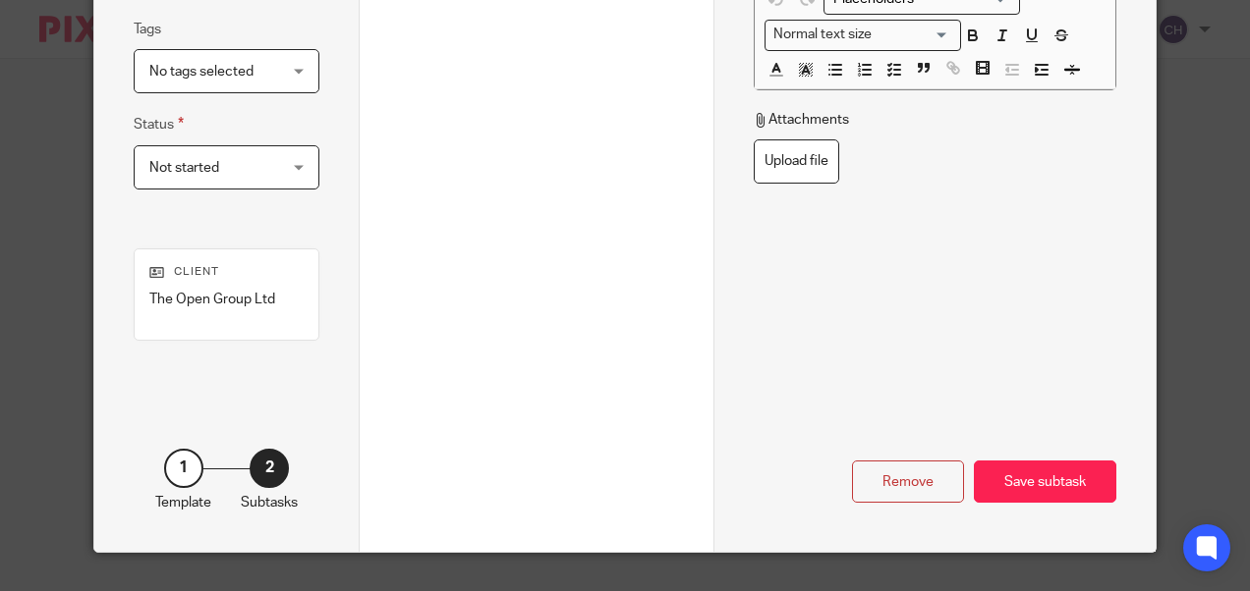
click at [1027, 459] on div "Remove Save subtask" at bounding box center [935, 422] width 363 height 161
click at [1030, 473] on div "Save subtask" at bounding box center [1045, 482] width 142 height 42
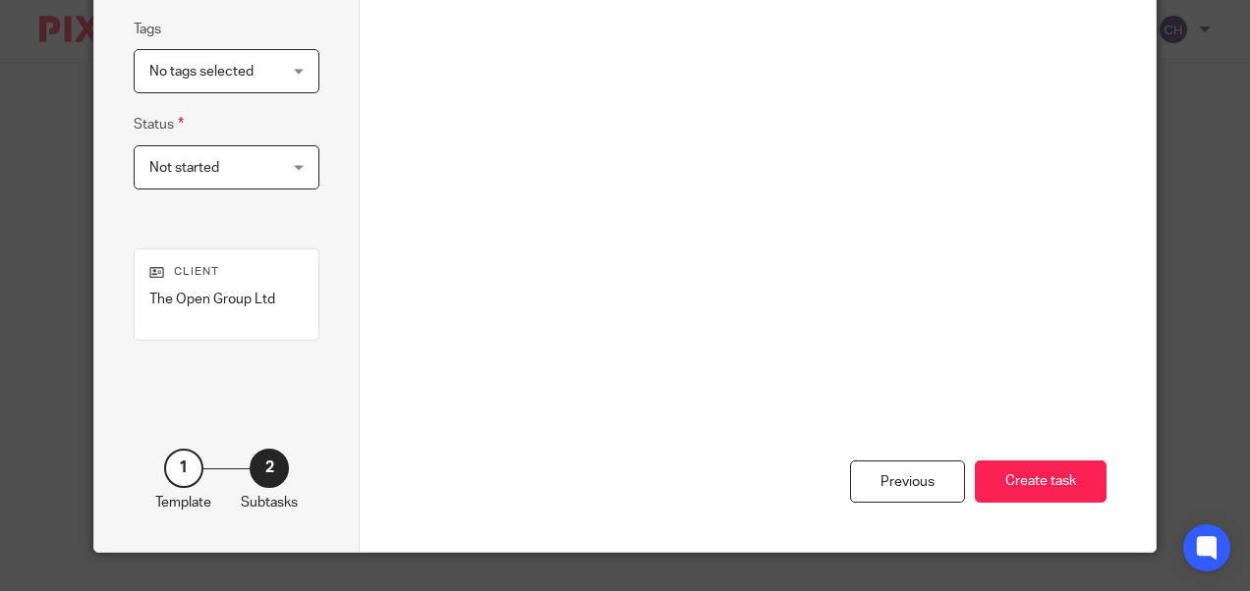
click at [1030, 473] on button "Create task" at bounding box center [1041, 482] width 132 height 42
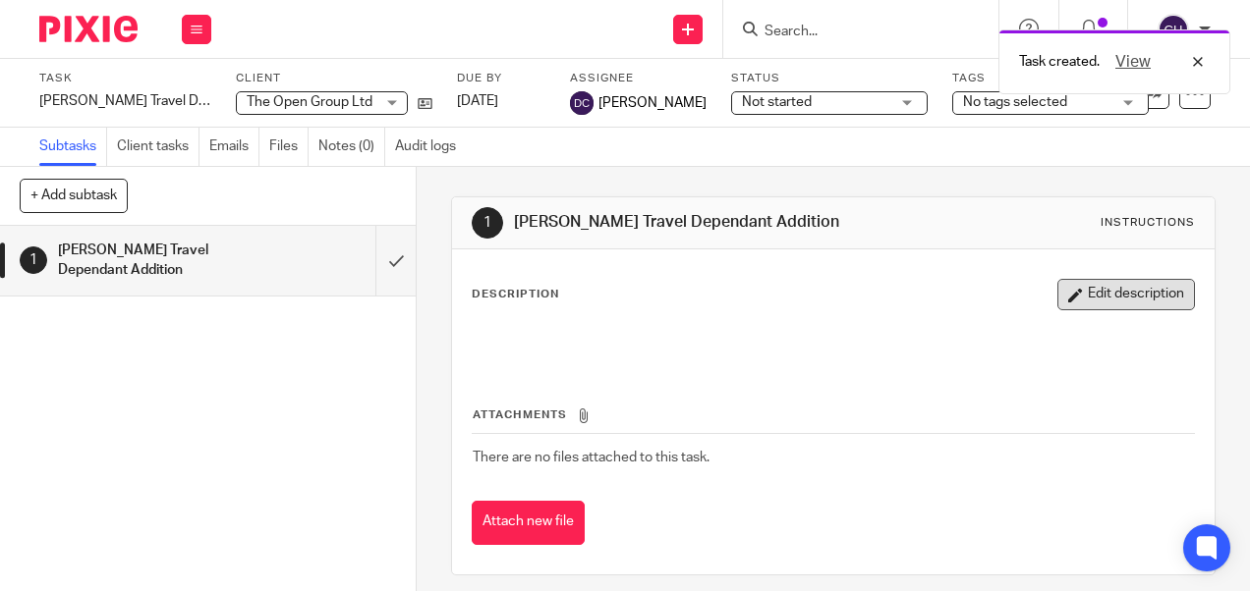
click at [1111, 308] on button "Edit description" at bounding box center [1126, 294] width 138 height 31
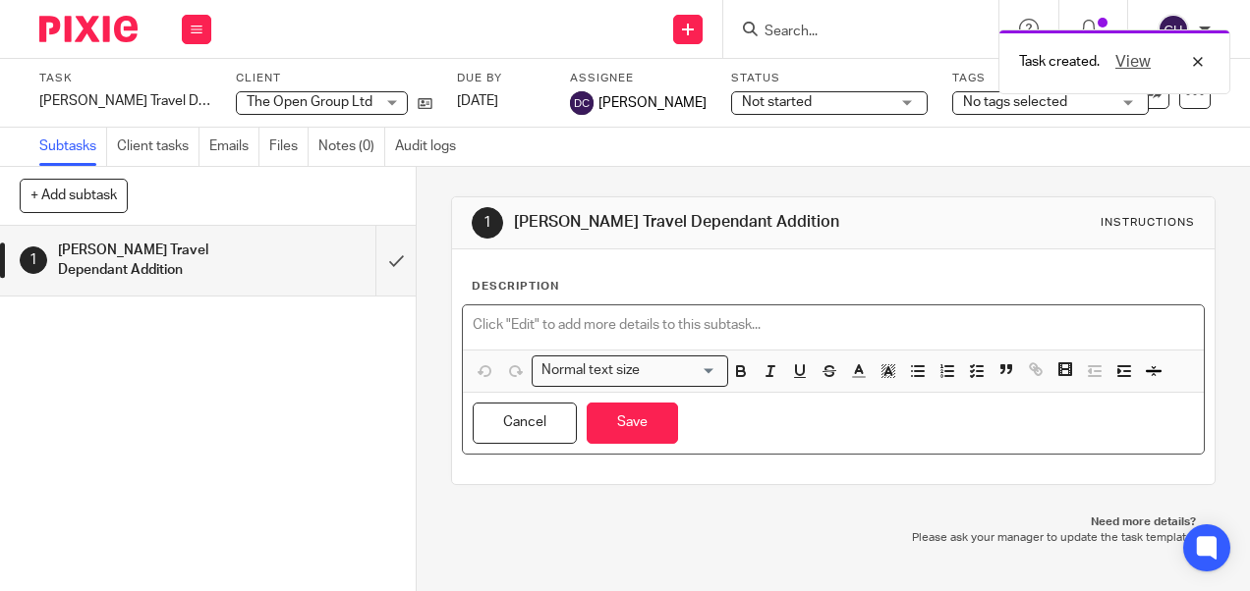
click at [501, 313] on div at bounding box center [833, 328] width 740 height 44
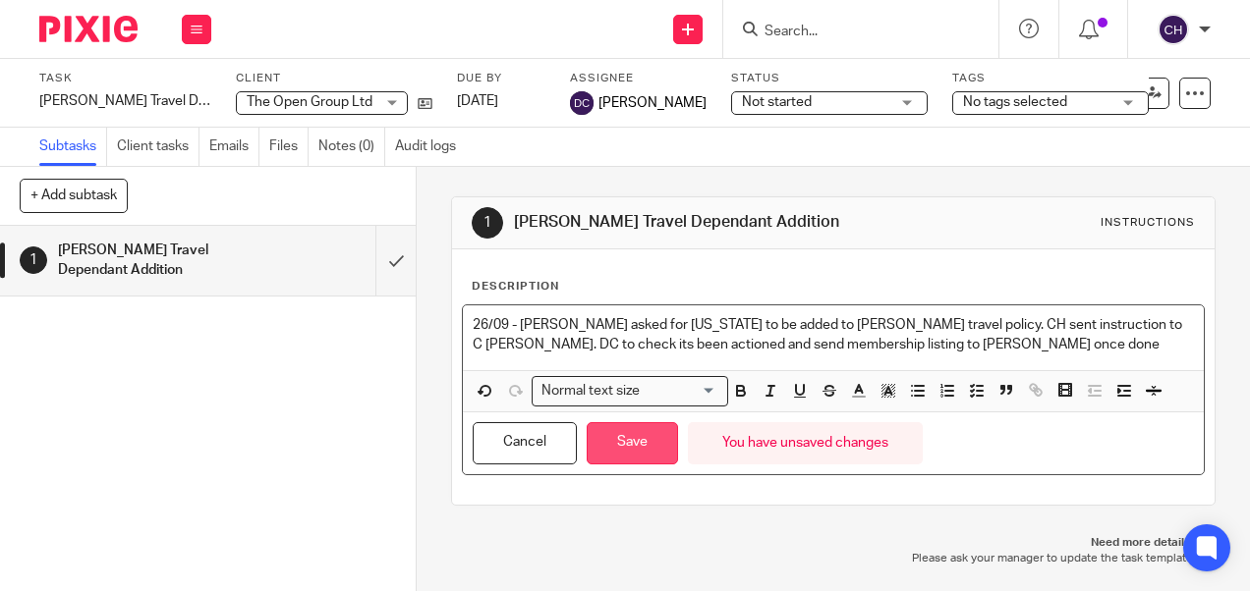
click at [613, 435] on button "Save" at bounding box center [632, 443] width 91 height 42
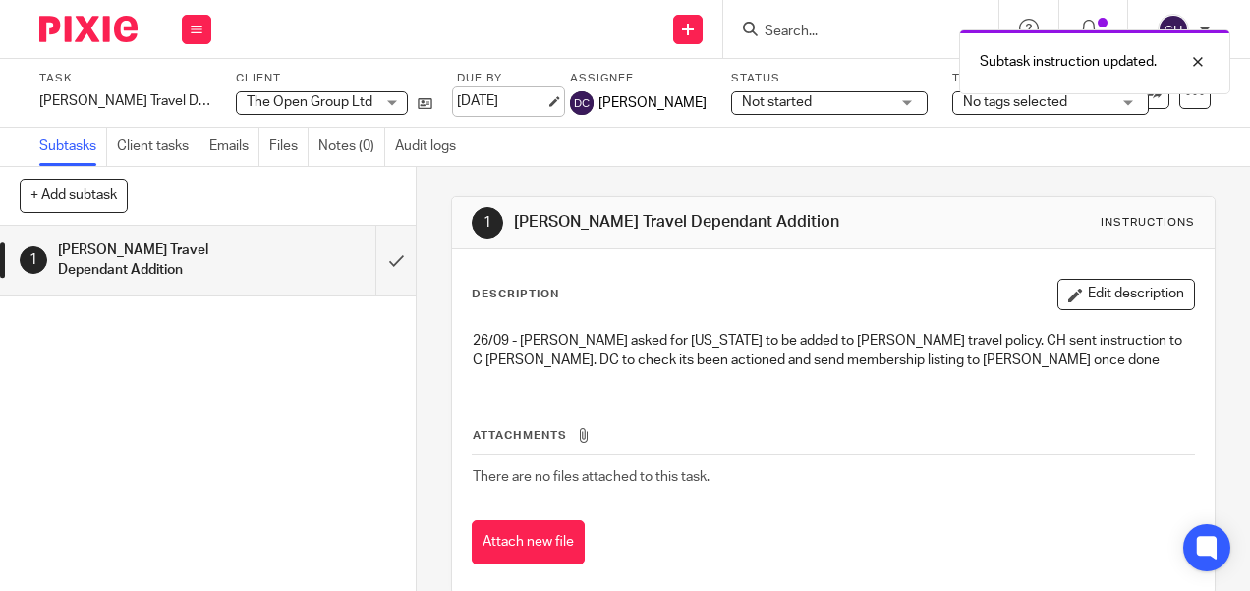
click at [471, 97] on link "[DATE]" at bounding box center [501, 101] width 88 height 21
click at [84, 28] on img at bounding box center [88, 29] width 98 height 27
